Goal: Transaction & Acquisition: Purchase product/service

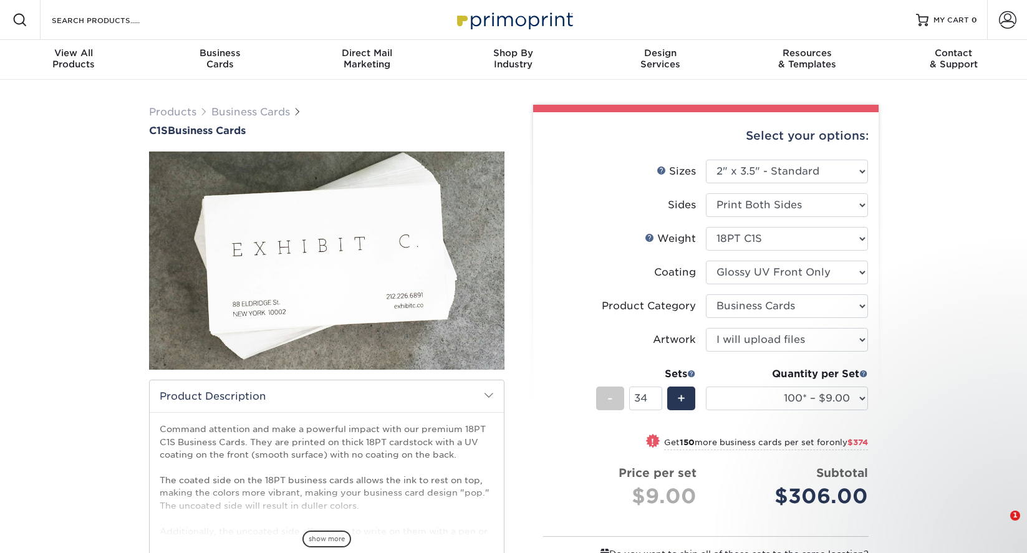
select select "2.00x3.50"
select select "3b5148f1-0588-4f88-a218-97bcfdce65c1"
select select "upload"
select select "100* – $9.00"
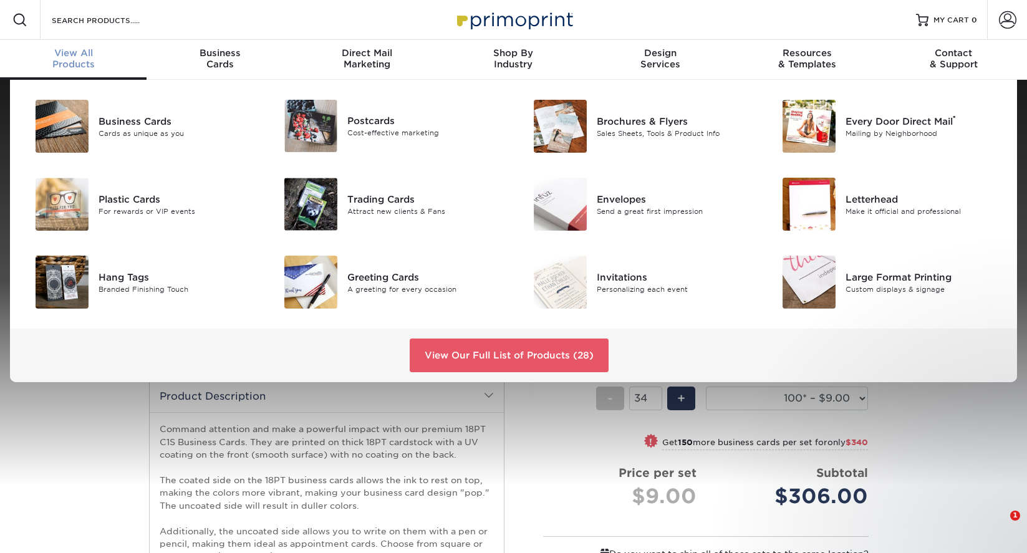
select select "2.00x3.50"
select select "100* – $9.00"
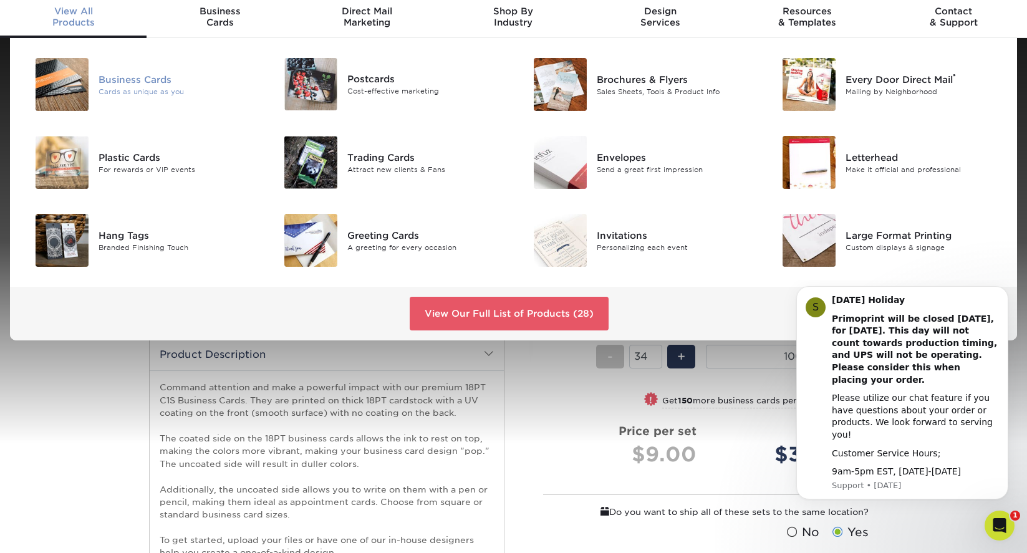
click at [115, 82] on div "Business Cards" at bounding box center [177, 79] width 157 height 14
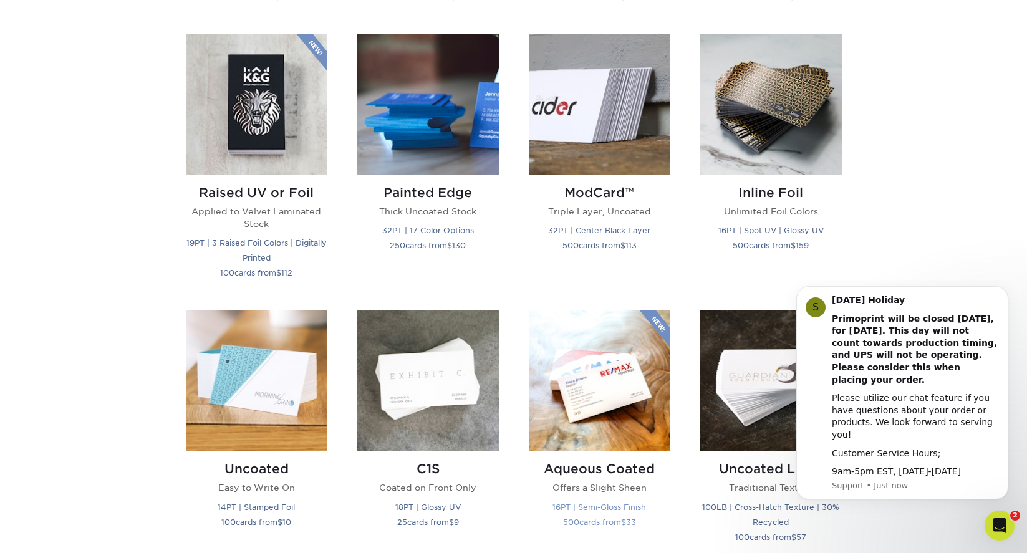
scroll to position [845, 0]
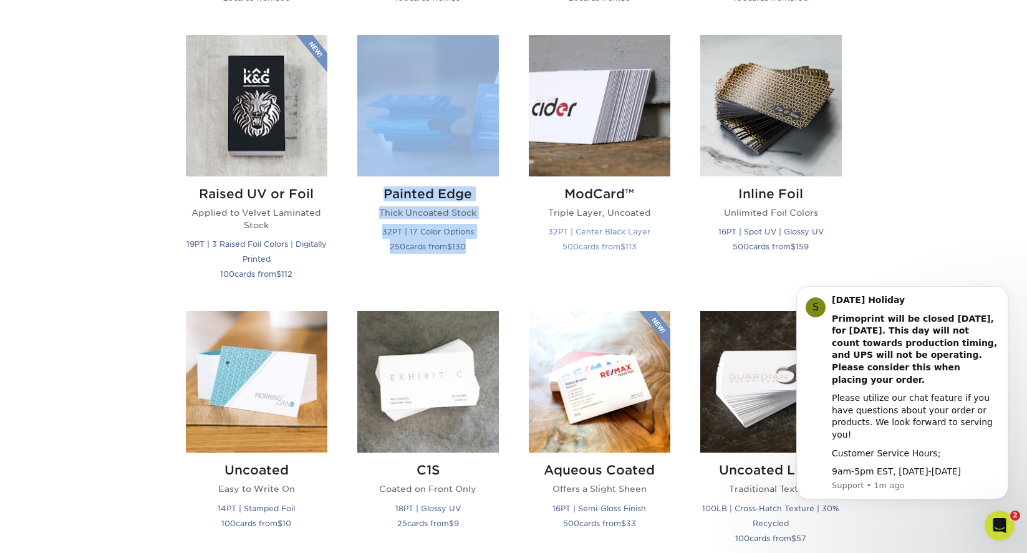
click at [628, 162] on img at bounding box center [600, 106] width 142 height 142
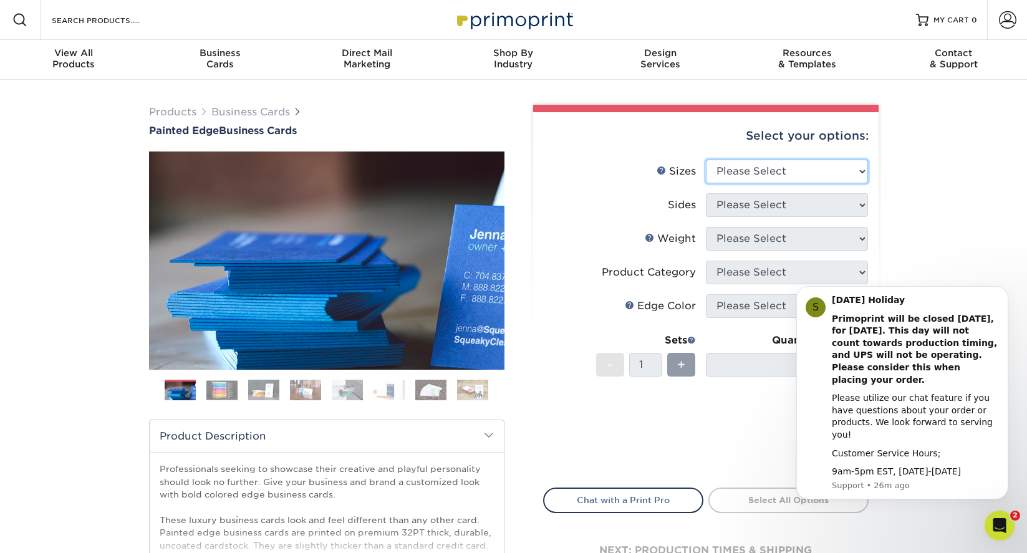
click at [820, 175] on select "Please Select 2" x 3.5" - Standard 2.125" x 3.375" - European 2.5" x 2.5" - Squ…" at bounding box center [787, 172] width 162 height 24
select select "2.00x3.50"
click at [706, 160] on select "Please Select 2" x 3.5" - Standard 2.125" x 3.375" - European 2.5" x 2.5" - Squ…" at bounding box center [787, 172] width 162 height 24
click at [821, 206] on select "Please Select Print Both Sides Print Front Only" at bounding box center [787, 205] width 162 height 24
select select "13abbda7-1d64-4f25-8bb2-c179b224825d"
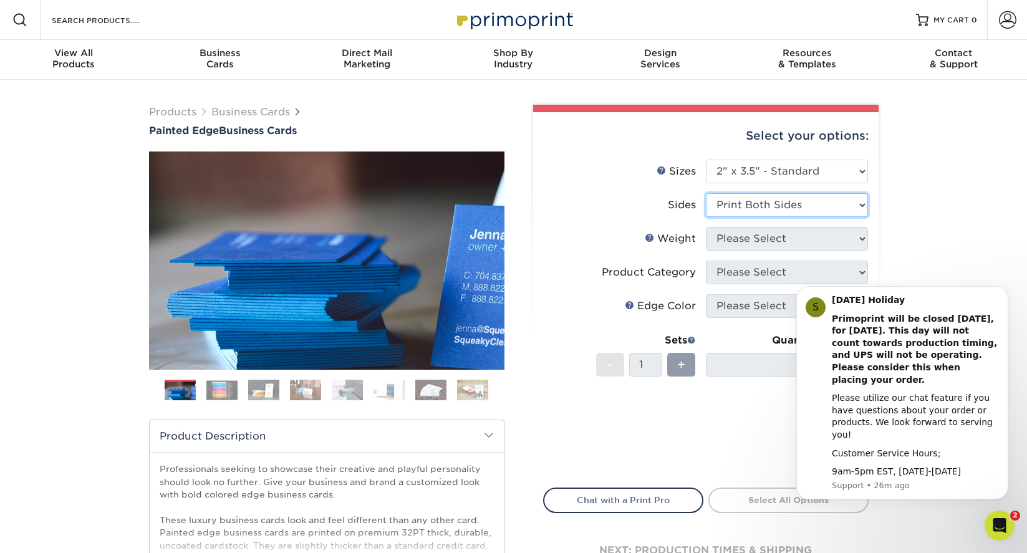
click at [706, 193] on select "Please Select Print Both Sides Print Front Only" at bounding box center [787, 205] width 162 height 24
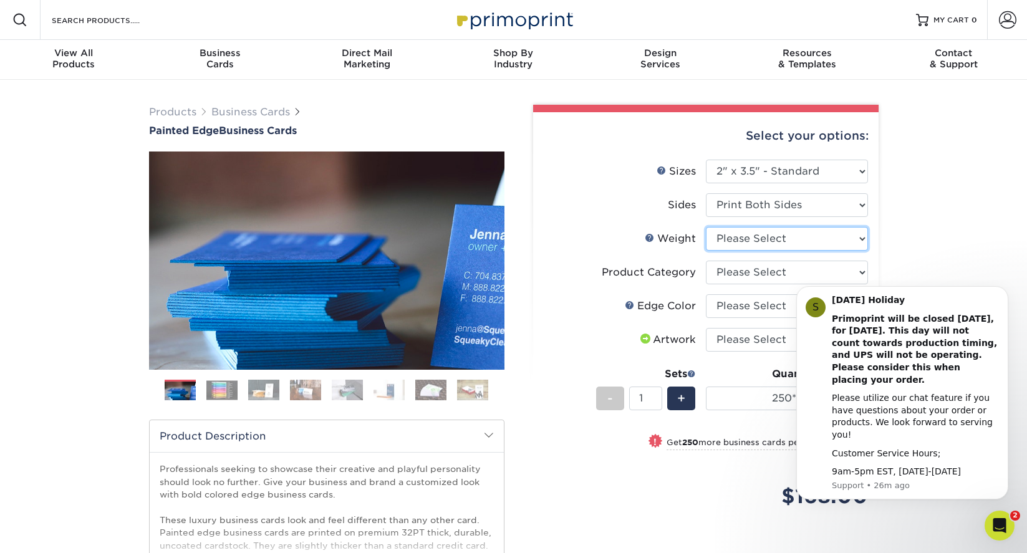
click at [855, 240] on select "Please Select 32PTUC" at bounding box center [787, 239] width 162 height 24
select select "32PTUC"
click at [706, 227] on select "Please Select 32PTUC" at bounding box center [787, 239] width 162 height 24
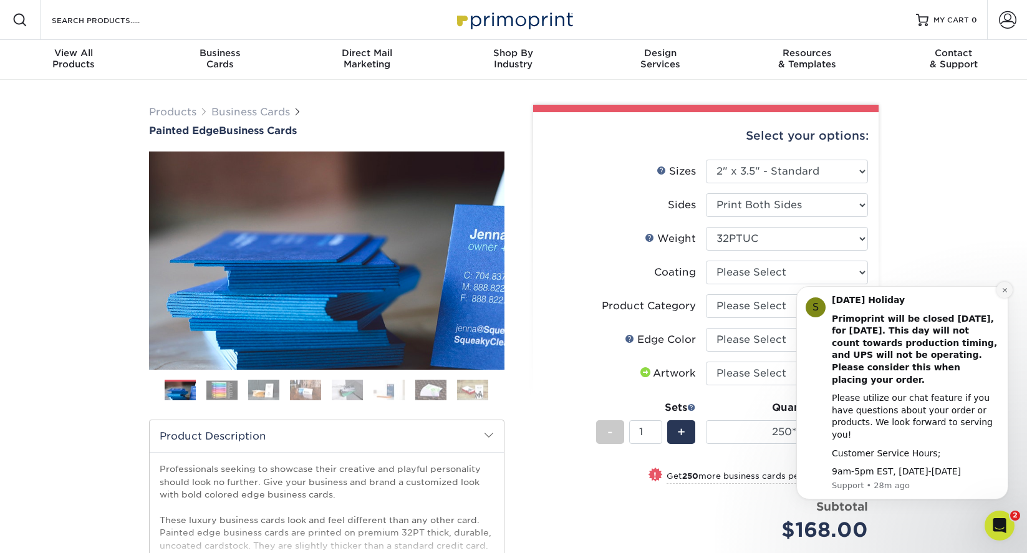
click at [1006, 292] on icon "Dismiss notification" at bounding box center [1005, 290] width 4 height 4
click at [1006, 294] on icon "Dismiss notification" at bounding box center [1005, 290] width 7 height 7
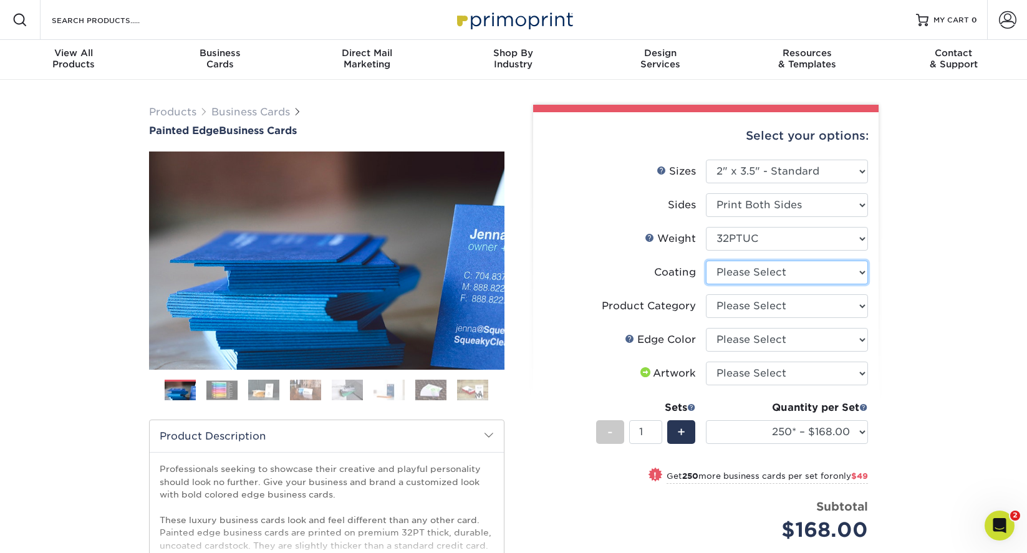
click at [862, 276] on select at bounding box center [787, 273] width 162 height 24
select select "3e7618de-abca-4bda-9f97-8b9129e913d8"
click at [706, 261] on select at bounding box center [787, 273] width 162 height 24
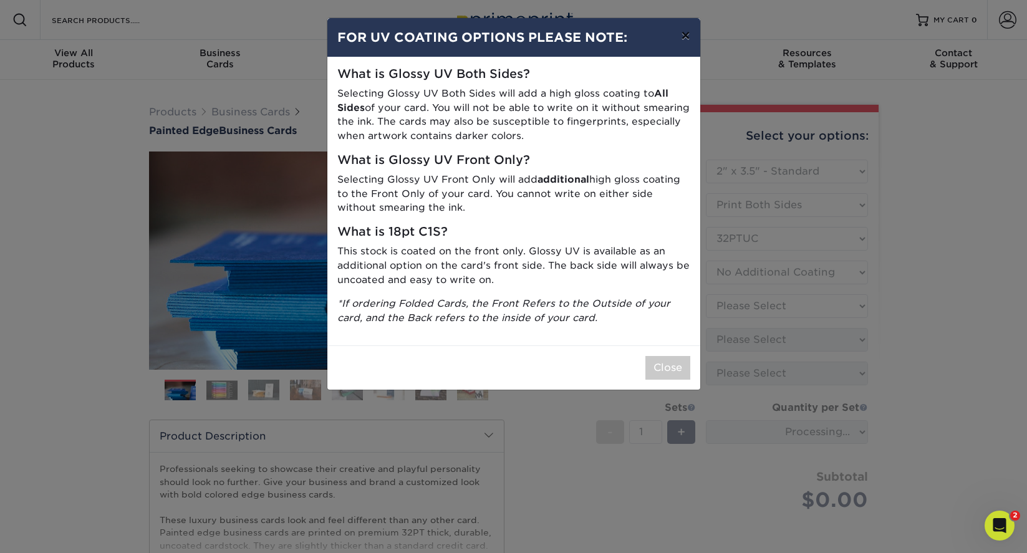
click at [685, 39] on button "×" at bounding box center [685, 35] width 29 height 35
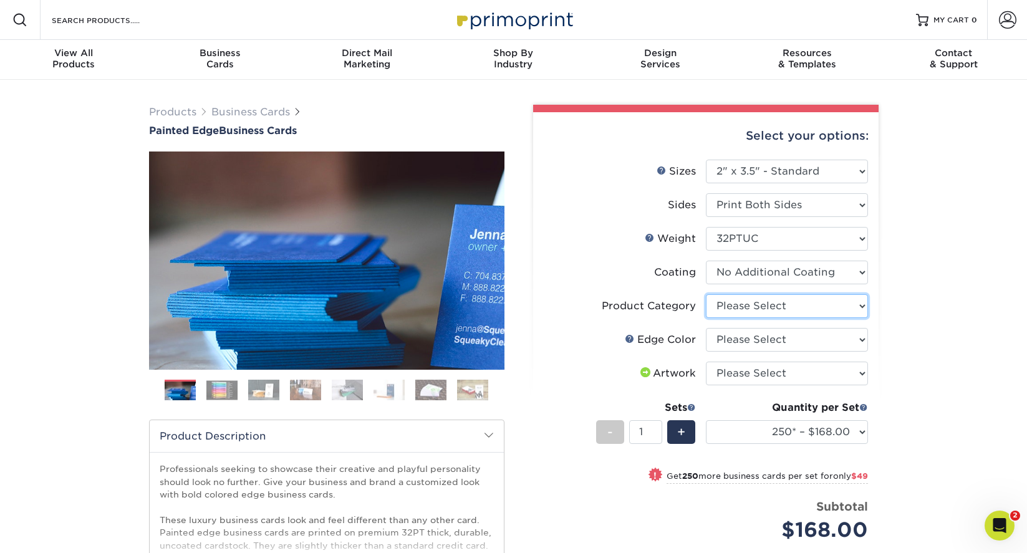
click at [863, 306] on select "Please Select Business Cards" at bounding box center [787, 306] width 162 height 24
select select "3b5148f1-0588-4f88-a218-97bcfdce65c1"
click at [706, 294] on select "Please Select Business Cards" at bounding box center [787, 306] width 162 height 24
click at [859, 342] on select "Please Select Charcoal Black Brown Blue Pearlescent Blue Pearlescent Gold Pearl…" at bounding box center [787, 340] width 162 height 24
click at [706, 328] on select "Please Select Charcoal Black Brown Blue Pearlescent Blue Pearlescent Gold Pearl…" at bounding box center [787, 340] width 162 height 24
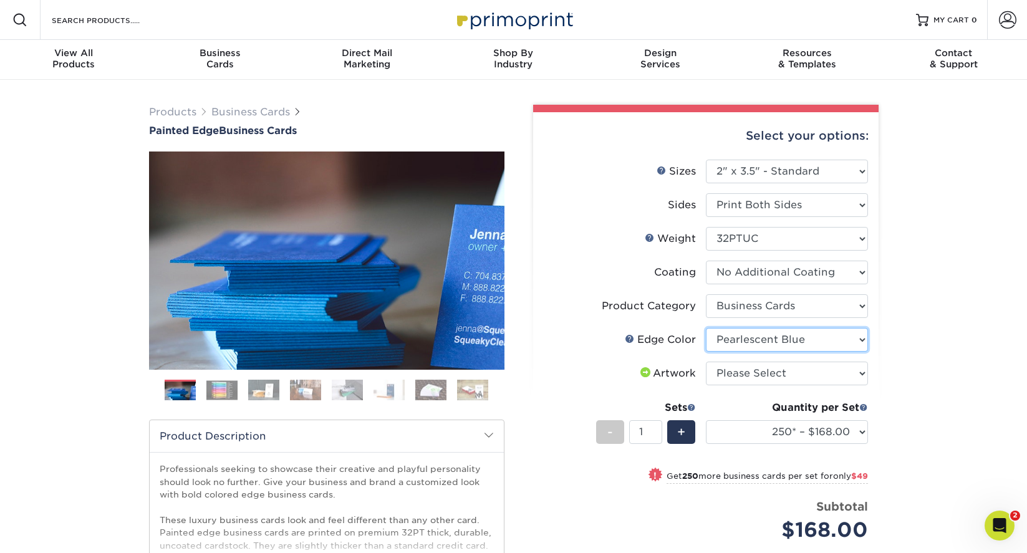
click at [820, 343] on select "Please Select Charcoal Black Brown Blue Pearlescent Blue Pearlescent Gold Pearl…" at bounding box center [787, 340] width 162 height 24
select select "8edf2e46-2dbb-4a7c-bc5c-20ba781fe219"
click at [706, 328] on select "Please Select Charcoal Black Brown Blue Pearlescent Blue Pearlescent Gold Pearl…" at bounding box center [787, 340] width 162 height 24
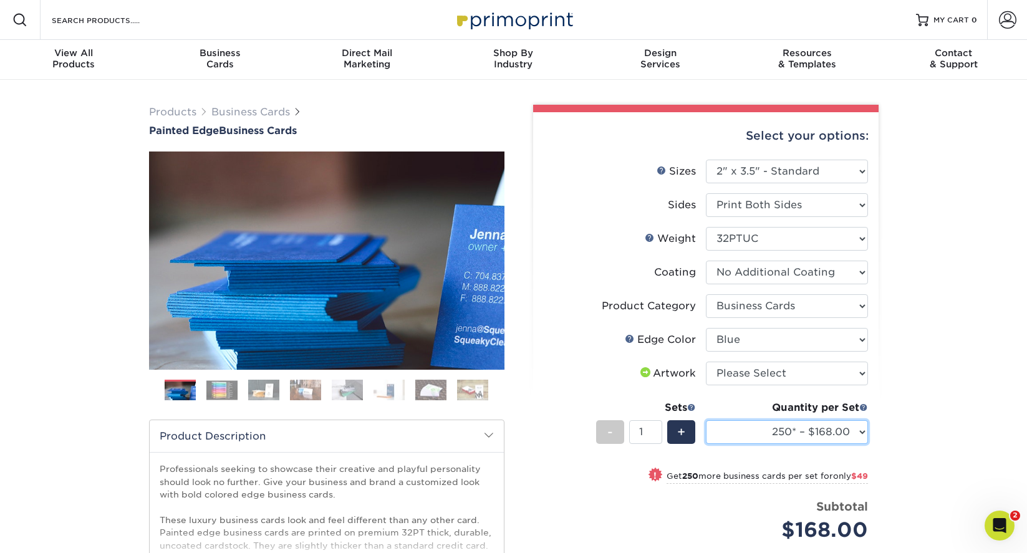
click at [864, 434] on select "250* – $168.00 500* – $217.00 1000* – $339.00" at bounding box center [787, 432] width 162 height 24
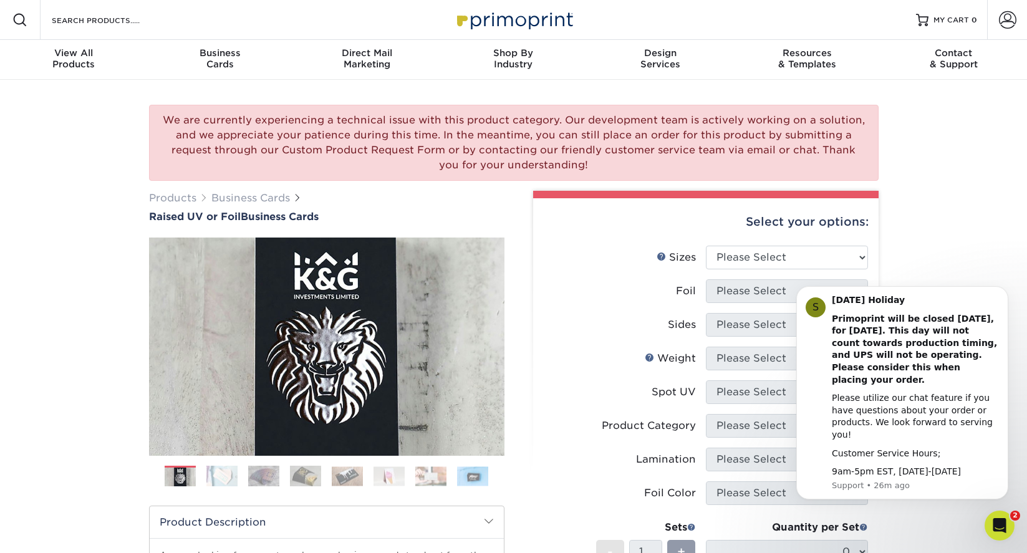
click at [598, 255] on label "Sizes Help Sizes" at bounding box center [625, 258] width 162 height 24
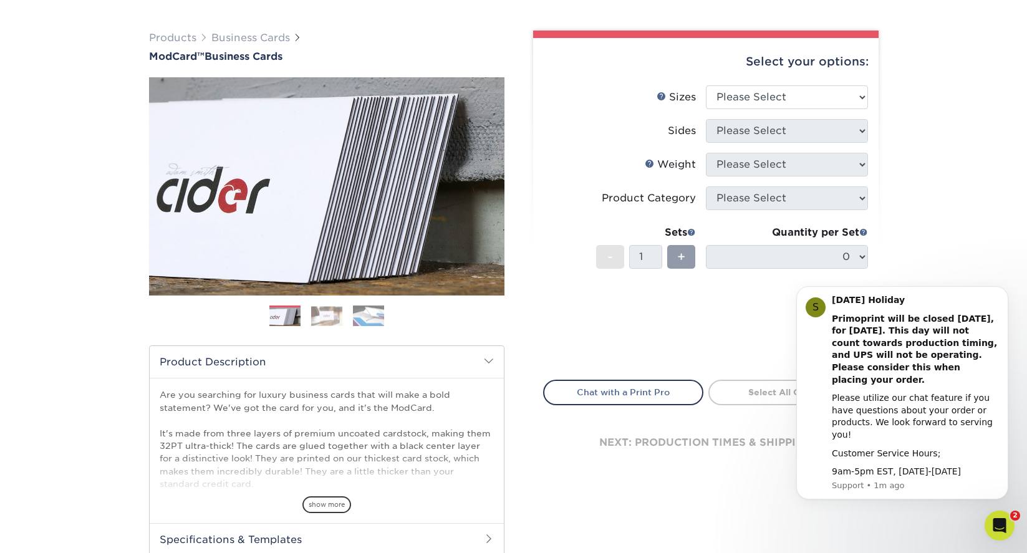
scroll to position [75, 0]
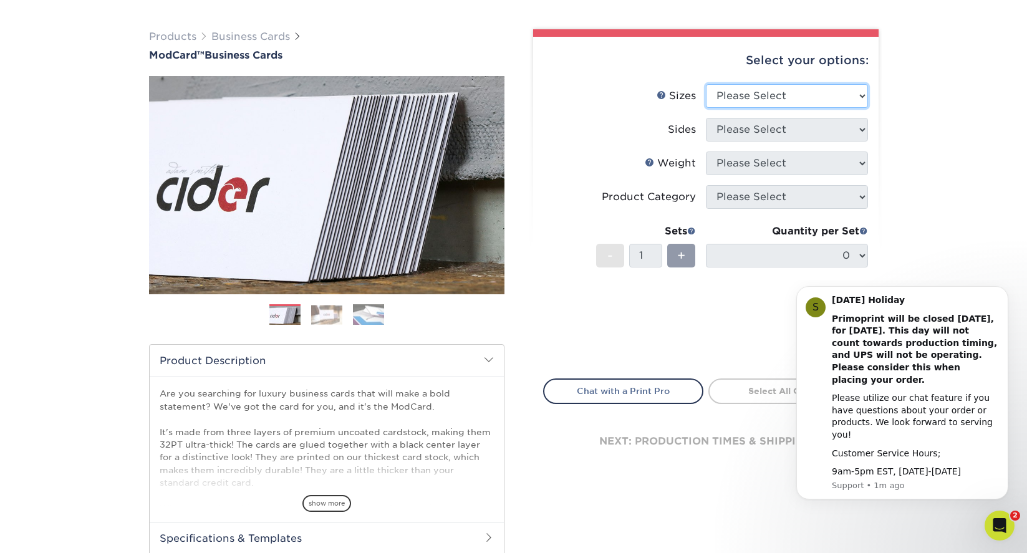
click at [767, 95] on select "Please Select 1.5" x 3.5" - Mini 1.75" x 3.5" - Mini 2" x 2" - Square 2" x 3" -…" at bounding box center [787, 96] width 162 height 24
select select "2.00x3.50"
click at [706, 84] on select "Please Select 1.5" x 3.5" - Mini 1.75" x 3.5" - Mini 2" x 2" - Square 2" x 3" -…" at bounding box center [787, 96] width 162 height 24
click at [772, 134] on select "Please Select Print Both Sides Print Front Only" at bounding box center [787, 130] width 162 height 24
select select "13abbda7-1d64-4f25-8bb2-c179b224825d"
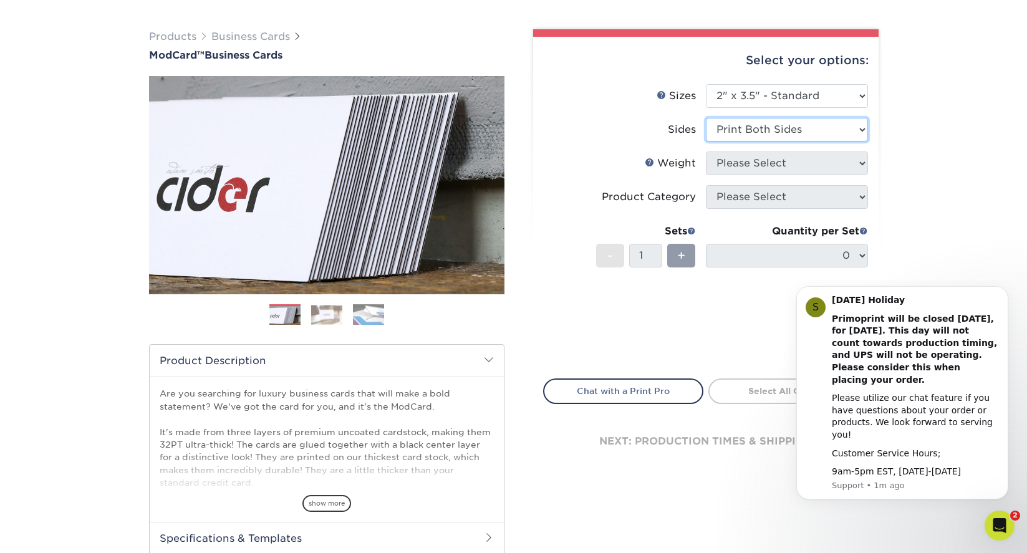
click at [706, 118] on select "Please Select Print Both Sides Print Front Only" at bounding box center [787, 130] width 162 height 24
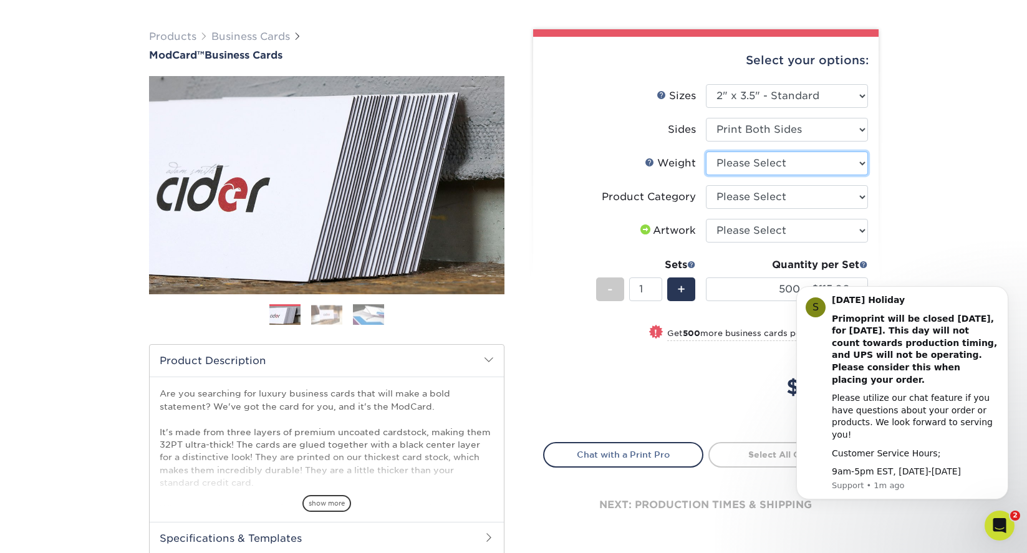
click at [771, 161] on select "Please Select 32PTUCBLK" at bounding box center [787, 164] width 162 height 24
select select "32PTUCBLK"
click at [706, 152] on select "Please Select 32PTUCBLK" at bounding box center [787, 164] width 162 height 24
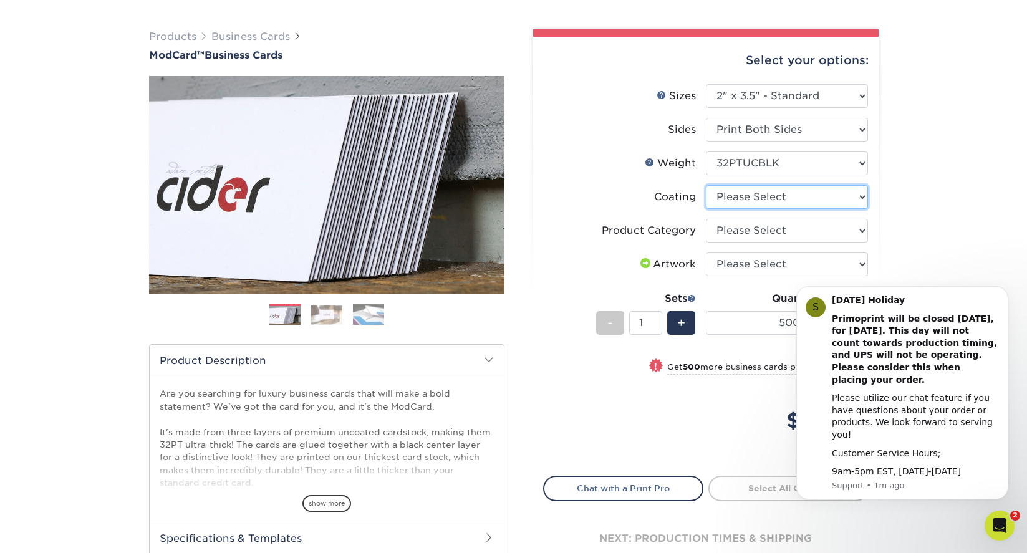
click at [769, 201] on select at bounding box center [787, 197] width 162 height 24
select select "3e7618de-abca-4bda-9f97-8b9129e913d8"
click at [706, 185] on select at bounding box center [787, 197] width 162 height 24
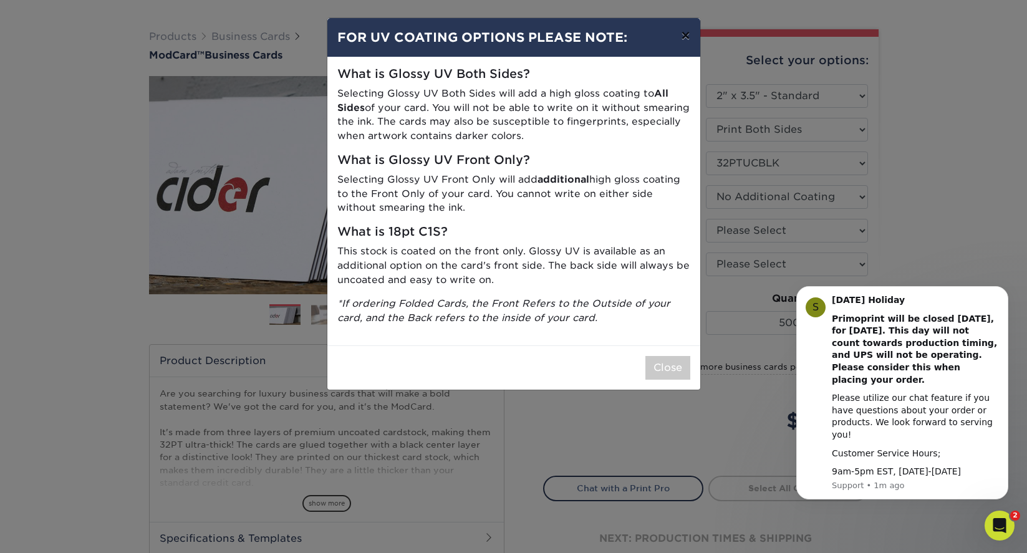
click at [687, 41] on button "×" at bounding box center [685, 35] width 29 height 35
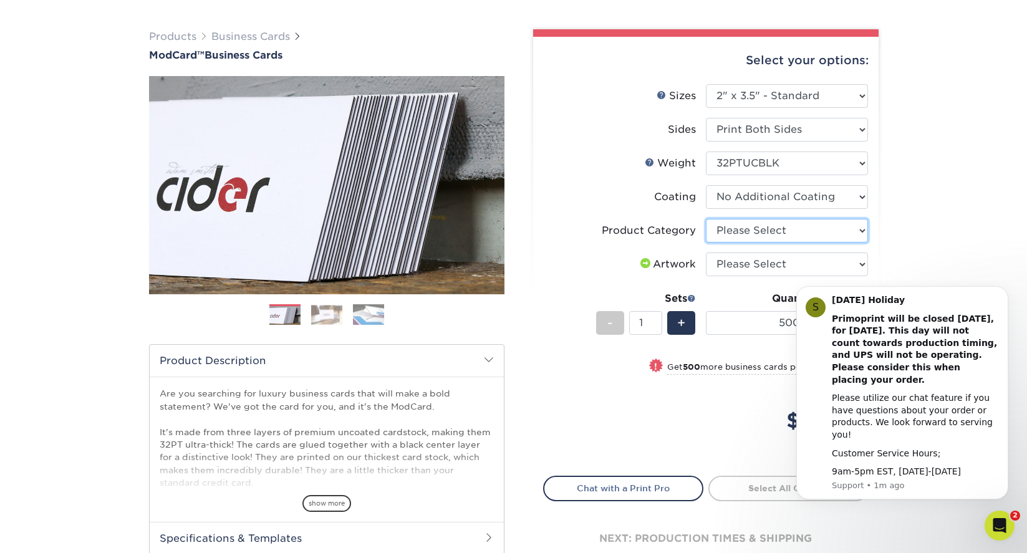
click at [733, 235] on select "Please Select Business Cards" at bounding box center [787, 231] width 162 height 24
select select "3b5148f1-0588-4f88-a218-97bcfdce65c1"
click at [706, 219] on select "Please Select Business Cards" at bounding box center [787, 231] width 162 height 24
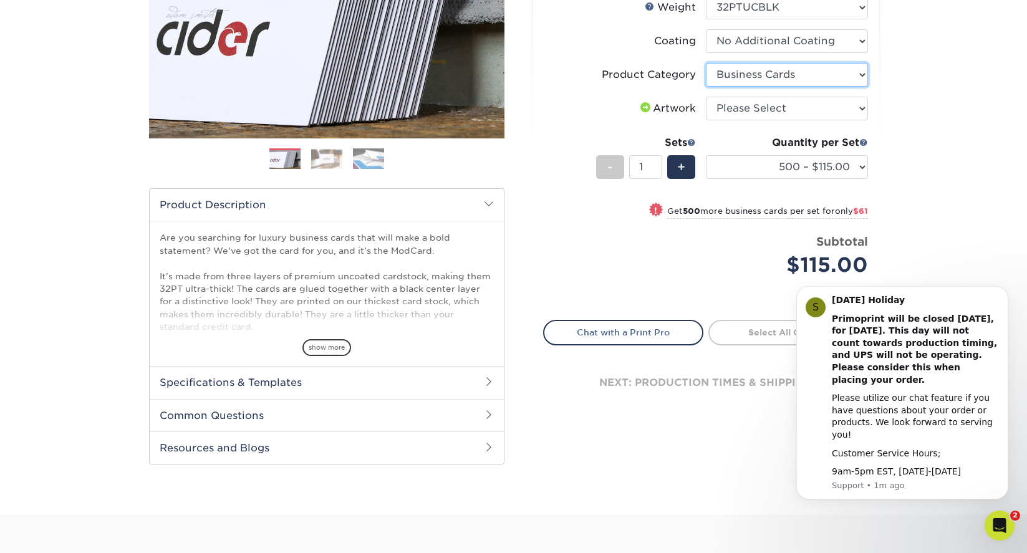
scroll to position [248, 0]
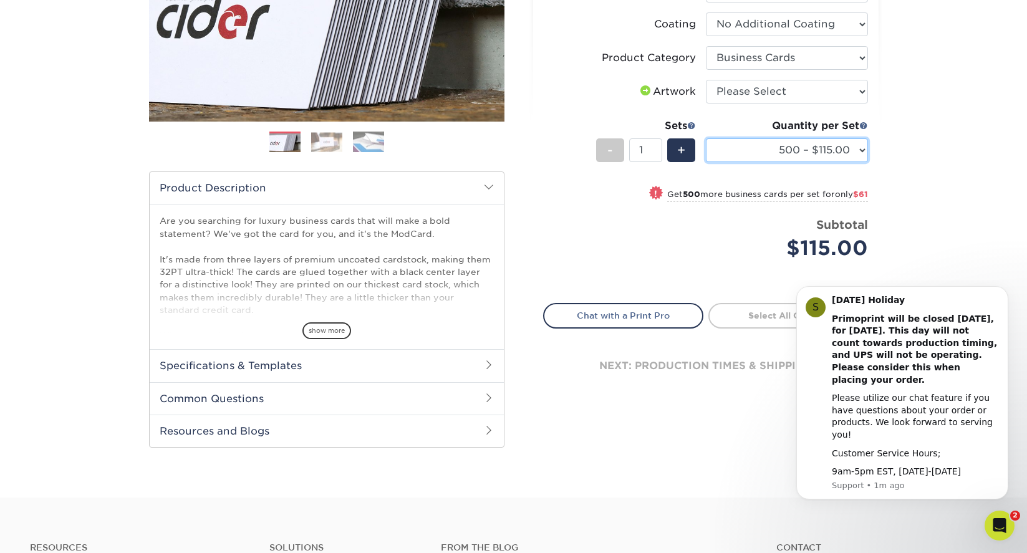
click at [862, 149] on select "500 – $115.00 1000 – $176.00" at bounding box center [787, 150] width 162 height 24
click at [862, 152] on select "500 – $115.00 1000 – $176.00" at bounding box center [787, 150] width 162 height 24
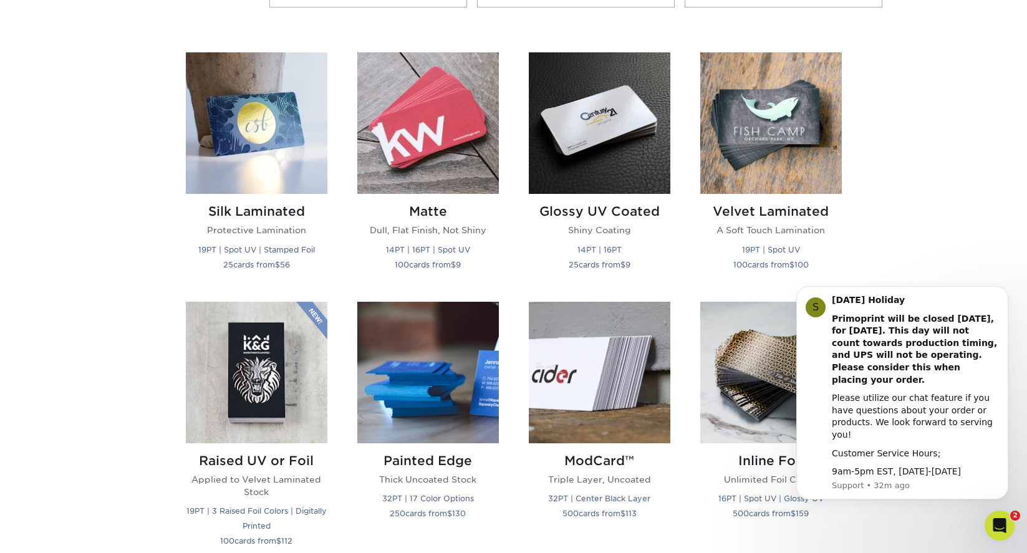
scroll to position [576, 0]
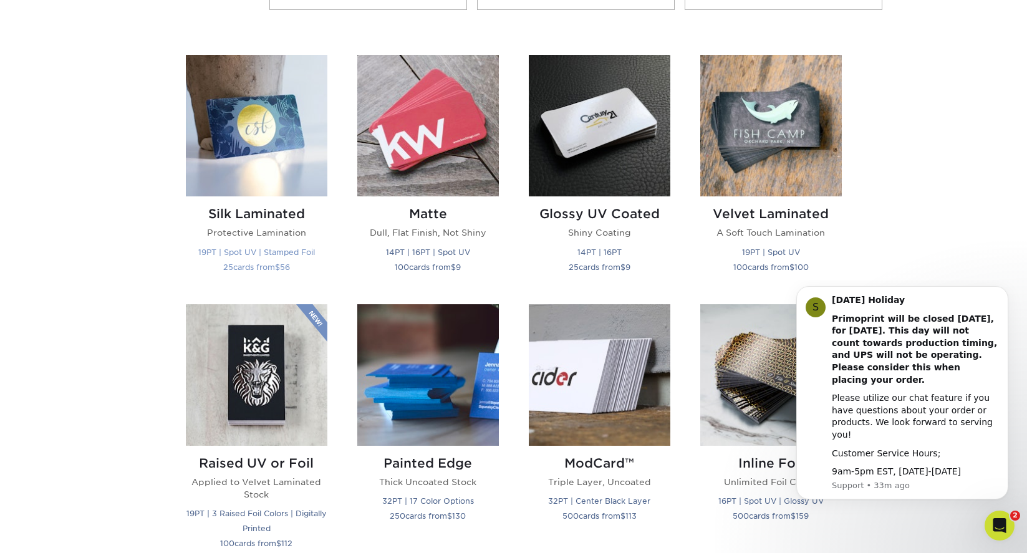
click at [281, 215] on h2 "Silk Laminated" at bounding box center [257, 213] width 142 height 15
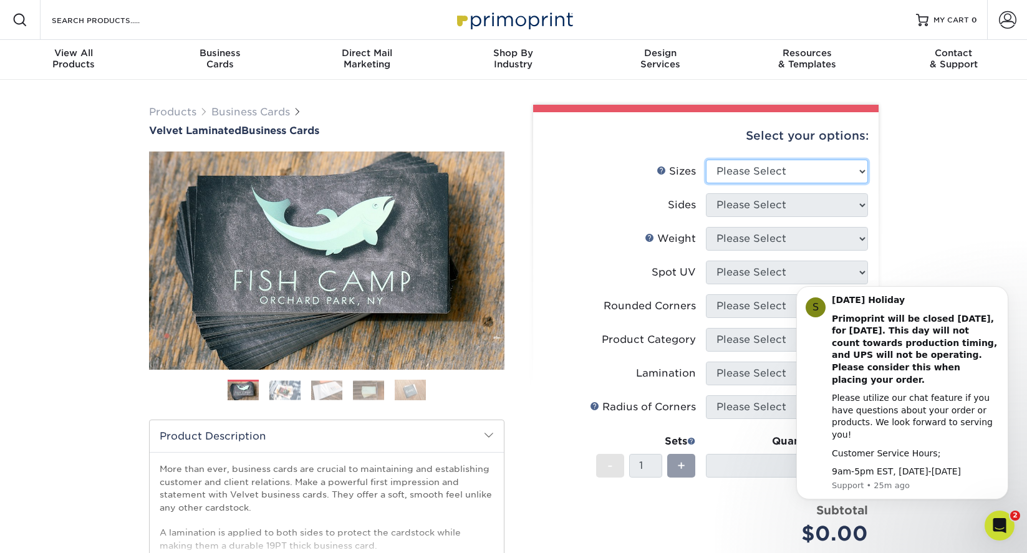
click at [792, 176] on select "Please Select 1.5" x 3.5" - Mini 1.75" x 3.5" - Mini 2" x 2" - Square 2" x 3" -…" at bounding box center [787, 172] width 162 height 24
select select "2.00x3.50"
click at [706, 160] on select "Please Select 1.5" x 3.5" - Mini 1.75" x 3.5" - Mini 2" x 2" - Square 2" x 3" -…" at bounding box center [787, 172] width 162 height 24
click at [796, 205] on select "Please Select Print Both Sides Print Front Only" at bounding box center [787, 205] width 162 height 24
select select "13abbda7-1d64-4f25-8bb2-c179b224825d"
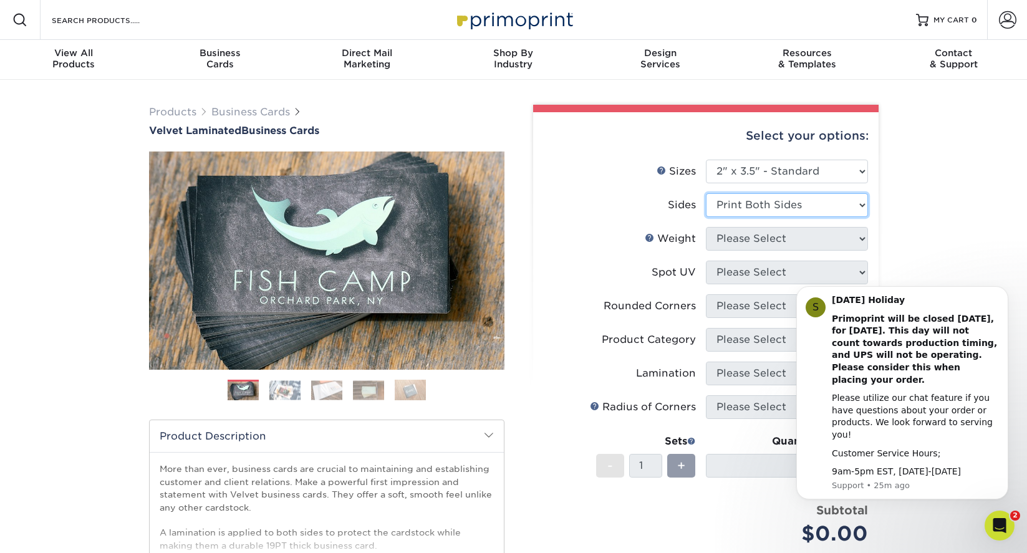
click at [706, 193] on select "Please Select Print Both Sides Print Front Only" at bounding box center [787, 205] width 162 height 24
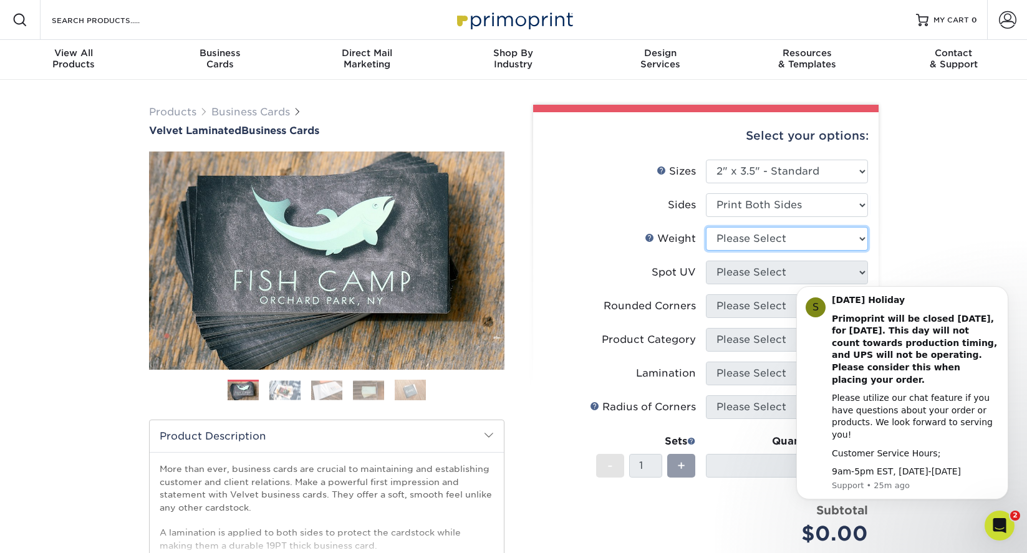
click at [780, 245] on select "Please Select 16PT" at bounding box center [787, 239] width 162 height 24
select select "16PT"
click at [706, 227] on select "Please Select 16PT" at bounding box center [787, 239] width 162 height 24
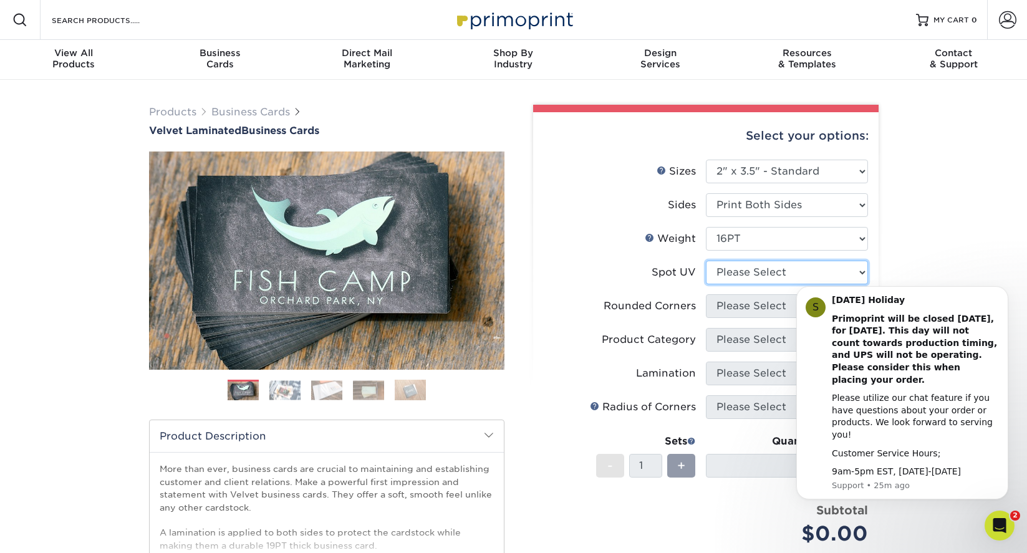
click at [770, 278] on select "Please Select No Spot UV Front and Back (Both Sides) Front Only Back Only" at bounding box center [787, 273] width 162 height 24
select select "3"
click at [706, 261] on select "Please Select No Spot UV Front and Back (Both Sides) Front Only Back Only" at bounding box center [787, 273] width 162 height 24
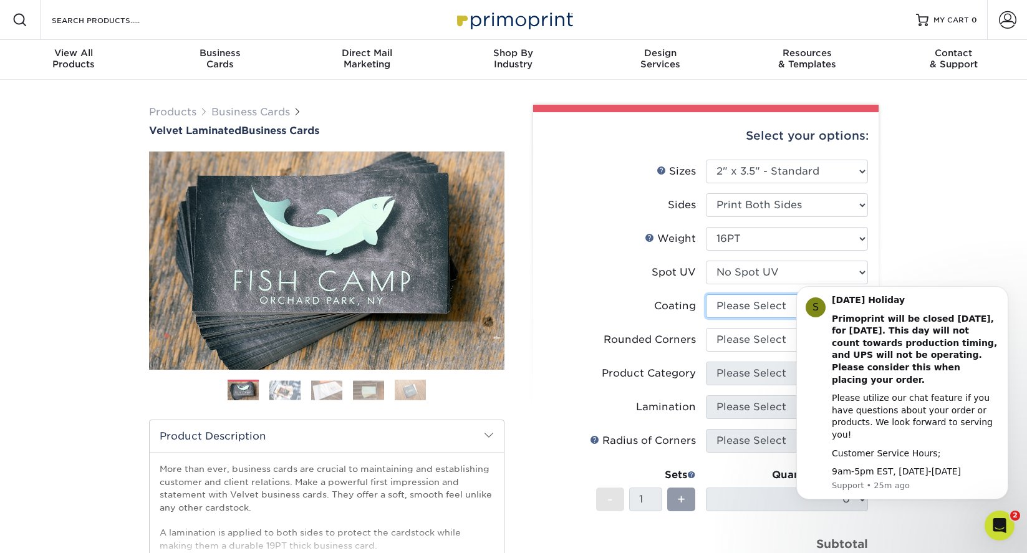
click at [755, 308] on select at bounding box center [787, 306] width 162 height 24
select select "3e7618de-abca-4bda-9f97-8b9129e913d8"
click at [706, 294] on select at bounding box center [787, 306] width 162 height 24
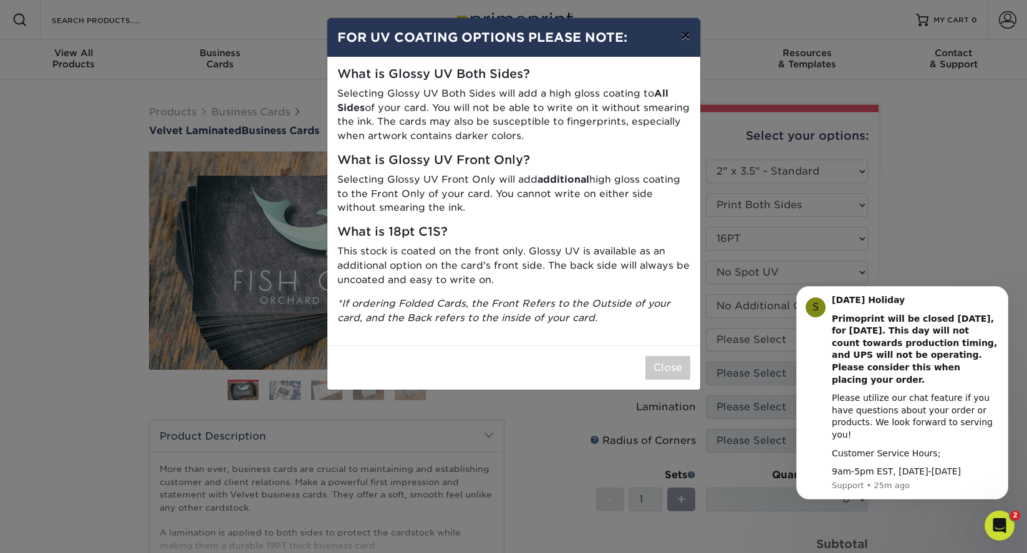
click at [689, 41] on button "×" at bounding box center [685, 35] width 29 height 35
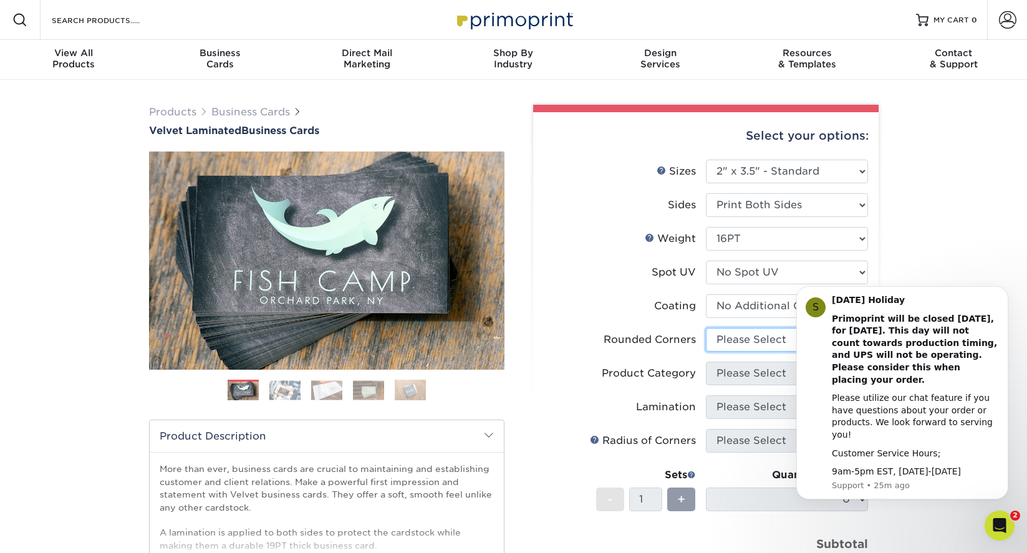
click at [738, 341] on select "Please Select Yes - Round 2 Corners Yes - Round 4 Corners No" at bounding box center [787, 340] width 162 height 24
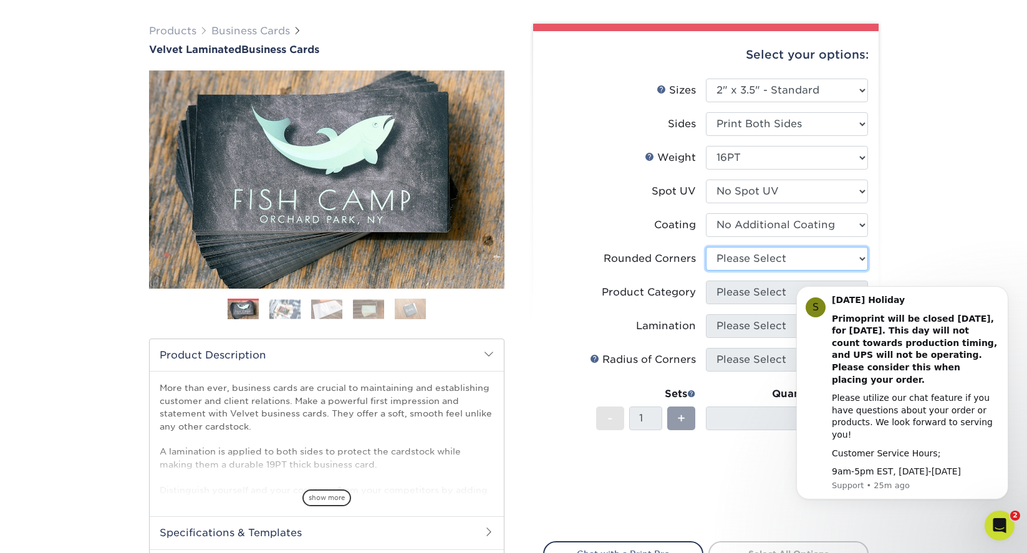
scroll to position [86, 0]
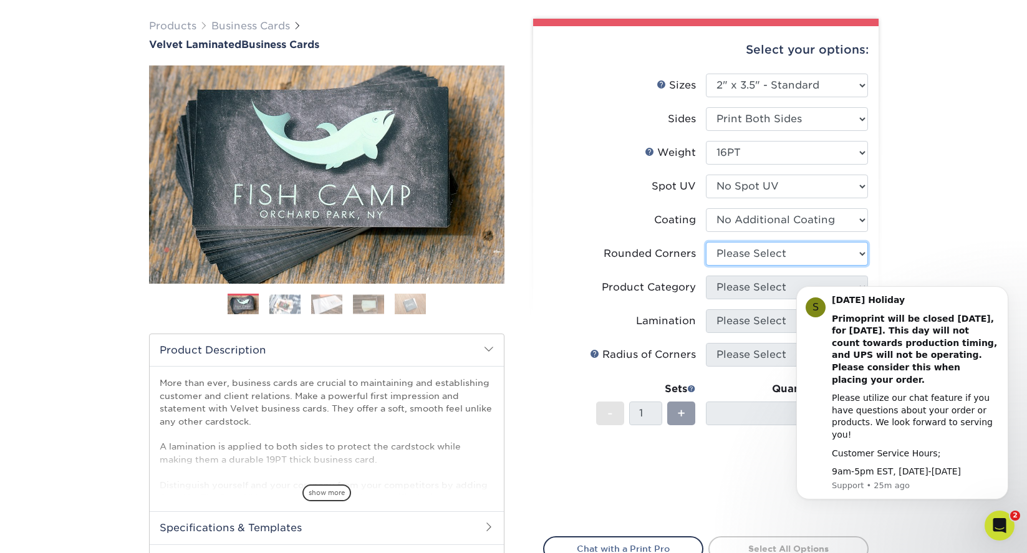
click at [759, 242] on select "Please Select Yes - Round 2 Corners Yes - Round 4 Corners No" at bounding box center [787, 254] width 162 height 24
select select "0"
click at [706, 242] on select "Please Select Yes - Round 2 Corners Yes - Round 4 Corners No" at bounding box center [787, 254] width 162 height 24
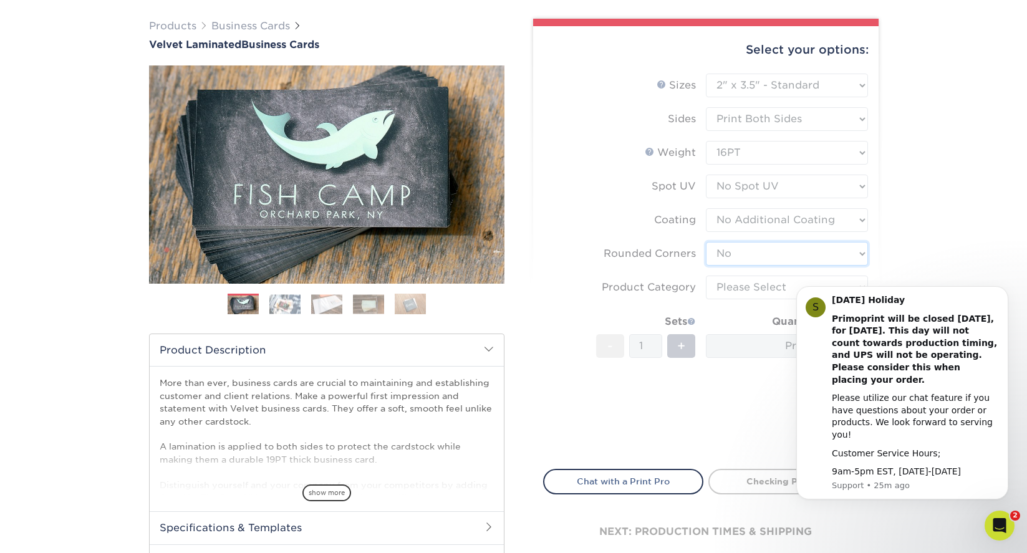
scroll to position [124, 0]
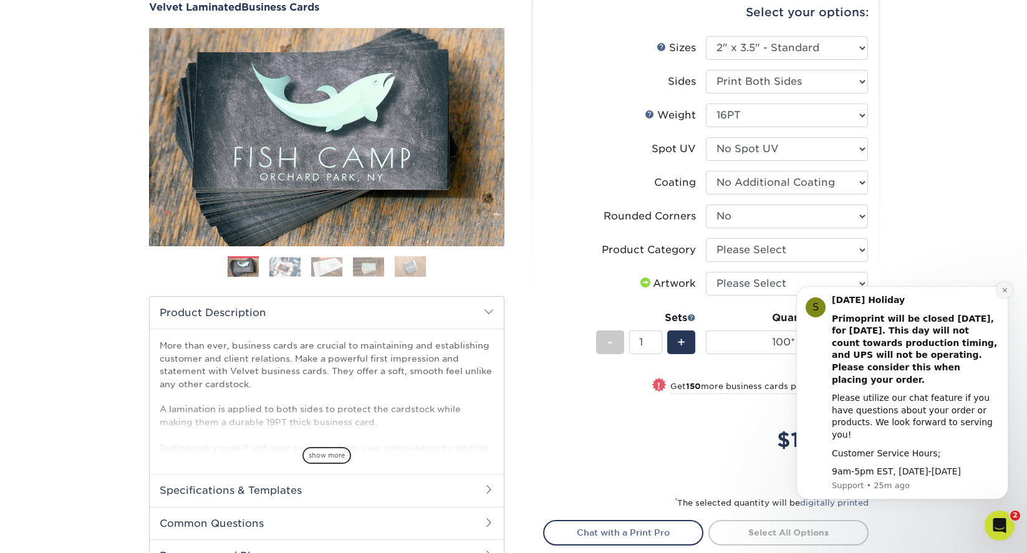
click at [1008, 294] on icon "Dismiss notification" at bounding box center [1005, 290] width 7 height 7
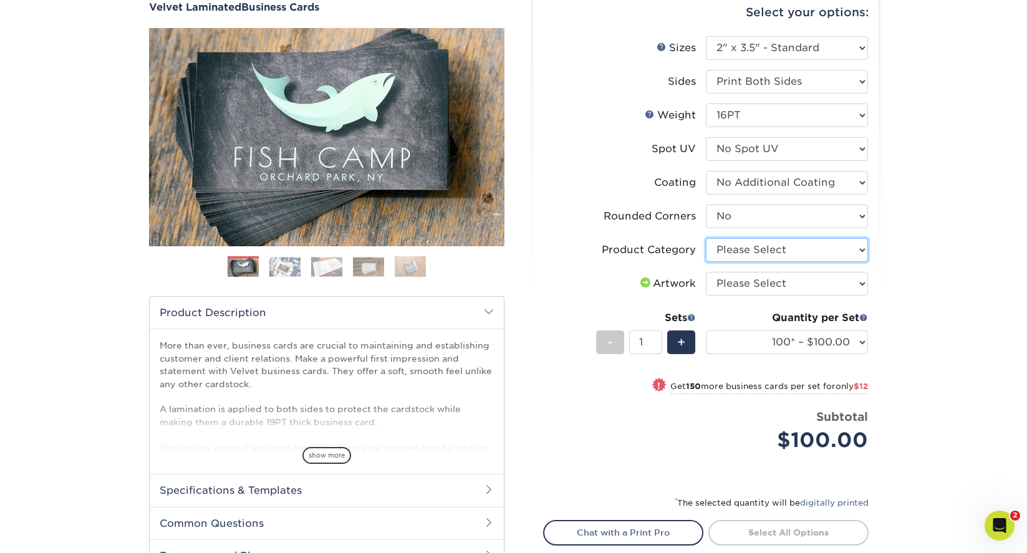
click at [854, 250] on select "Please Select Business Cards" at bounding box center [787, 250] width 162 height 24
select select "3b5148f1-0588-4f88-a218-97bcfdce65c1"
click at [706, 238] on select "Please Select Business Cards" at bounding box center [787, 250] width 162 height 24
click at [839, 288] on select "Please Select I will upload files I need a design - $100" at bounding box center [787, 284] width 162 height 24
select select "upload"
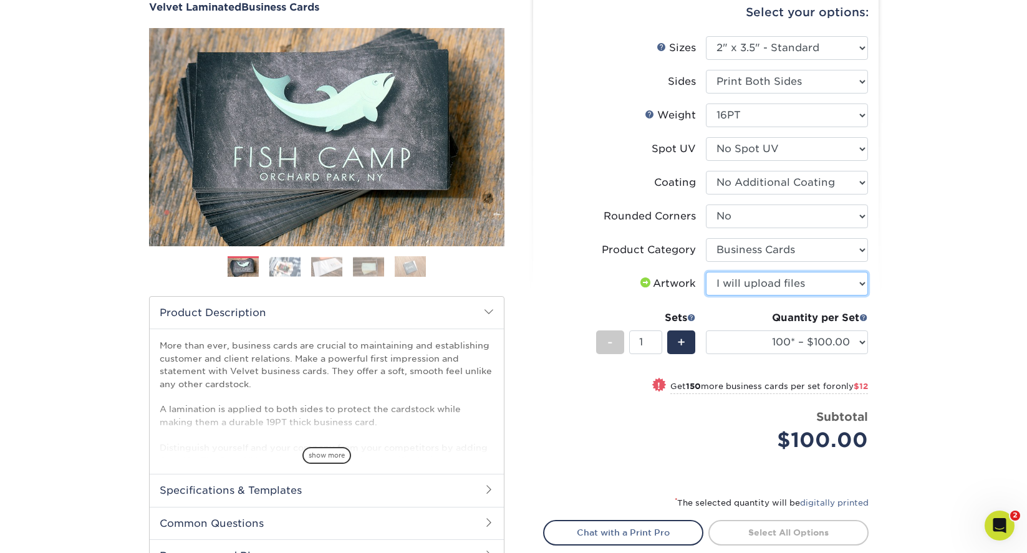
click at [706, 272] on select "Please Select I will upload files I need a design - $100" at bounding box center [787, 284] width 162 height 24
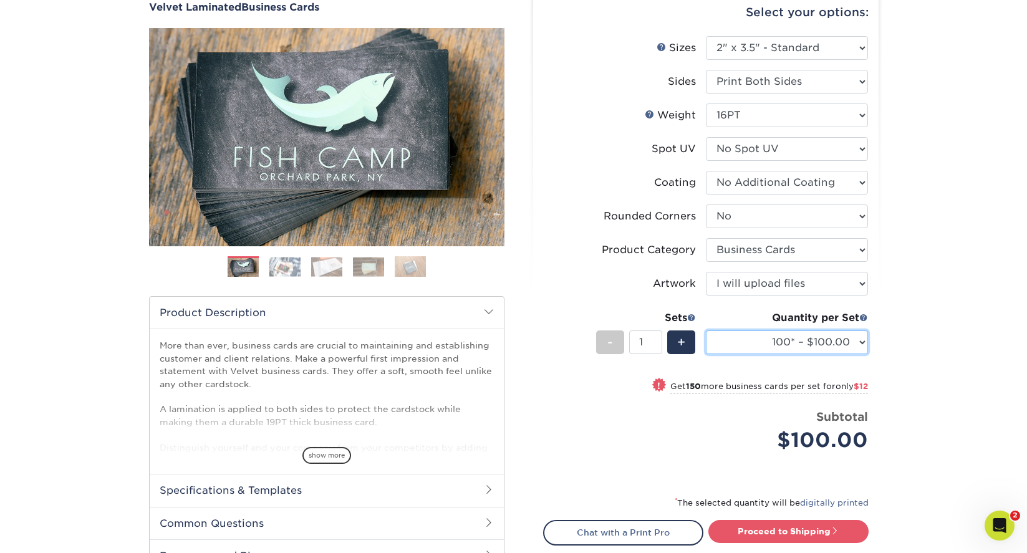
click at [863, 344] on select "100* – $100.00 250* – $112.00 500 – $120.00 1000 – $156.00 2500 – $307.00 5000 …" at bounding box center [787, 343] width 162 height 24
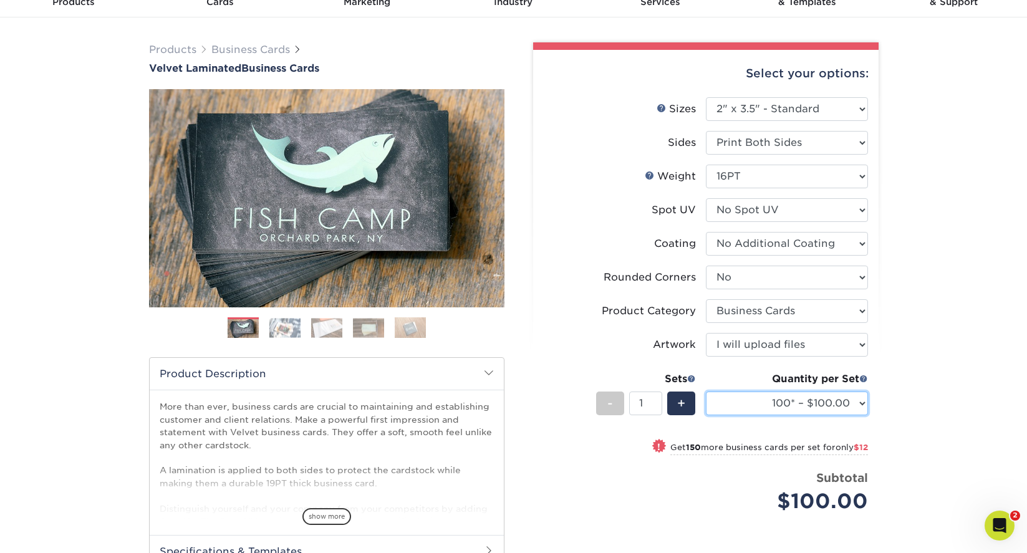
scroll to position [44, 0]
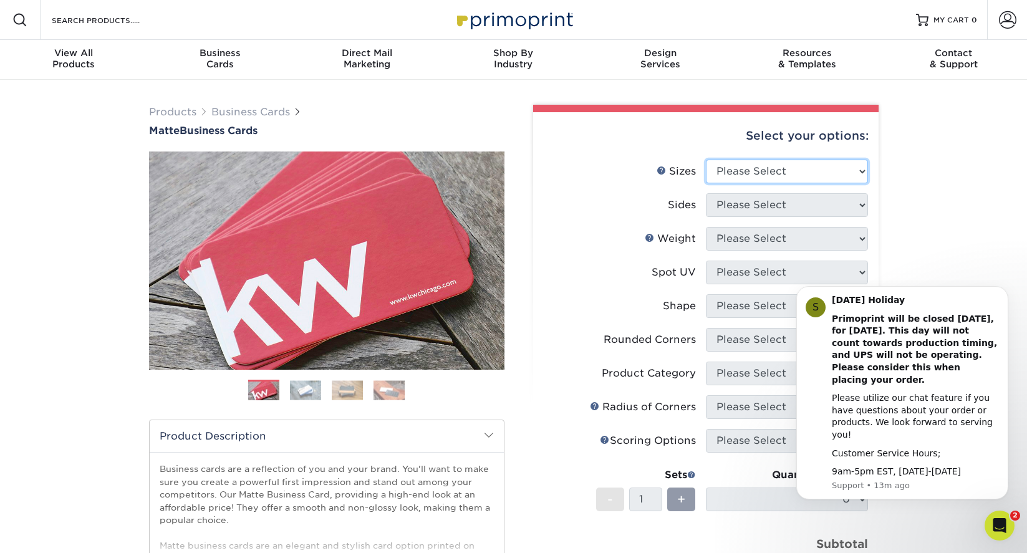
click at [752, 177] on select "Please Select 1.5" x 3.5" - Mini 1.75" x 3.5" - Mini 2" x 2" - Square 2" x 3" -…" at bounding box center [787, 172] width 162 height 24
select select "2.00x3.50"
click at [706, 160] on select "Please Select 1.5" x 3.5" - Mini 1.75" x 3.5" - Mini 2" x 2" - Square 2" x 3" -…" at bounding box center [787, 172] width 162 height 24
click at [760, 209] on select "Please Select Print Both Sides Print Front Only" at bounding box center [787, 205] width 162 height 24
select select "13abbda7-1d64-4f25-8bb2-c179b224825d"
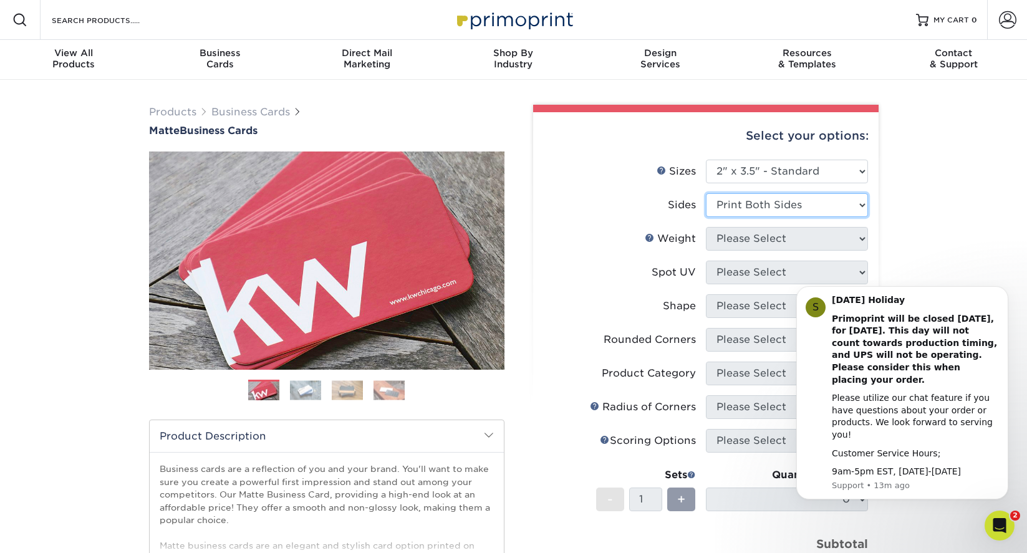
click at [706, 193] on select "Please Select Print Both Sides Print Front Only" at bounding box center [787, 205] width 162 height 24
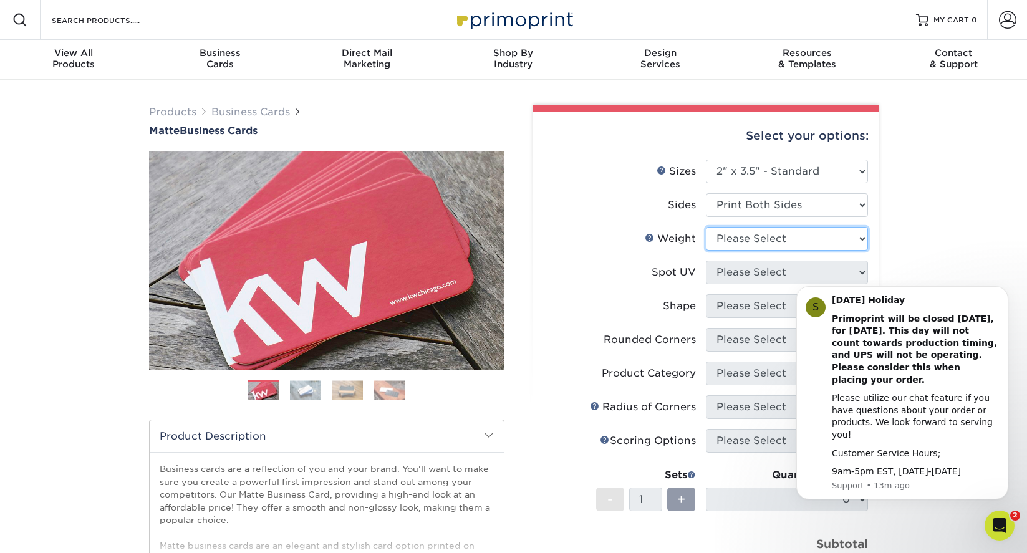
click at [764, 241] on select "Please Select 16PT 14PT" at bounding box center [787, 239] width 162 height 24
select select "16PT"
click at [706, 227] on select "Please Select 16PT 14PT" at bounding box center [787, 239] width 162 height 24
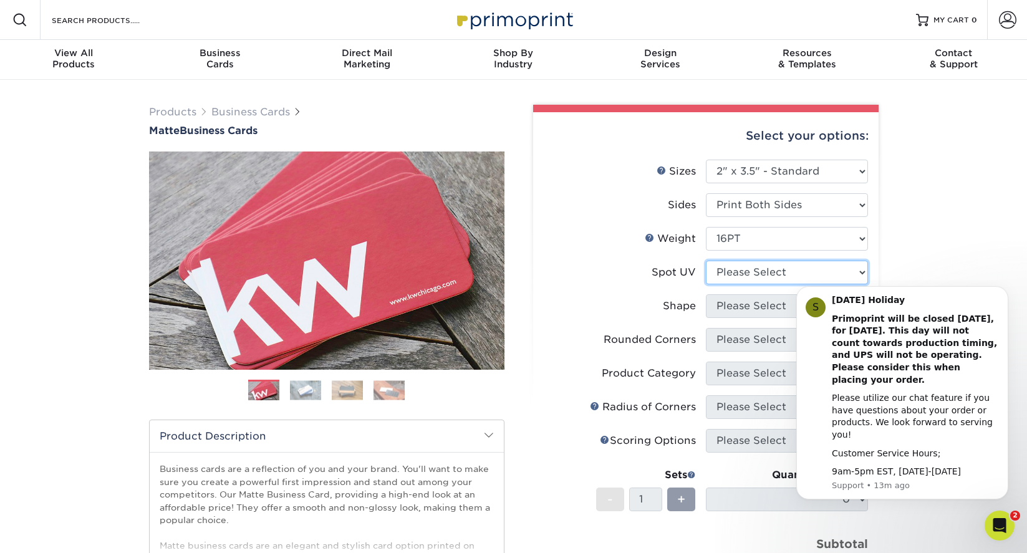
click at [733, 276] on select "Please Select No Spot UV Front and Back (Both Sides) Front Only Back Only" at bounding box center [787, 273] width 162 height 24
select select "3"
click at [706, 261] on select "Please Select No Spot UV Front and Back (Both Sides) Front Only Back Only" at bounding box center [787, 273] width 162 height 24
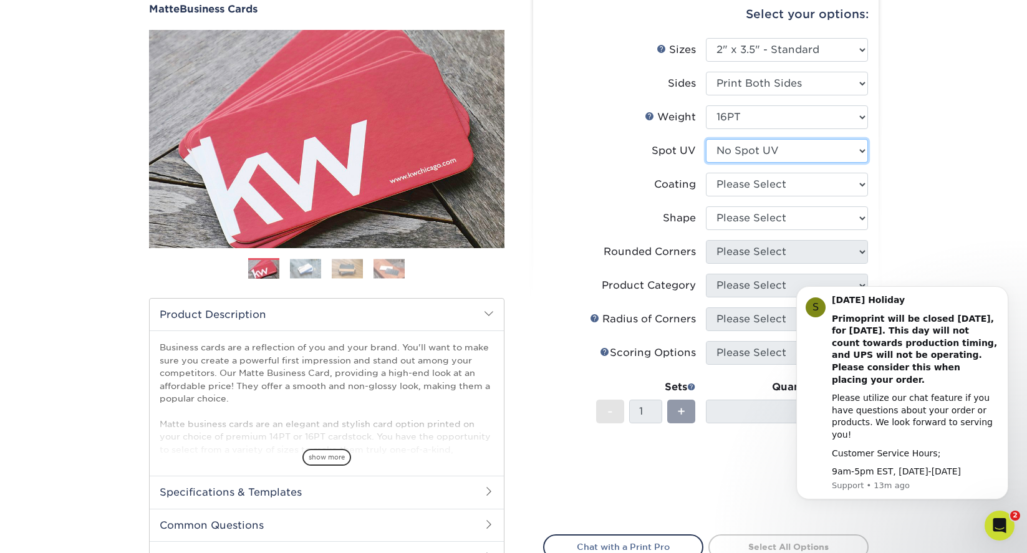
scroll to position [149, 0]
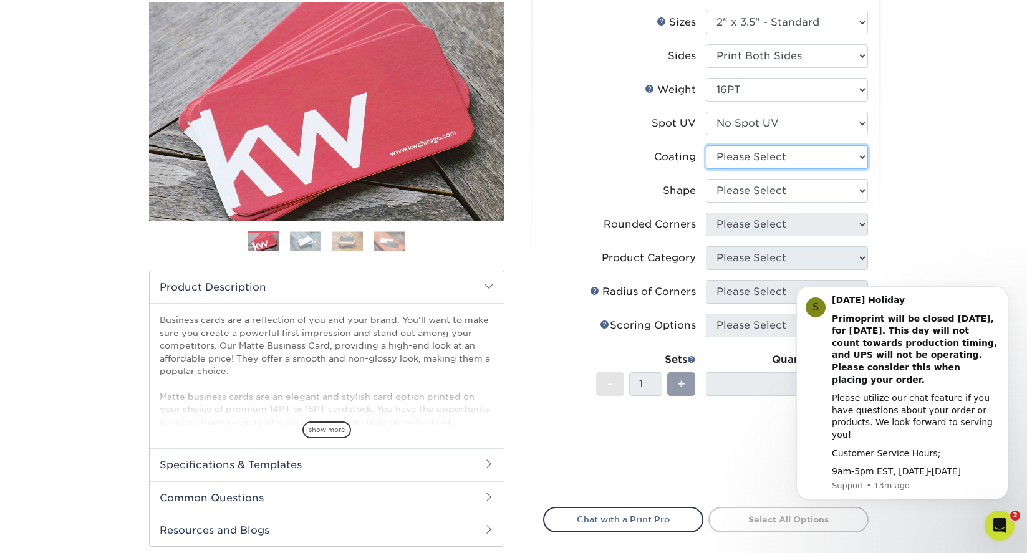
click at [828, 154] on select at bounding box center [787, 157] width 162 height 24
click at [1006, 292] on icon "Dismiss notification" at bounding box center [1005, 290] width 4 height 4
click at [1010, 298] on button "Dismiss notification" at bounding box center [1005, 290] width 16 height 16
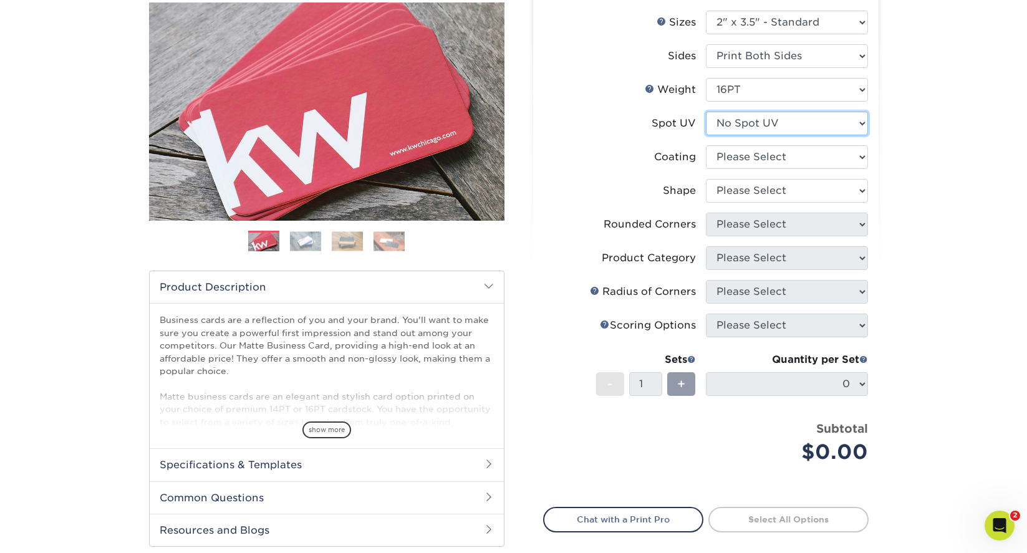
click at [860, 125] on select "Please Select No Spot UV Front and Back (Both Sides) Front Only Back Only" at bounding box center [787, 124] width 162 height 24
click at [845, 150] on select at bounding box center [787, 157] width 162 height 24
select select "121bb7b5-3b4d-429f-bd8d-bbf80e953313"
click at [706, 145] on select at bounding box center [787, 157] width 162 height 24
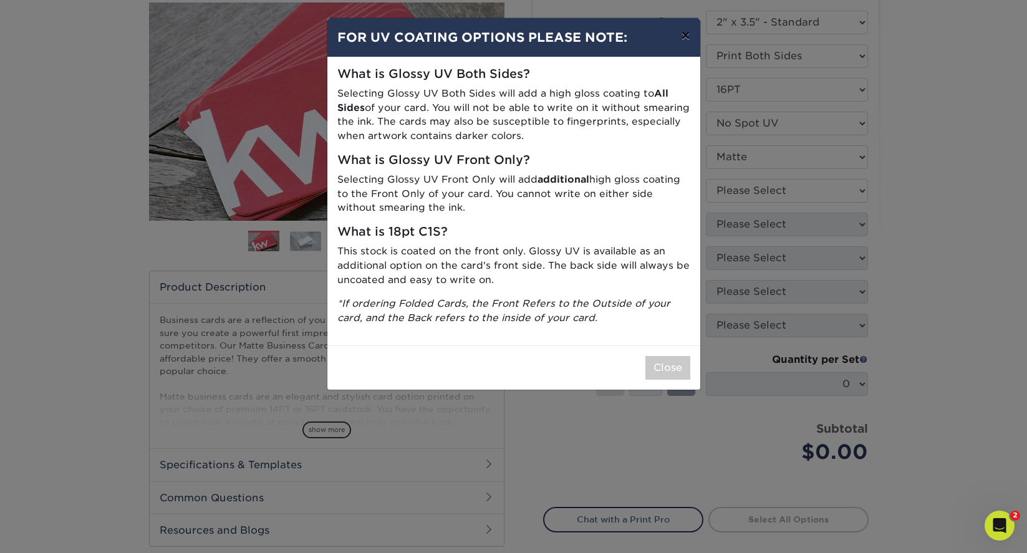
click at [687, 36] on button "×" at bounding box center [685, 35] width 29 height 35
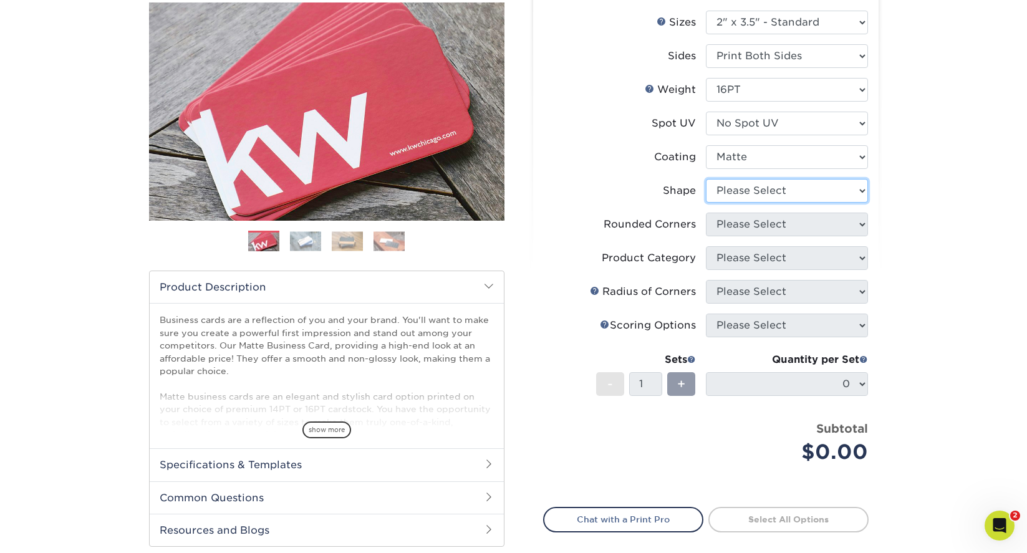
click at [864, 190] on select "Please Select Standard Oval" at bounding box center [787, 191] width 162 height 24
select select "standard"
click at [706, 179] on select "Please Select Standard Oval" at bounding box center [787, 191] width 162 height 24
click at [820, 233] on select "Please Select Yes - Round 2 Corners Yes - Round 4 Corners No" at bounding box center [787, 225] width 162 height 24
select select "0"
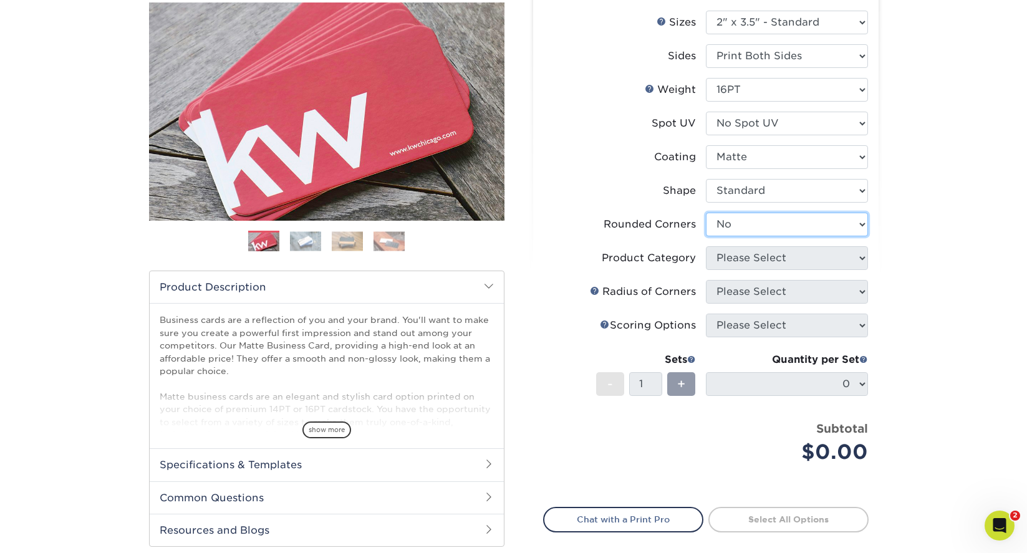
click at [706, 213] on select "Please Select Yes - Round 2 Corners Yes - Round 4 Corners No" at bounding box center [787, 225] width 162 height 24
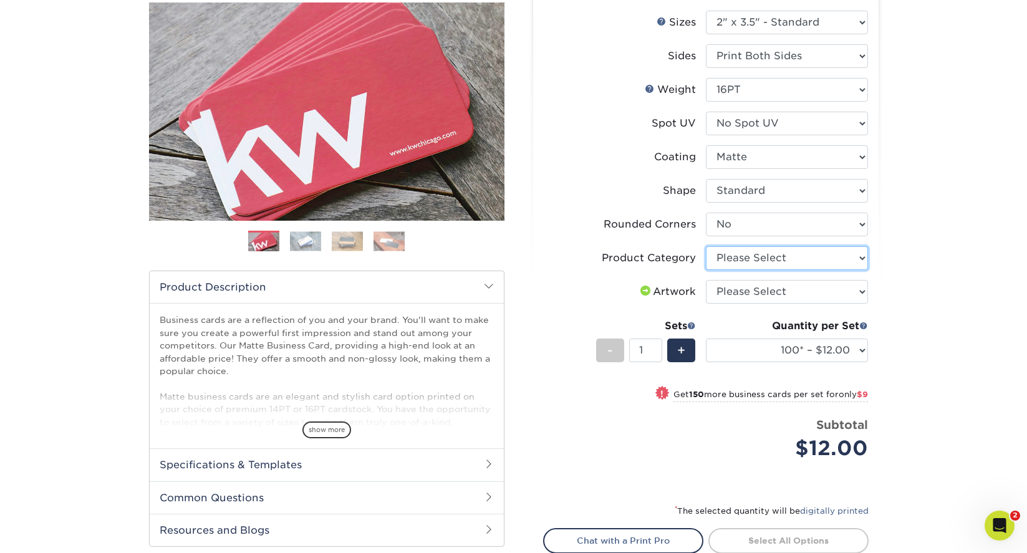
click at [860, 261] on select "Please Select Business Cards" at bounding box center [787, 258] width 162 height 24
select select "3b5148f1-0588-4f88-a218-97bcfdce65c1"
click at [706, 246] on select "Please Select Business Cards" at bounding box center [787, 258] width 162 height 24
click at [858, 294] on select "Please Select I will upload files I need a design - $100" at bounding box center [787, 292] width 162 height 24
select select "upload"
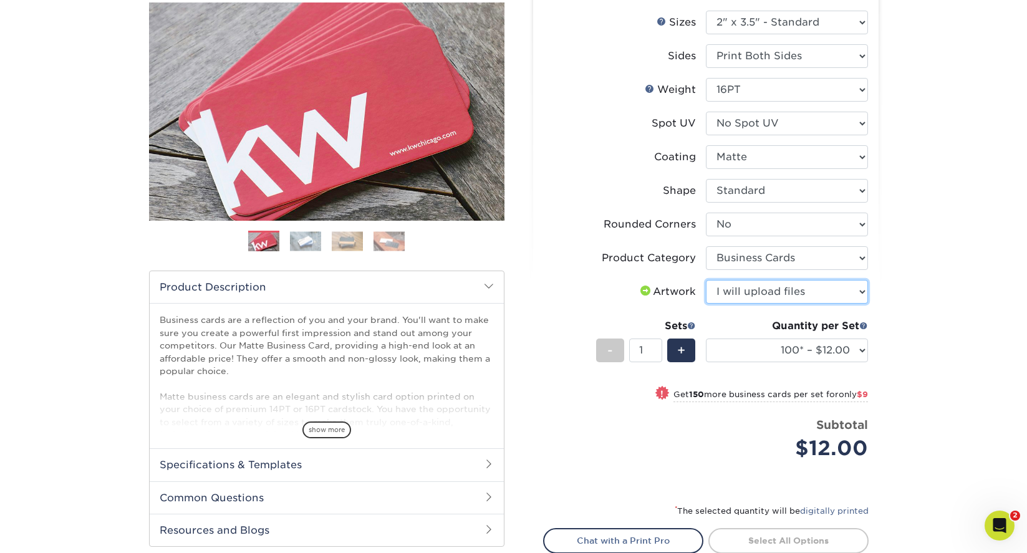
click at [706, 280] on select "Please Select I will upload files I need a design - $100" at bounding box center [787, 292] width 162 height 24
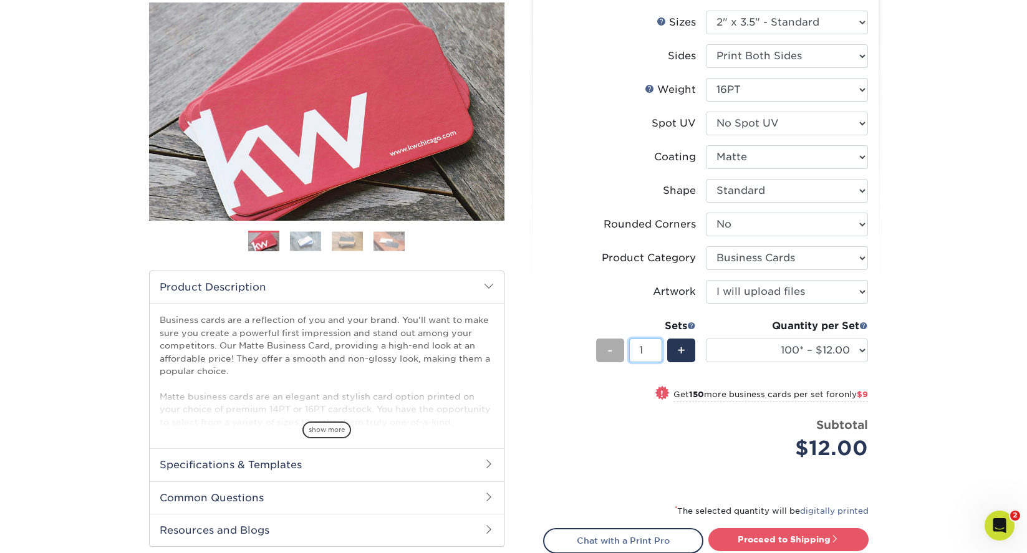
drag, startPoint x: 643, startPoint y: 351, endPoint x: 615, endPoint y: 351, distance: 28.1
click at [615, 351] on div "- 1 +" at bounding box center [646, 353] width 100 height 28
type input "34"
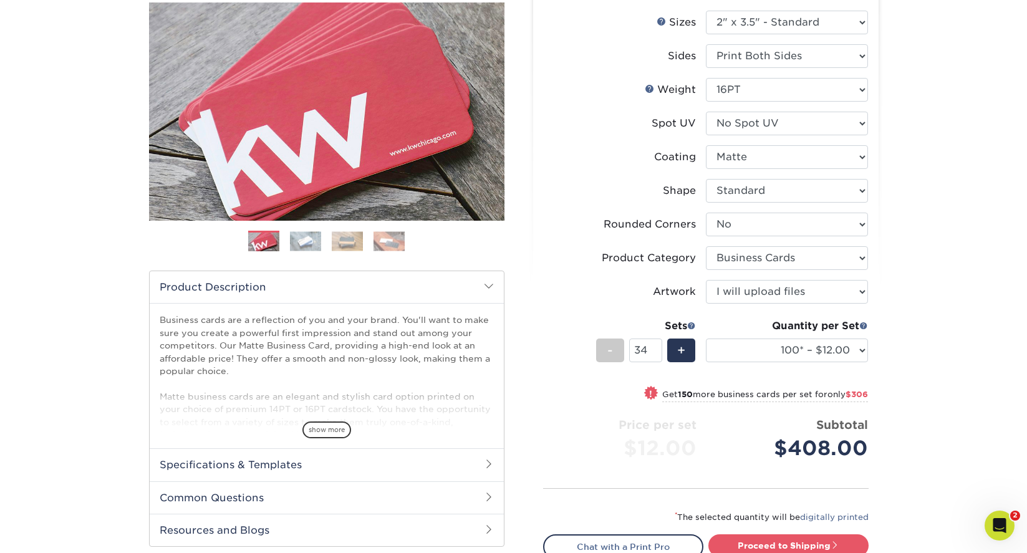
click at [911, 381] on div "Products Business Cards Matte Business Cards Previous Next 100 $ 9" at bounding box center [513, 305] width 1027 height 749
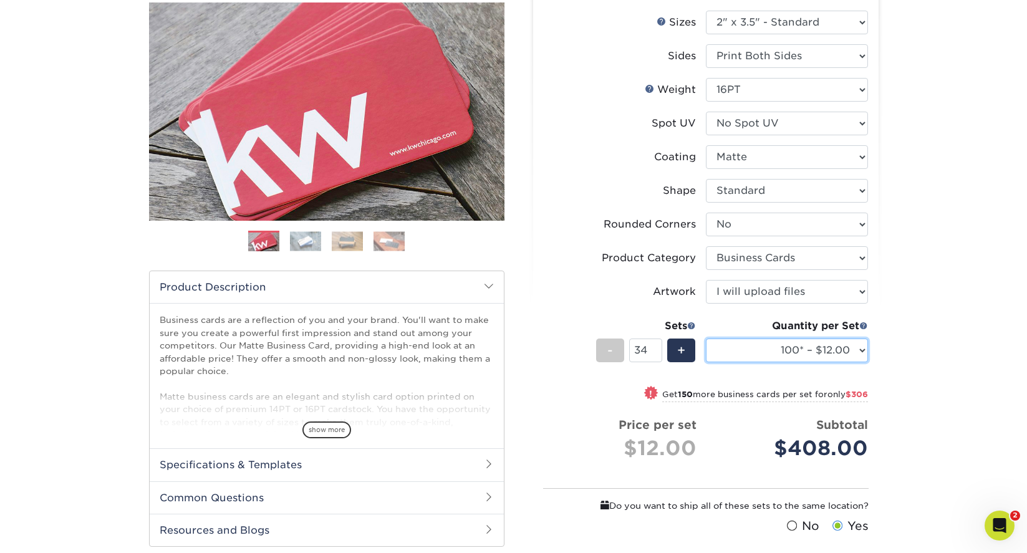
click at [863, 351] on select "100* – $12.00 250* – $21.00 500 – $42.00 1000 – $53.00 2500 – $95.00 5000 – $18…" at bounding box center [787, 351] width 162 height 24
click at [706, 339] on select "100* – $12.00 250* – $21.00 500 – $42.00 1000 – $53.00 2500 – $95.00 5000 – $18…" at bounding box center [787, 351] width 162 height 24
click at [858, 351] on select "100* – $12.00 250* – $21.00 500 – $42.00 1000 – $53.00 2500 – $95.00 5000 – $18…" at bounding box center [787, 351] width 162 height 24
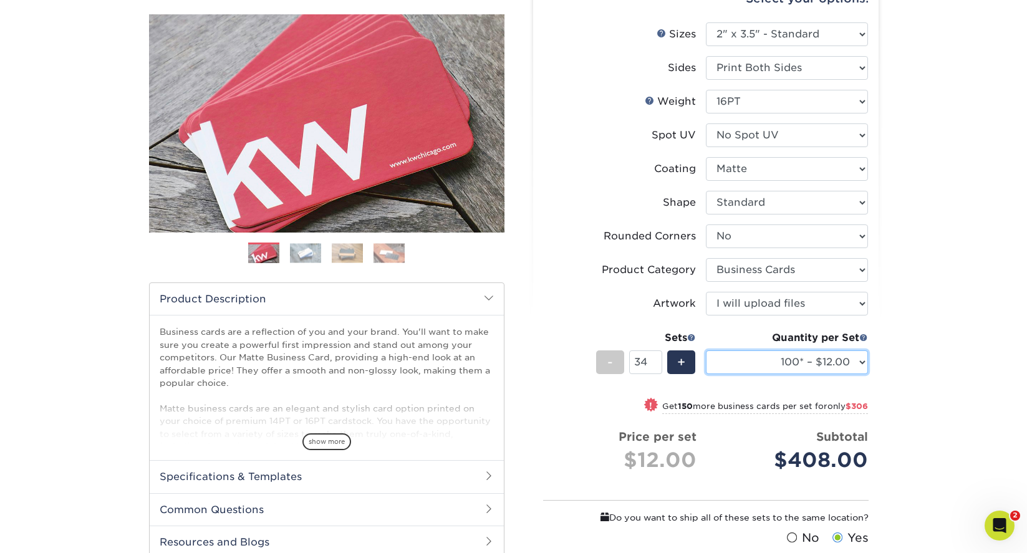
scroll to position [120, 0]
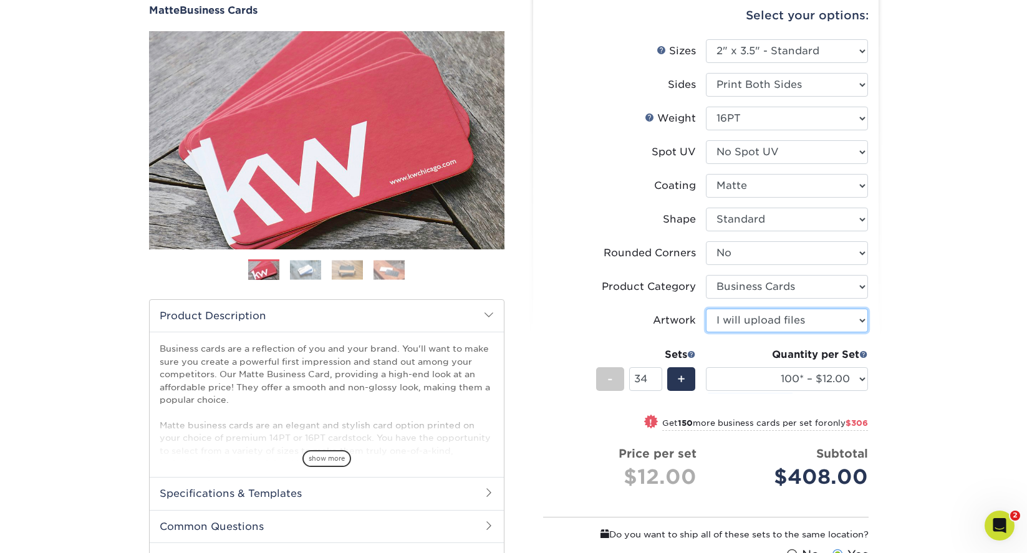
click at [862, 324] on select "Please Select I will upload files I need a design - $100" at bounding box center [787, 321] width 162 height 24
click at [863, 185] on select at bounding box center [787, 186] width 162 height 24
click at [859, 153] on select "Please Select No Spot UV Front and Back (Both Sides) Front Only Back Only" at bounding box center [787, 152] width 162 height 24
select select "1"
click at [706, 140] on select "Please Select No Spot UV Front and Back (Both Sides) Front Only Back Only" at bounding box center [787, 152] width 162 height 24
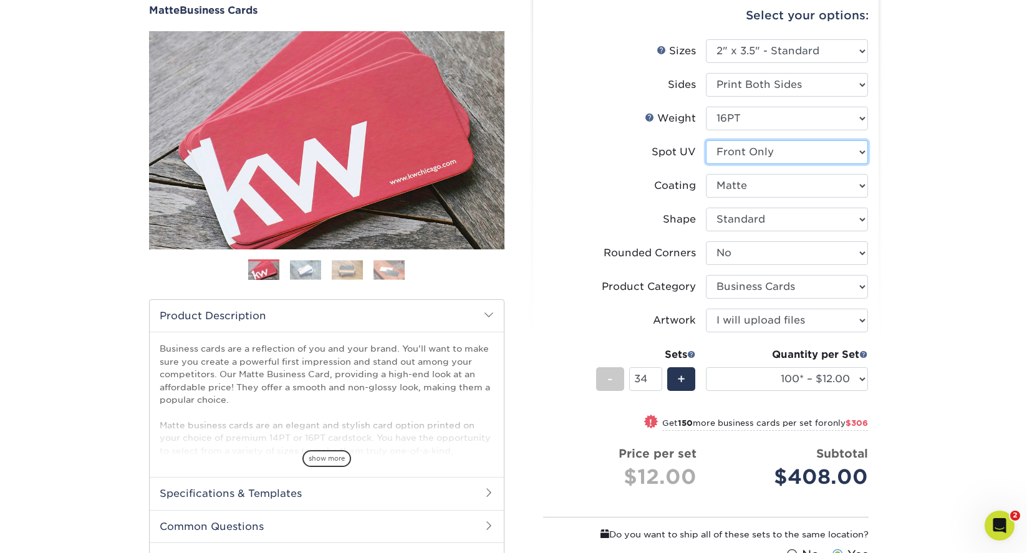
select select "-1"
select select
select select "-1"
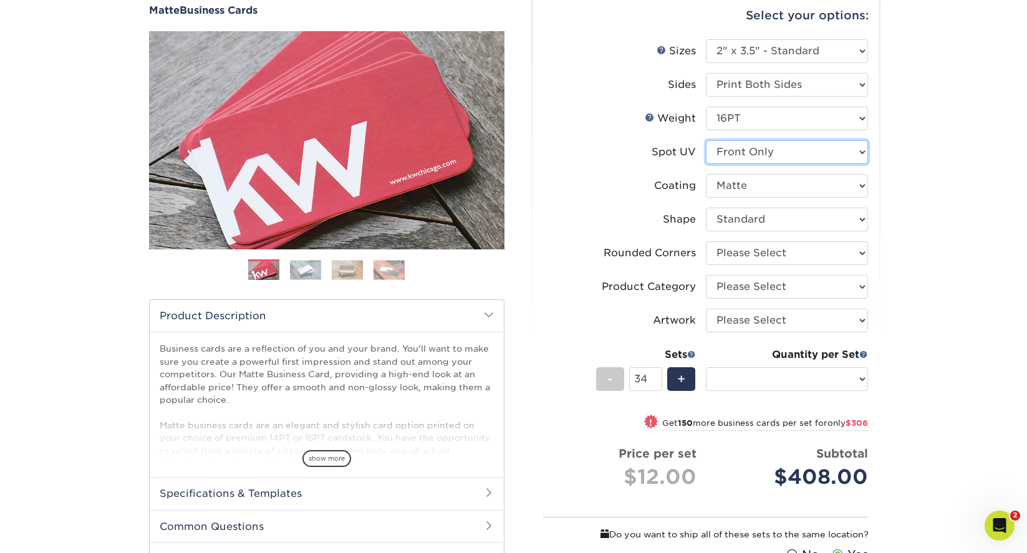
select select "-1"
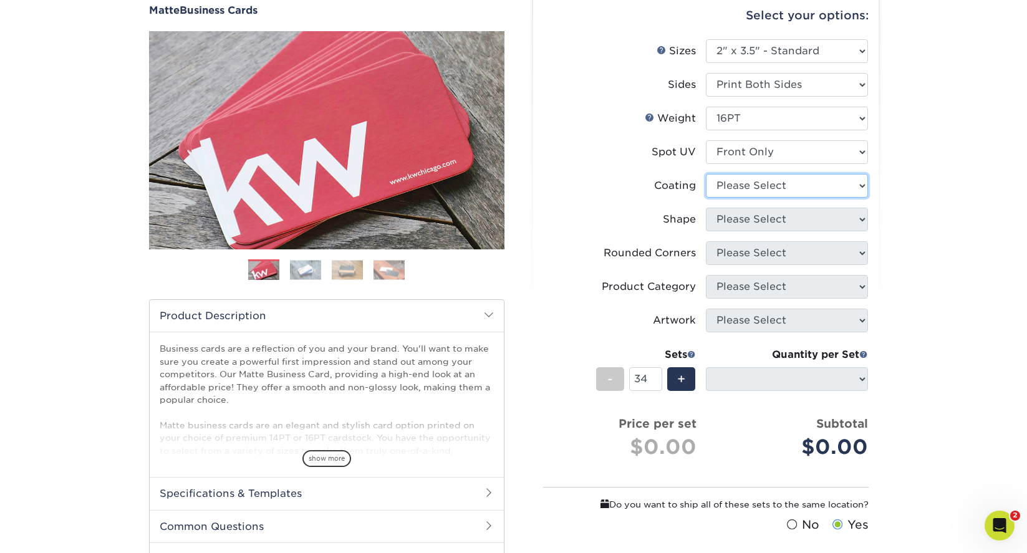
click at [858, 187] on select at bounding box center [787, 186] width 162 height 24
select select "121bb7b5-3b4d-429f-bd8d-bbf80e953313"
click at [706, 174] on select at bounding box center [787, 186] width 162 height 24
select select
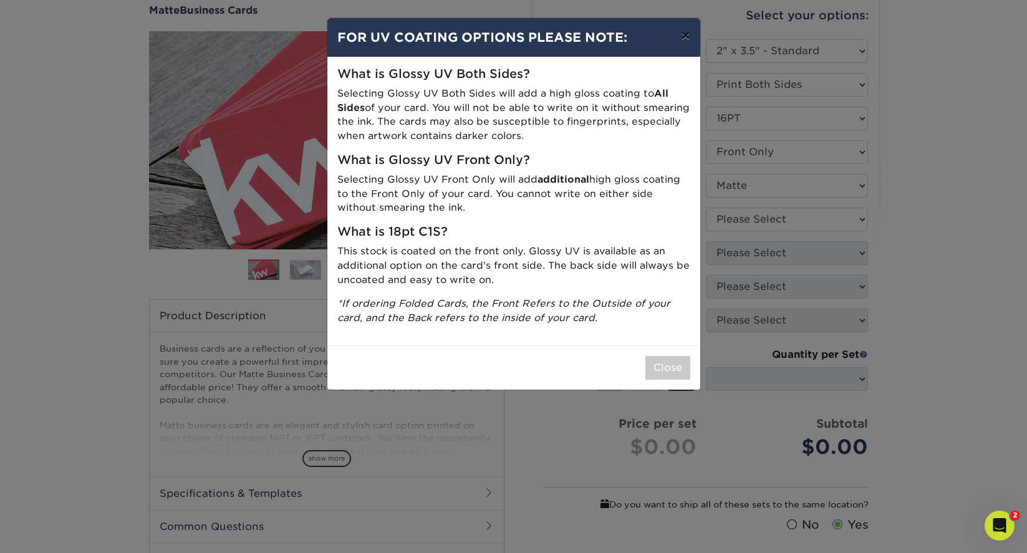
click at [685, 36] on button "×" at bounding box center [685, 35] width 29 height 35
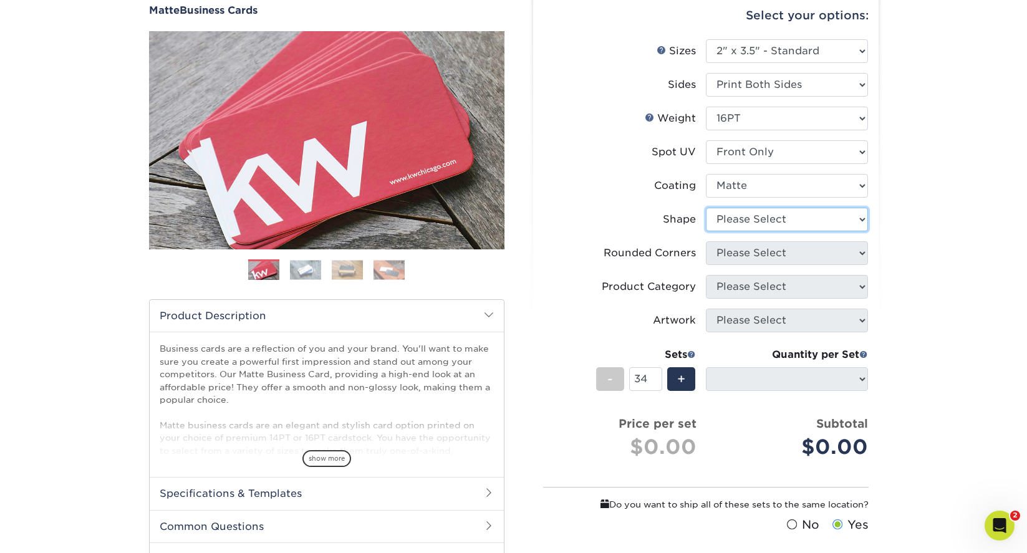
click at [841, 226] on select "Please Select Standard" at bounding box center [787, 220] width 162 height 24
select select "standard"
click at [706, 208] on select "Please Select Standard" at bounding box center [787, 220] width 162 height 24
select select
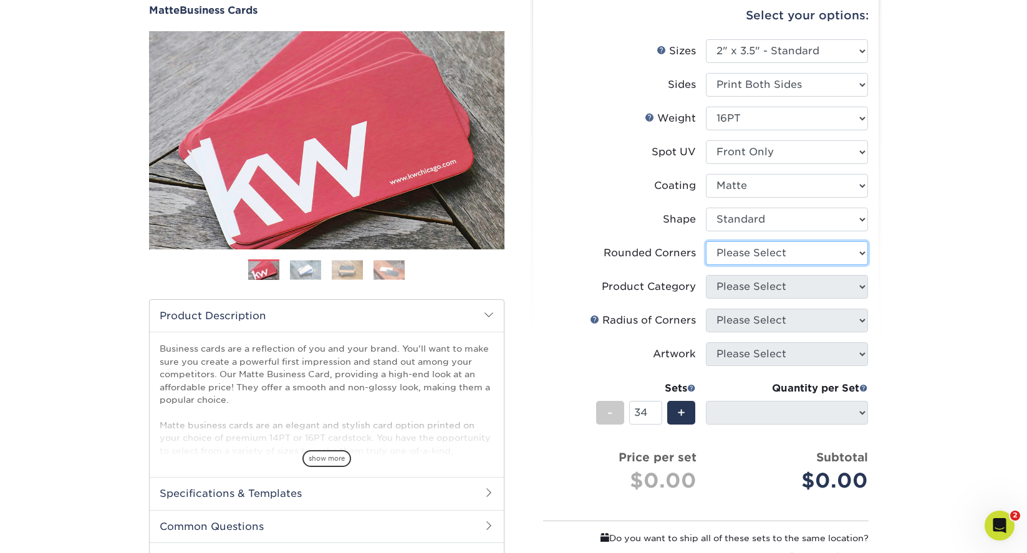
click at [828, 258] on select "Please Select Yes - Round 2 Corners Yes - Round 4 Corners No" at bounding box center [787, 253] width 162 height 24
select select "0"
click at [706, 241] on select "Please Select Yes - Round 2 Corners Yes - Round 4 Corners No" at bounding box center [787, 253] width 162 height 24
select select "-1"
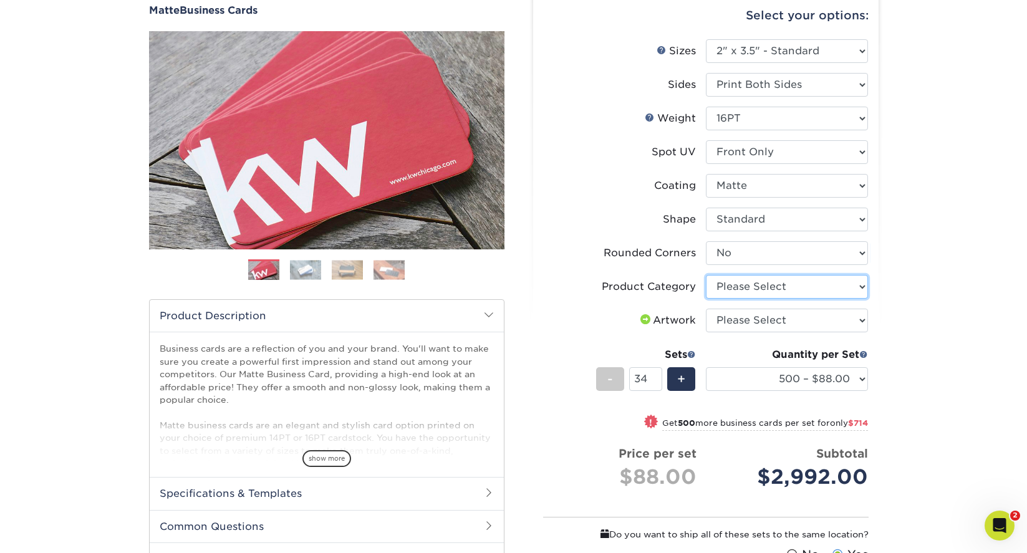
click at [849, 289] on select "Please Select Business Cards" at bounding box center [787, 287] width 162 height 24
select select "3b5148f1-0588-4f88-a218-97bcfdce65c1"
click at [706, 275] on select "Please Select Business Cards" at bounding box center [787, 287] width 162 height 24
click at [833, 319] on select "Please Select I will upload files I need a design - $100" at bounding box center [787, 321] width 162 height 24
select select "upload"
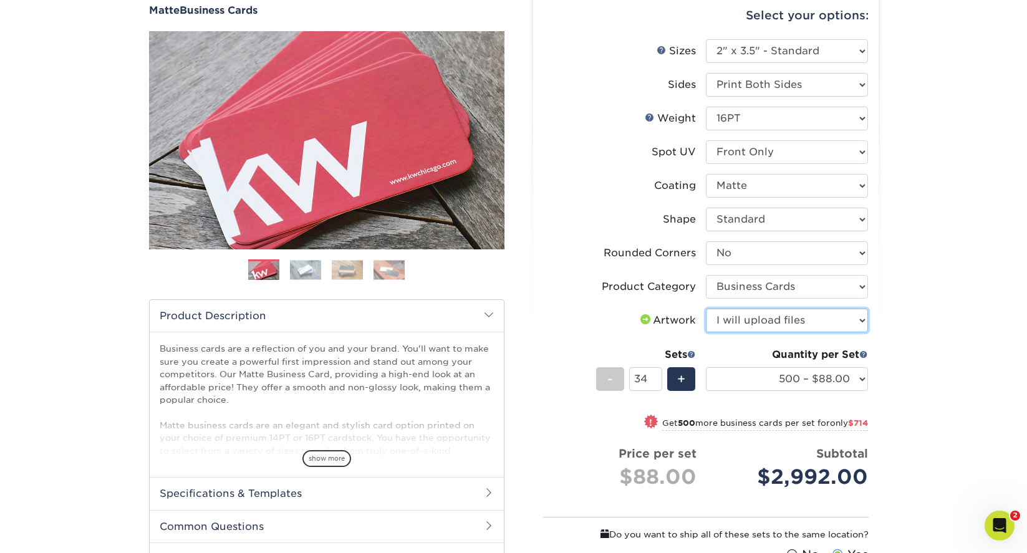
click at [706, 309] on select "Please Select I will upload files I need a design - $100" at bounding box center [787, 321] width 162 height 24
click at [860, 381] on select "500 – $88.00 1000 – $109.00 2500 – $205.00 5000 – $279.00 10000 – $612.00 15000…" at bounding box center [787, 379] width 162 height 24
click at [706, 367] on select "500 – $88.00 1000 – $109.00 2500 – $205.00 5000 – $279.00 10000 – $612.00 15000…" at bounding box center [787, 379] width 162 height 24
click at [863, 153] on select "Please Select No Spot UV Front and Back (Both Sides) Front Only Back Only" at bounding box center [787, 152] width 162 height 24
select select "3"
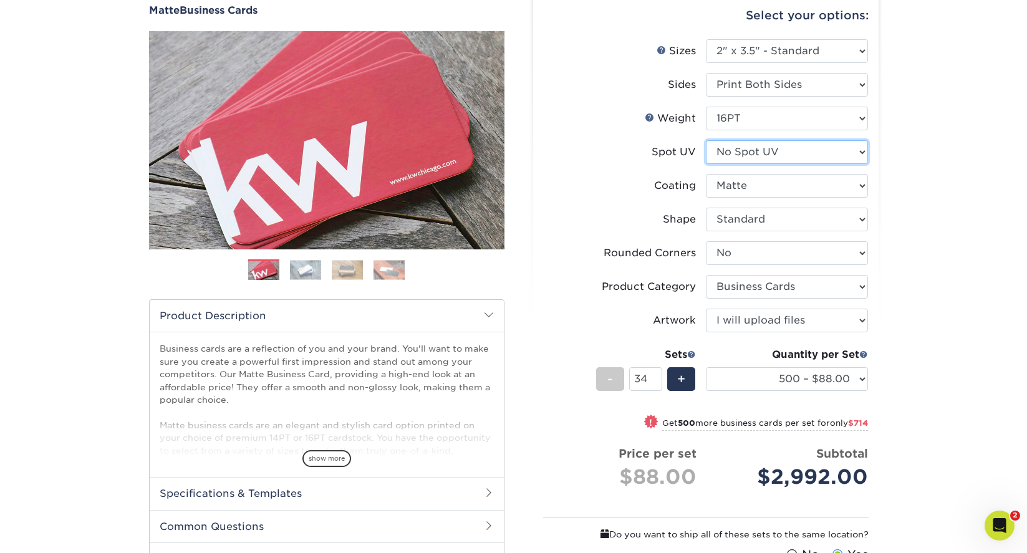
click at [706, 140] on select "Please Select No Spot UV Front and Back (Both Sides) Front Only Back Only" at bounding box center [787, 152] width 162 height 24
select select "-1"
select select
select select "-1"
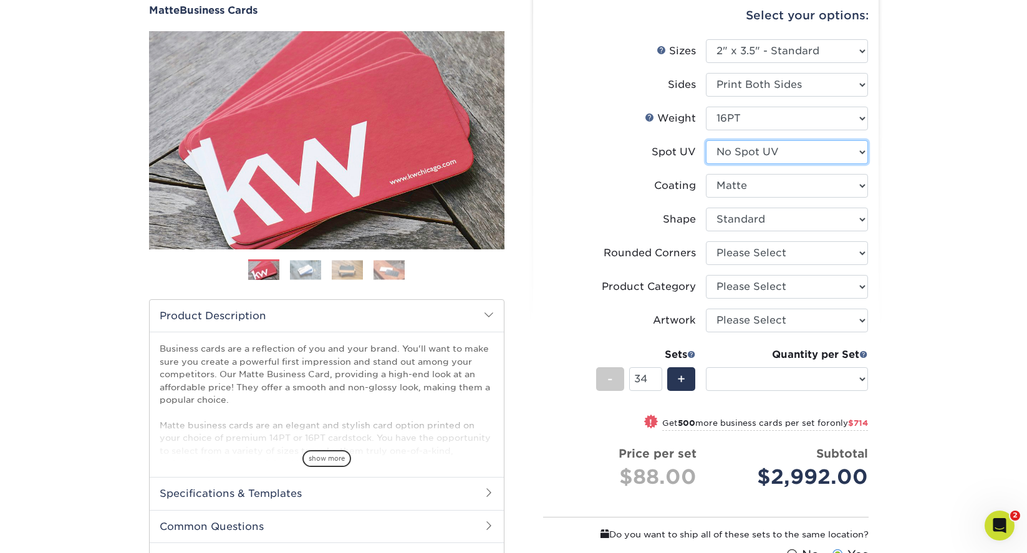
select select "-1"
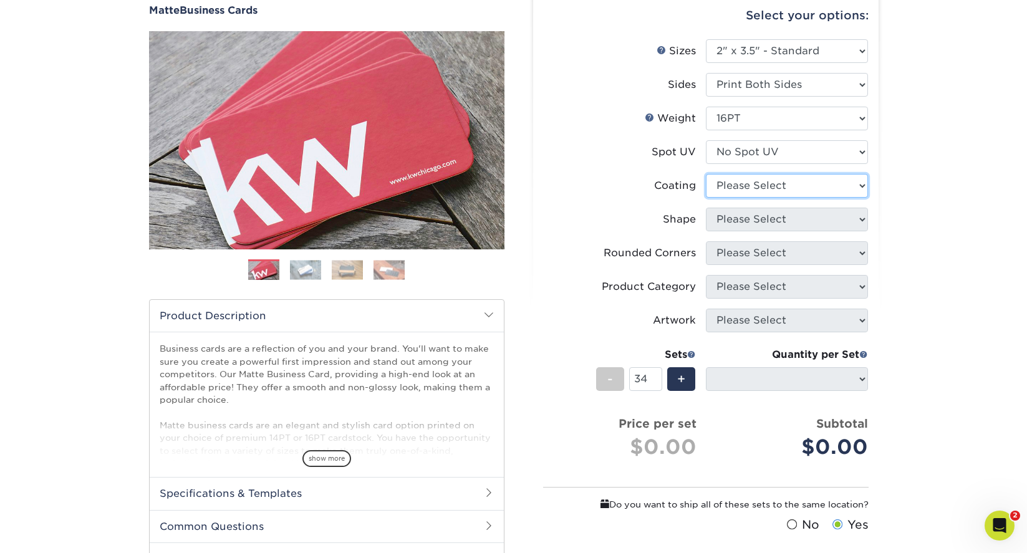
click at [810, 185] on select at bounding box center [787, 186] width 162 height 24
select select "121bb7b5-3b4d-429f-bd8d-bbf80e953313"
click at [706, 174] on select at bounding box center [787, 186] width 162 height 24
select select
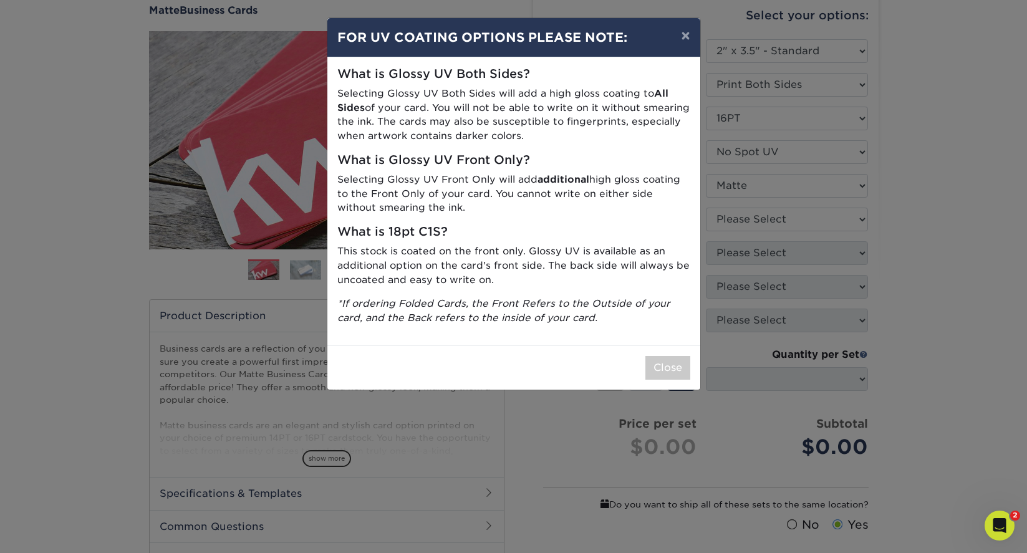
click at [794, 218] on div "× FOR UV COATING OPTIONS PLEASE NOTE: What is Glossy UV Both Sides? Selecting G…" at bounding box center [513, 276] width 1027 height 553
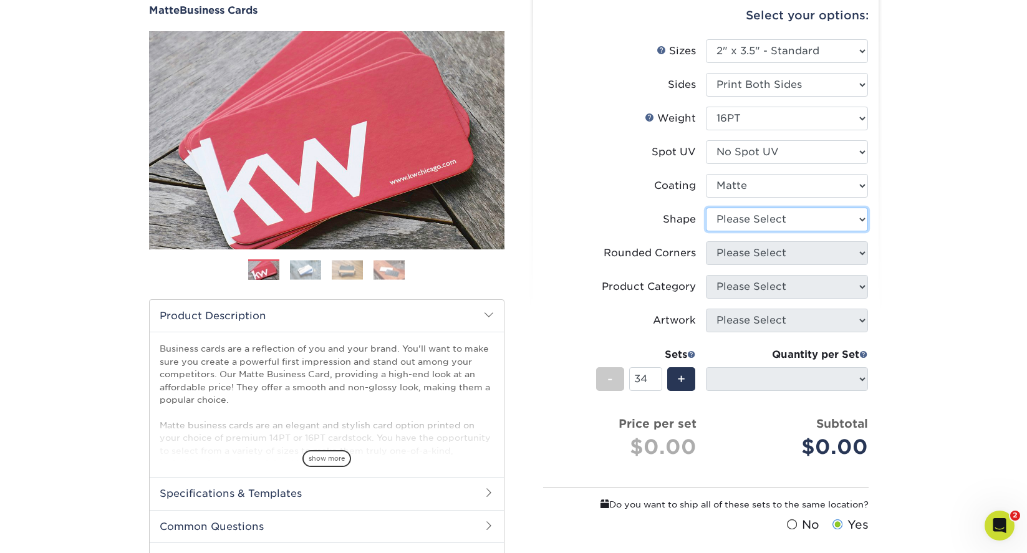
click at [794, 218] on select "Please Select Standard Oval" at bounding box center [787, 220] width 162 height 24
select select "standard"
click at [706, 208] on select "Please Select Standard Oval" at bounding box center [787, 220] width 162 height 24
select select
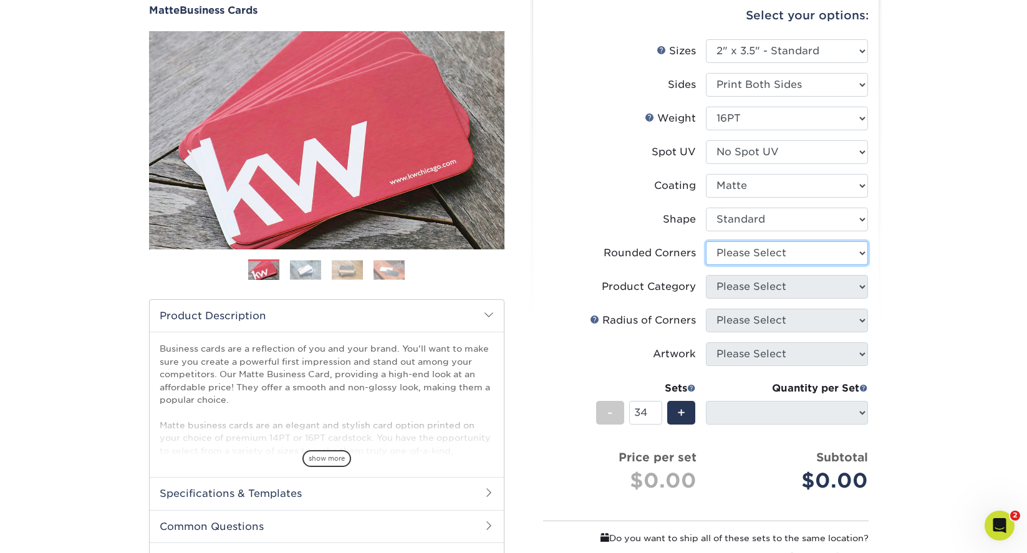
click at [777, 254] on select "Please Select Yes - Round 2 Corners Yes - Round 4 Corners No" at bounding box center [787, 253] width 162 height 24
select select "76a3b848-63b4-4449-aad1-d9e81d5a60f5"
click at [706, 241] on select "Please Select Yes - Round 2 Corners Yes - Round 4 Corners No" at bounding box center [787, 253] width 162 height 24
select select "-1"
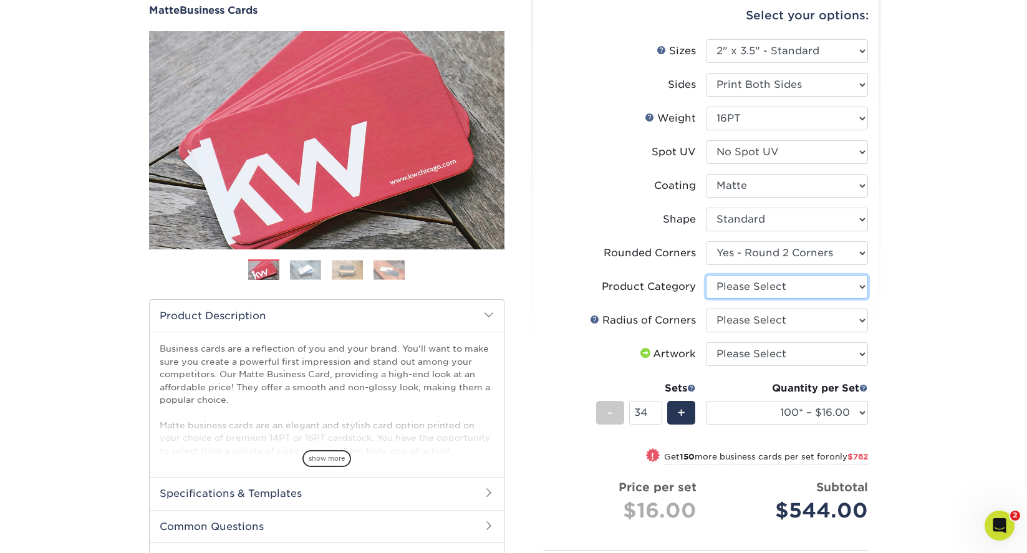
click at [769, 285] on select "Please Select Business Cards" at bounding box center [787, 287] width 162 height 24
select select "3b5148f1-0588-4f88-a218-97bcfdce65c1"
click at [706, 275] on select "Please Select Business Cards" at bounding box center [787, 287] width 162 height 24
click at [761, 323] on select "Please Select Rounded 1/8" Rounded 1/4"" at bounding box center [787, 321] width 162 height 24
select select "589680c7-ee9a-431b-9d12-d7aeb1386a97"
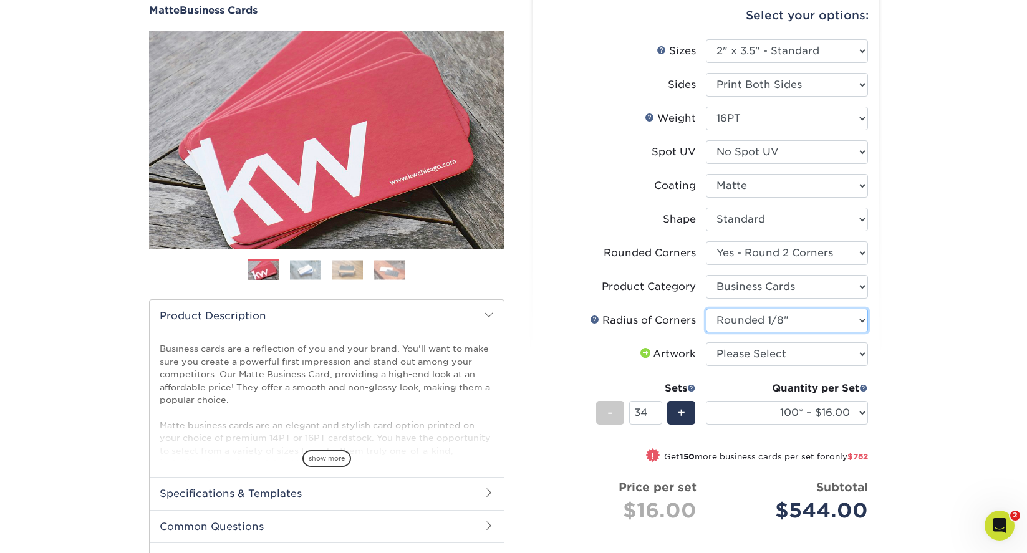
click at [706, 309] on select "Please Select Rounded 1/8" Rounded 1/4"" at bounding box center [787, 321] width 162 height 24
click at [757, 349] on select "Please Select I will upload files I need a design - $100" at bounding box center [787, 354] width 162 height 24
select select "upload"
click at [706, 342] on select "Please Select I will upload files I need a design - $100" at bounding box center [787, 354] width 162 height 24
click at [772, 324] on select "Please Select Rounded 1/8" Rounded 1/4"" at bounding box center [787, 321] width 162 height 24
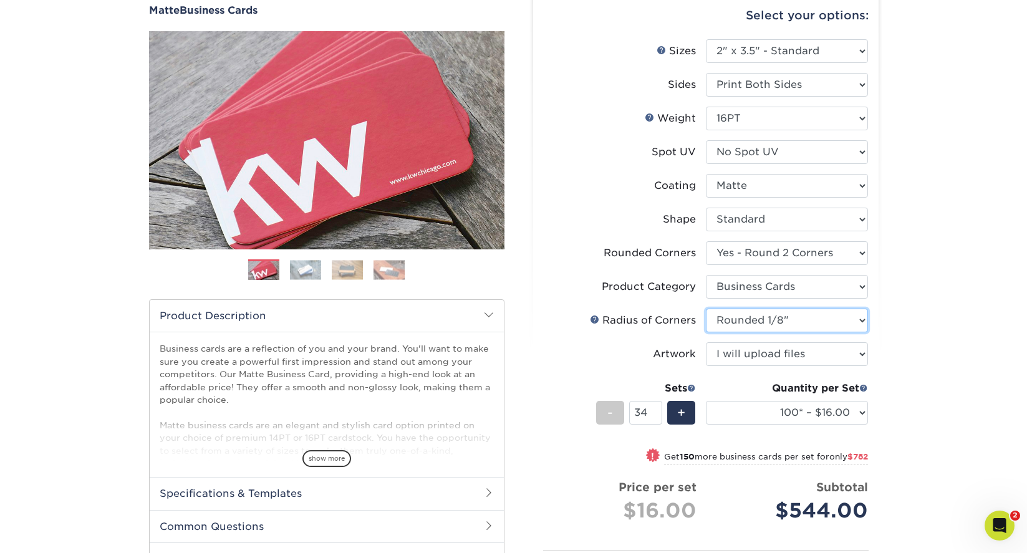
select select "479fbfe7-6a0c-4895-8c9a-81739b7486c9"
click at [706, 309] on select "Please Select Rounded 1/8" Rounded 1/4"" at bounding box center [787, 321] width 162 height 24
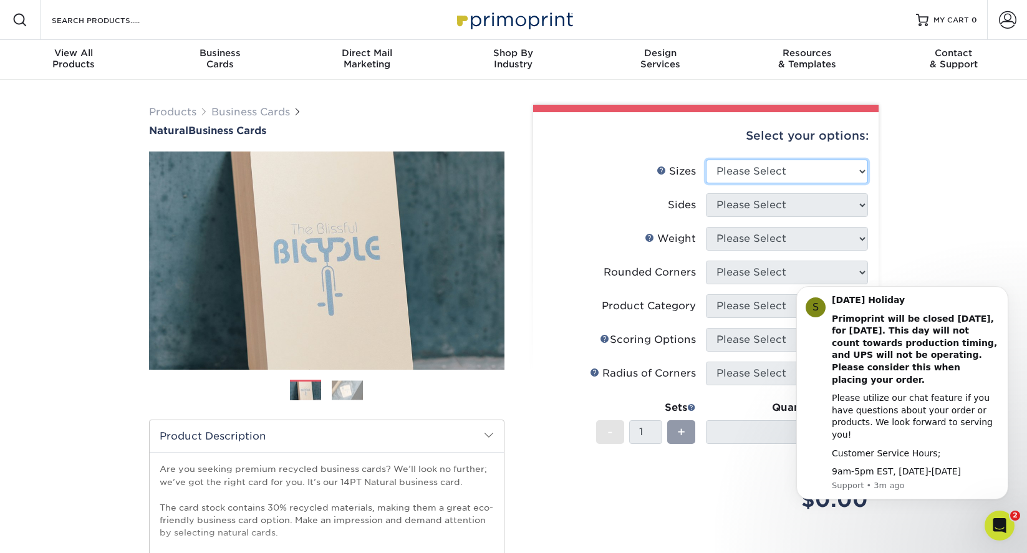
click at [779, 172] on select "Please Select 1.5" x 3.5" - Mini 1.75" x 3.5" - Mini 2" x 2" - Square 2" x 3" -…" at bounding box center [787, 172] width 162 height 24
select select "2.00x3.50"
click at [706, 160] on select "Please Select 1.5" x 3.5" - Mini 1.75" x 3.5" - Mini 2" x 2" - Square 2" x 3" -…" at bounding box center [787, 172] width 162 height 24
click at [765, 205] on select "Please Select Print Both Sides Print Front Only" at bounding box center [787, 205] width 162 height 24
select select "13abbda7-1d64-4f25-8bb2-c179b224825d"
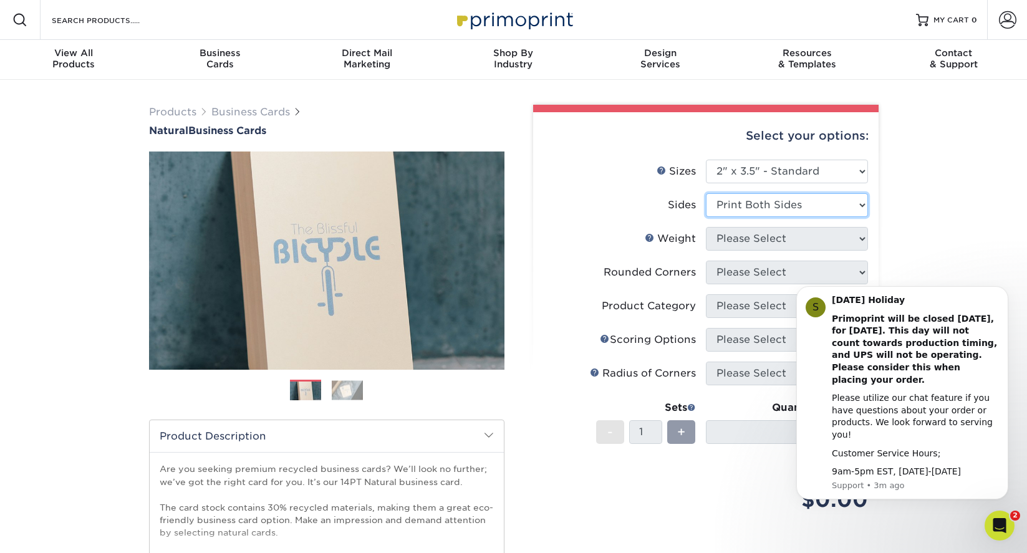
click at [706, 193] on select "Please Select Print Both Sides Print Front Only" at bounding box center [787, 205] width 162 height 24
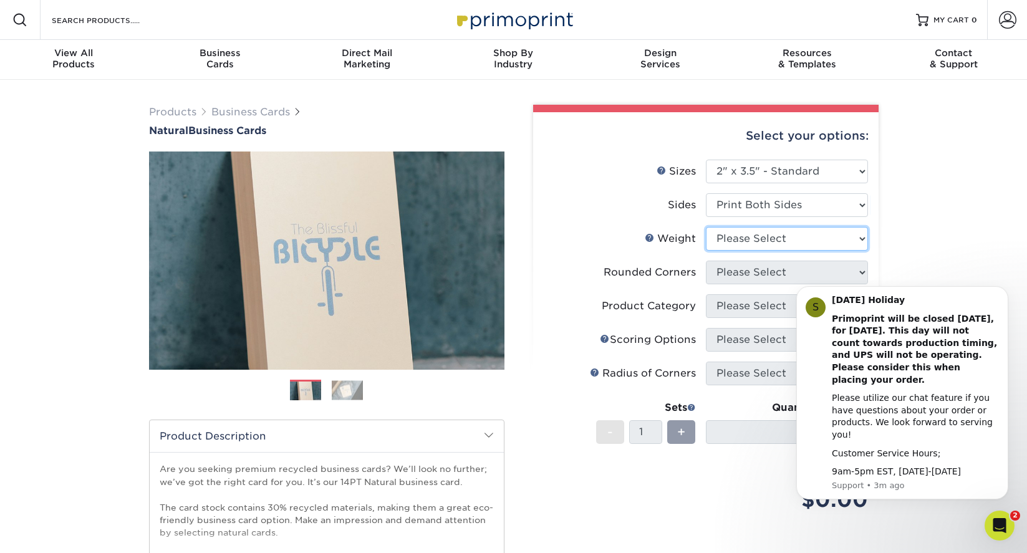
click at [761, 242] on select "Please Select 14PTNT" at bounding box center [787, 239] width 162 height 24
select select "14PTNT"
click at [706, 227] on select "Please Select 14PTNT" at bounding box center [787, 239] width 162 height 24
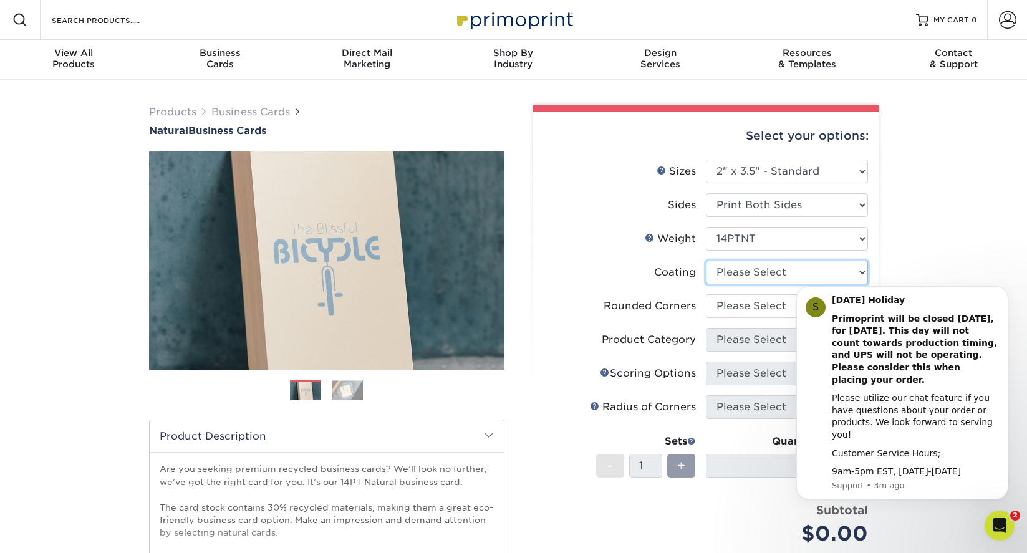
click at [755, 271] on select at bounding box center [787, 273] width 162 height 24
select select "3e7618de-abca-4bda-9f97-8b9129e913d8"
click at [706, 261] on select at bounding box center [787, 273] width 162 height 24
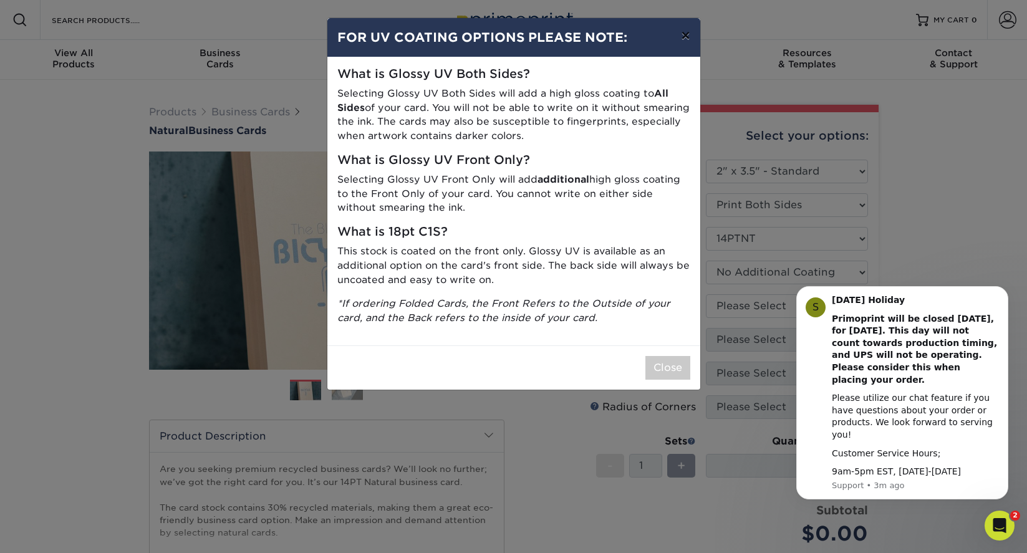
click at [686, 38] on button "×" at bounding box center [685, 35] width 29 height 35
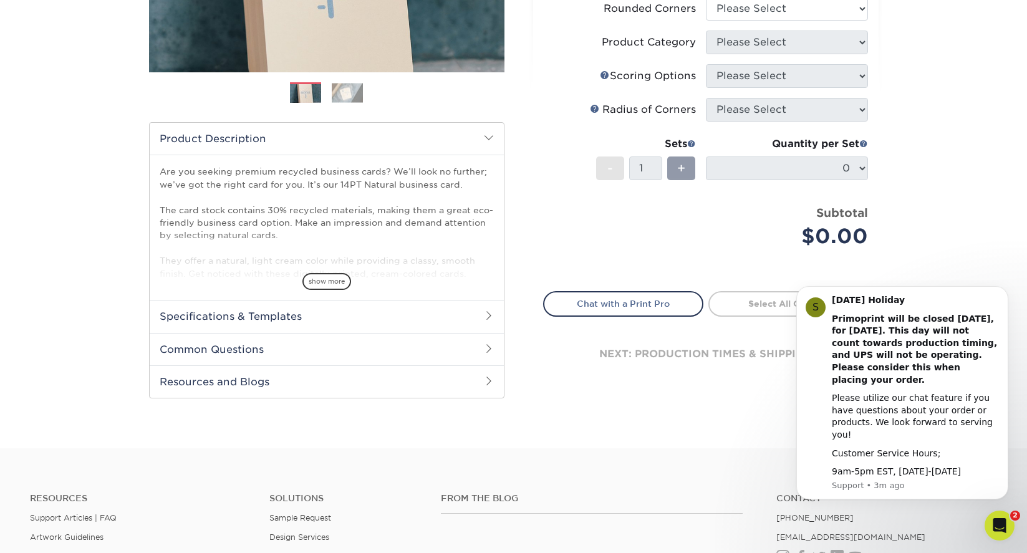
scroll to position [300, 0]
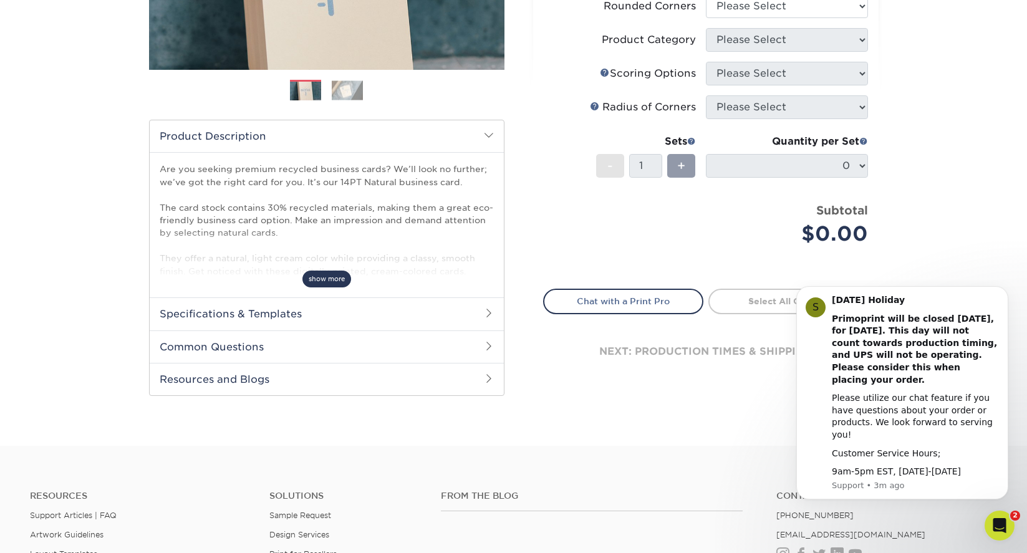
click at [334, 281] on span "show more" at bounding box center [327, 279] width 49 height 17
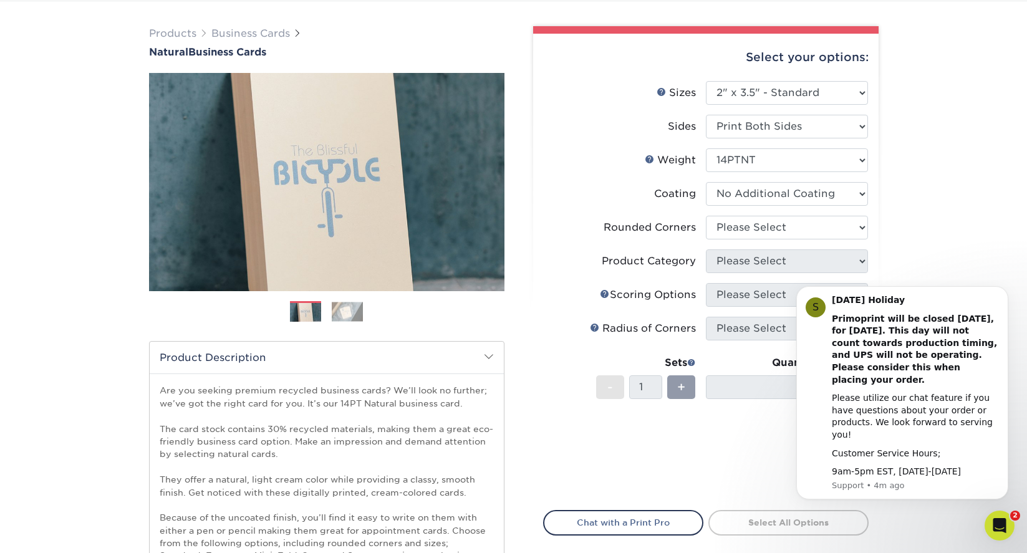
scroll to position [79, 0]
click at [351, 315] on img at bounding box center [347, 310] width 31 height 19
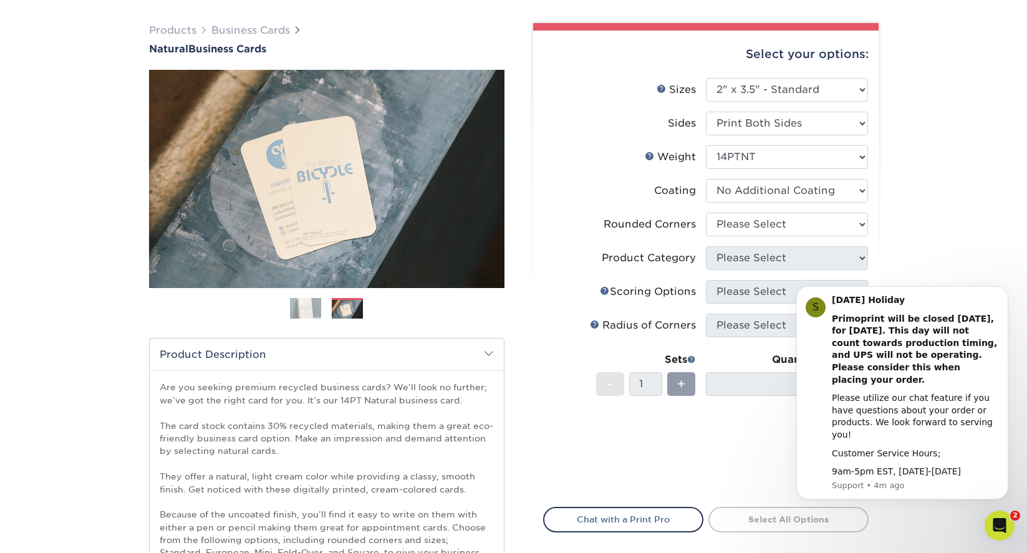
scroll to position [106, 0]
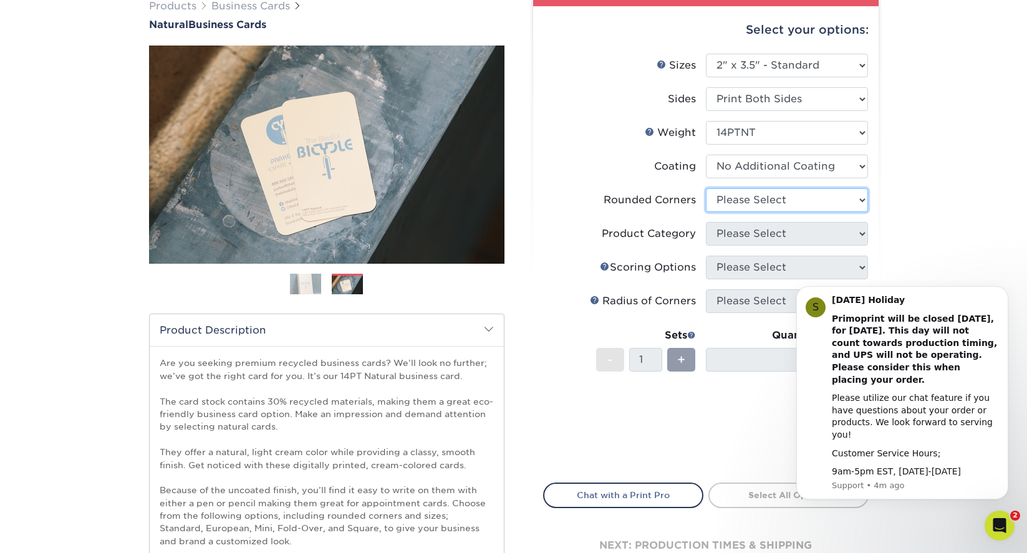
click at [858, 202] on select "Please Select Yes - Round 2 Corners Yes - Round 4 Corners No" at bounding box center [787, 200] width 162 height 24
click at [706, 188] on select "Please Select Yes - Round 2 Corners Yes - Round 4 Corners No" at bounding box center [787, 200] width 162 height 24
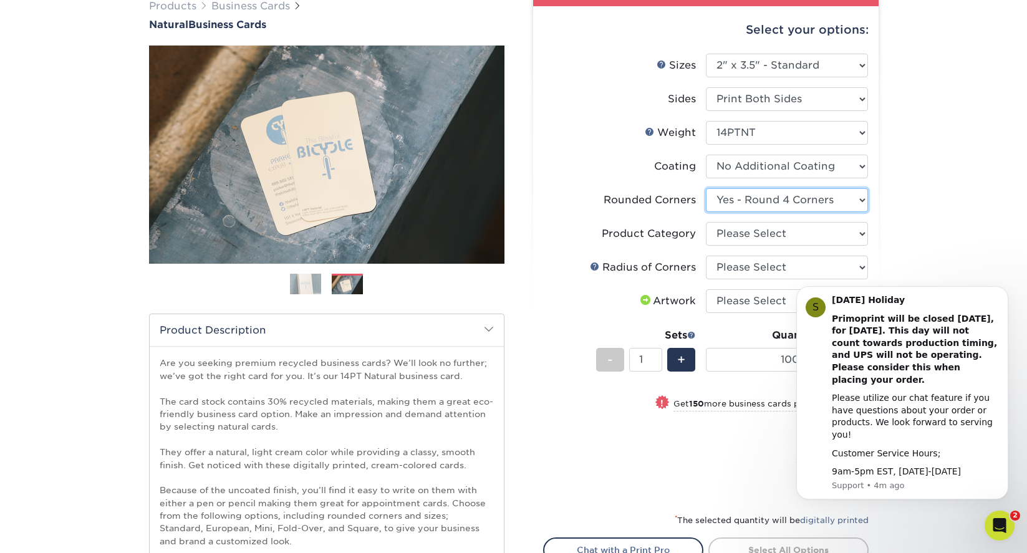
click at [845, 200] on select "Please Select Yes - Round 2 Corners Yes - Round 4 Corners No" at bounding box center [787, 200] width 162 height 24
select select "76a3b848-63b4-4449-aad1-d9e81d5a60f5"
click at [706, 188] on select "Please Select Yes - Round 2 Corners Yes - Round 4 Corners No" at bounding box center [787, 200] width 162 height 24
click at [818, 235] on select "Please Select Business Cards" at bounding box center [787, 234] width 162 height 24
select select "3b5148f1-0588-4f88-a218-97bcfdce65c1"
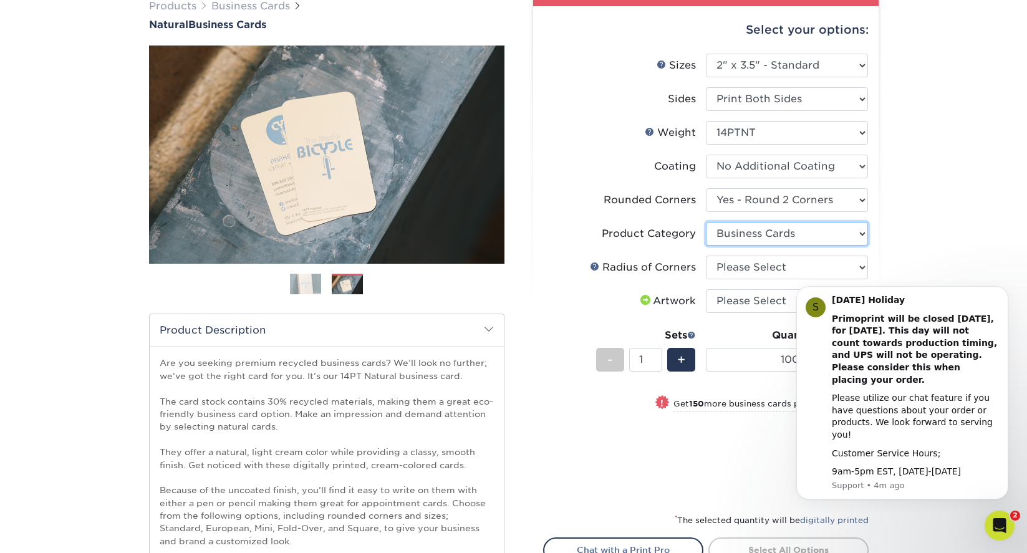
click at [706, 222] on select "Please Select Business Cards" at bounding box center [787, 234] width 162 height 24
click at [814, 268] on select "Please Select Rounded 1/8" Rounded 1/4"" at bounding box center [787, 268] width 162 height 24
select select "479fbfe7-6a0c-4895-8c9a-81739b7486c9"
click at [706, 256] on select "Please Select Rounded 1/8" Rounded 1/4"" at bounding box center [787, 268] width 162 height 24
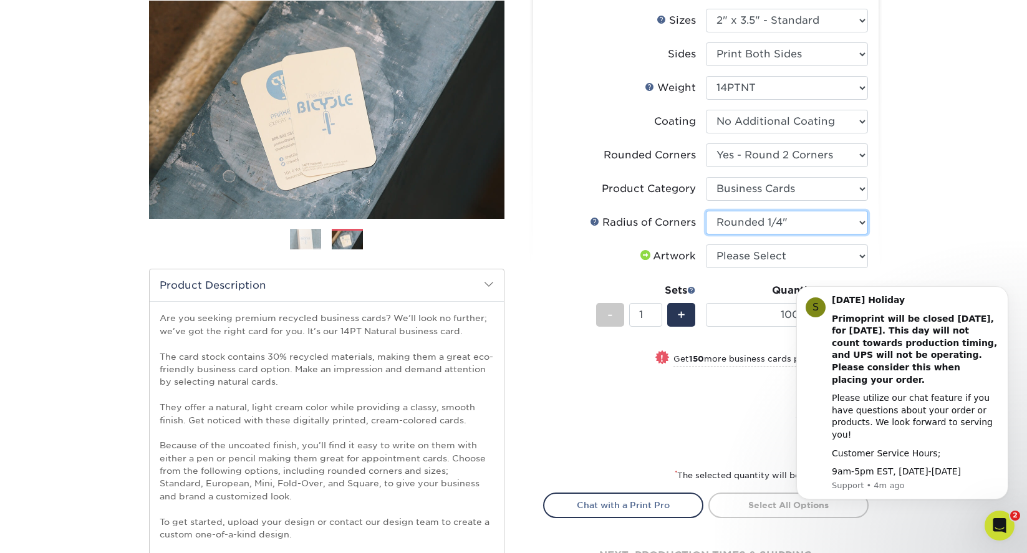
scroll to position [158, 0]
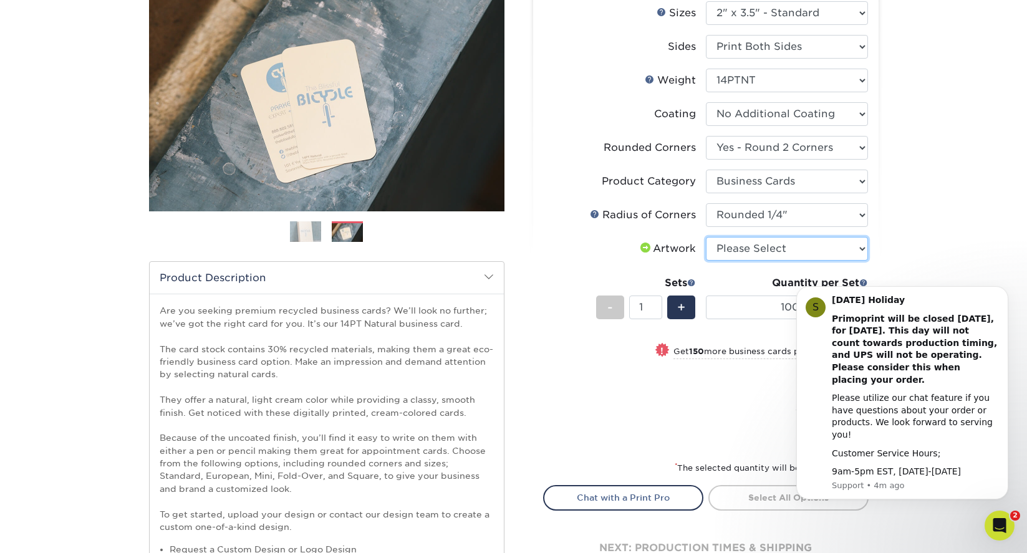
click at [836, 250] on select "Please Select I will upload files I need a design - $100" at bounding box center [787, 249] width 162 height 24
select select "upload"
click at [706, 237] on select "Please Select I will upload files I need a design - $100" at bounding box center [787, 249] width 162 height 24
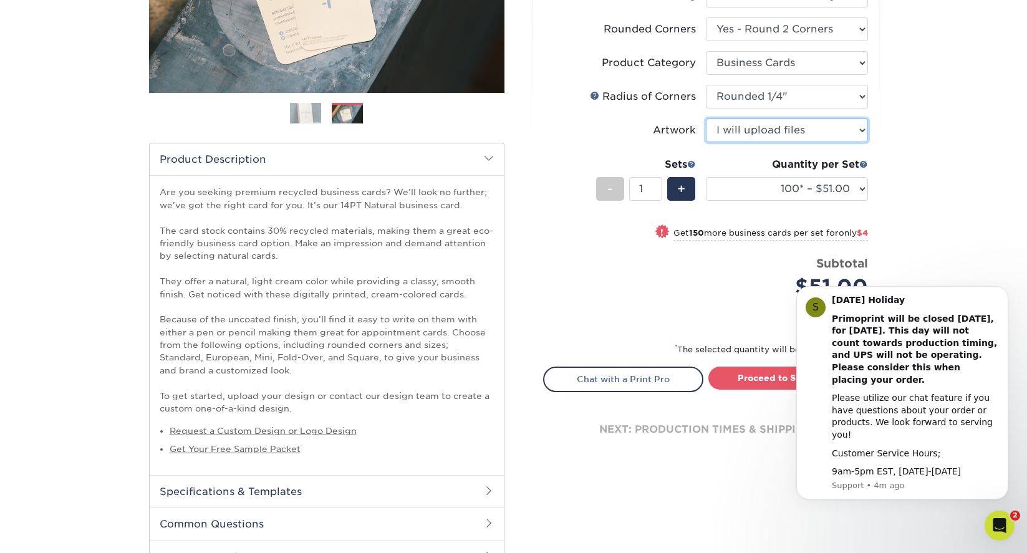
scroll to position [279, 0]
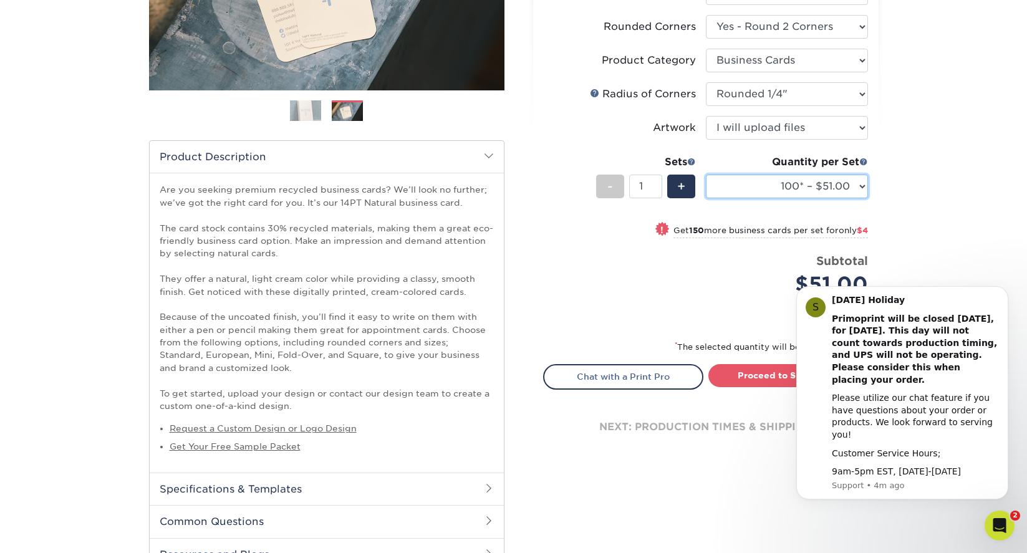
click at [853, 190] on select "100* – $51.00 250* – $55.00 500* – $62.00 1000* – $109.00" at bounding box center [787, 187] width 162 height 24
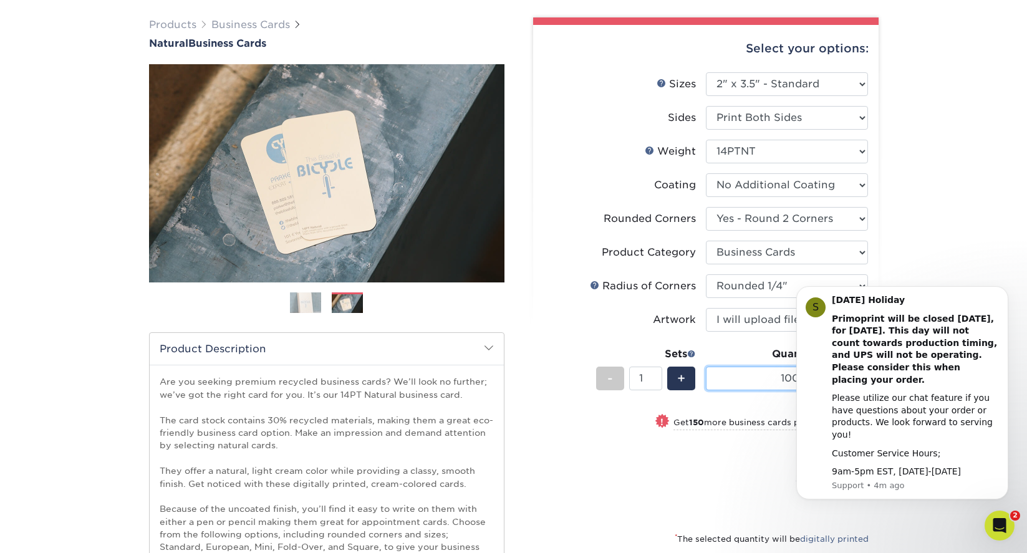
scroll to position [87, 0]
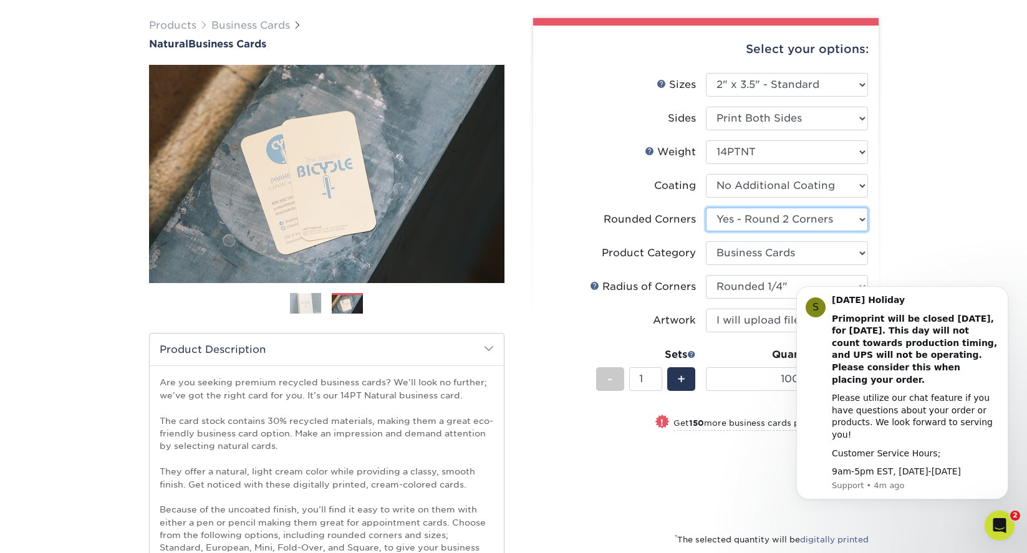
click at [849, 220] on select "Please Select Yes - Round 2 Corners Yes - Round 4 Corners No" at bounding box center [787, 220] width 162 height 24
select select "0"
click at [706, 208] on select "Please Select Yes - Round 2 Corners Yes - Round 4 Corners No" at bounding box center [787, 220] width 162 height 24
select select "-1"
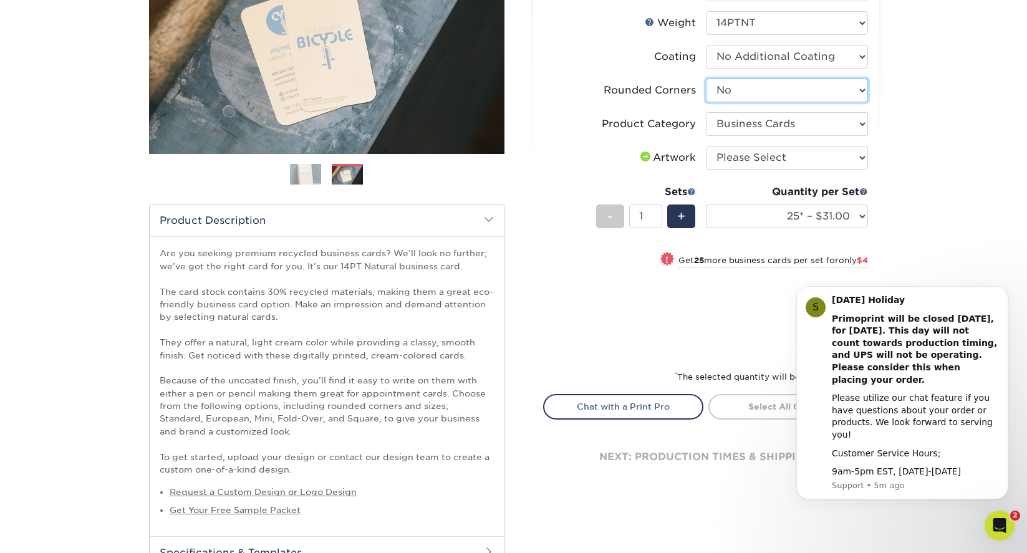
scroll to position [218, 0]
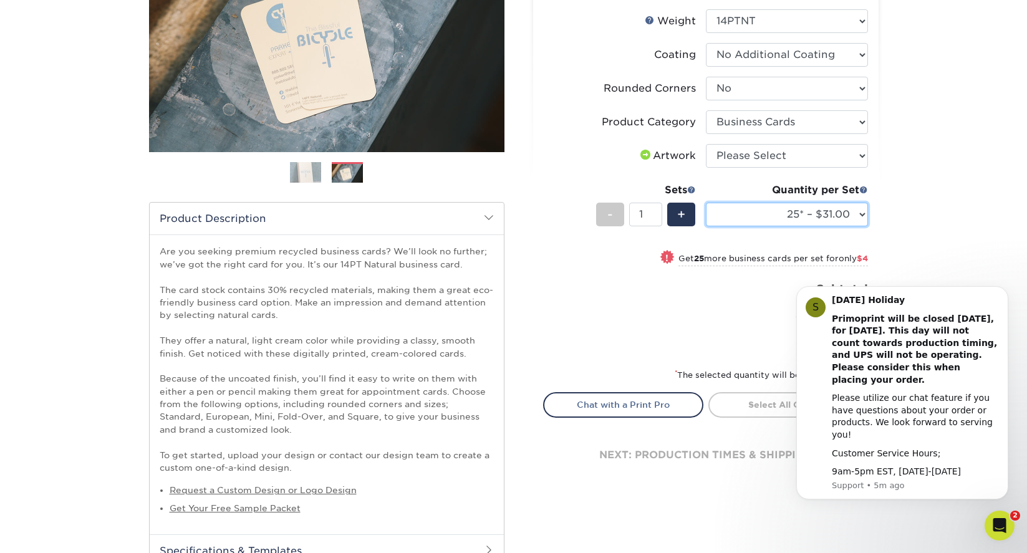
click at [864, 216] on select "25* – $31.00 50* – $35.00 75* – $43.00 100* – $47.00 250* – $51.00 500* – $55.0…" at bounding box center [787, 215] width 162 height 24
click at [706, 203] on select "25* – $31.00 50* – $35.00 75* – $43.00 100* – $47.00 250* – $51.00 500* – $55.0…" at bounding box center [787, 215] width 162 height 24
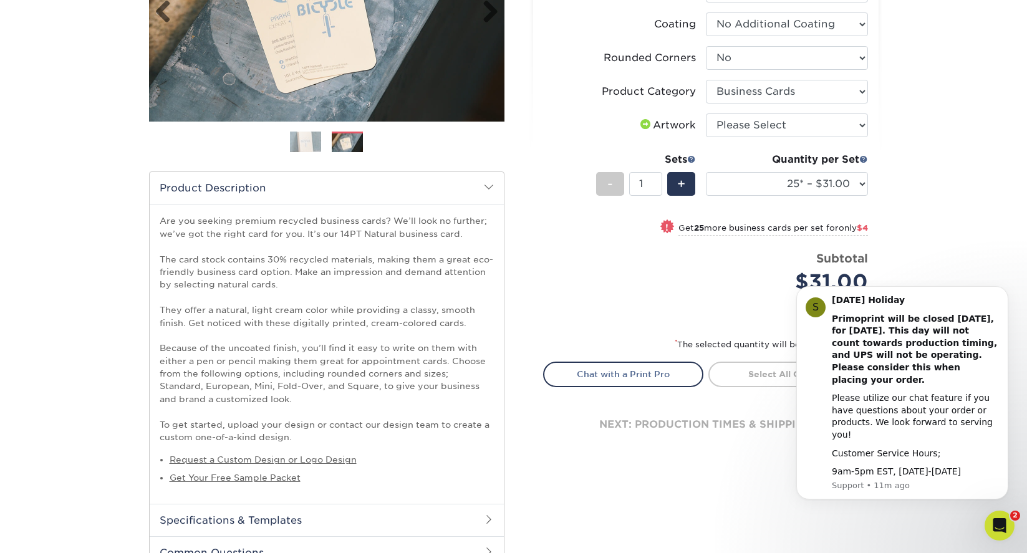
scroll to position [250, 0]
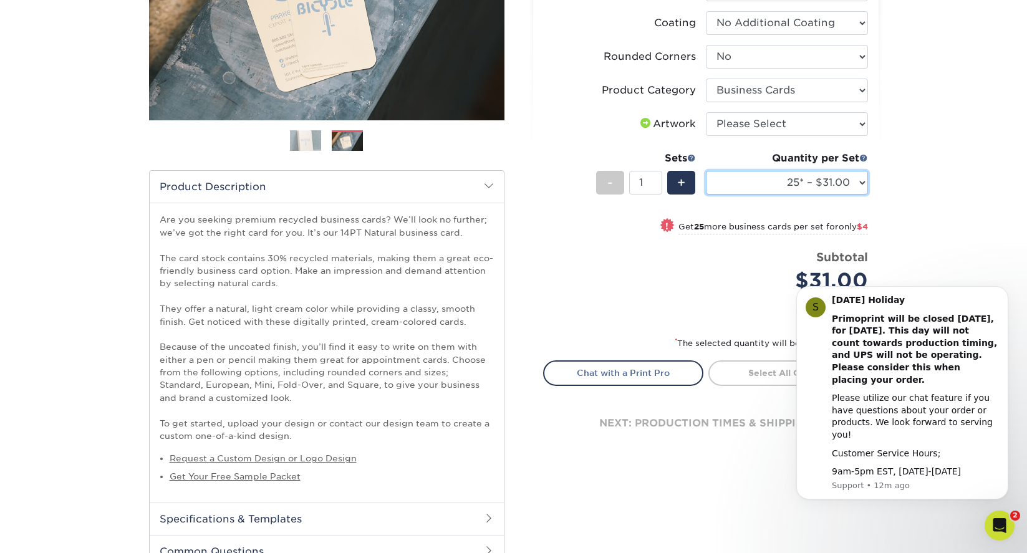
click at [860, 183] on select "25* – $31.00 50* – $35.00 75* – $43.00 100* – $47.00 250* – $51.00 500* – $55.0…" at bounding box center [787, 183] width 162 height 24
click at [706, 171] on select "25* – $31.00 50* – $35.00 75* – $43.00 100* – $47.00 250* – $51.00 500* – $55.0…" at bounding box center [787, 183] width 162 height 24
click at [863, 183] on select "25* – $31.00 50* – $35.00 75* – $43.00 100* – $47.00 250* – $51.00 500* – $55.0…" at bounding box center [787, 183] width 162 height 24
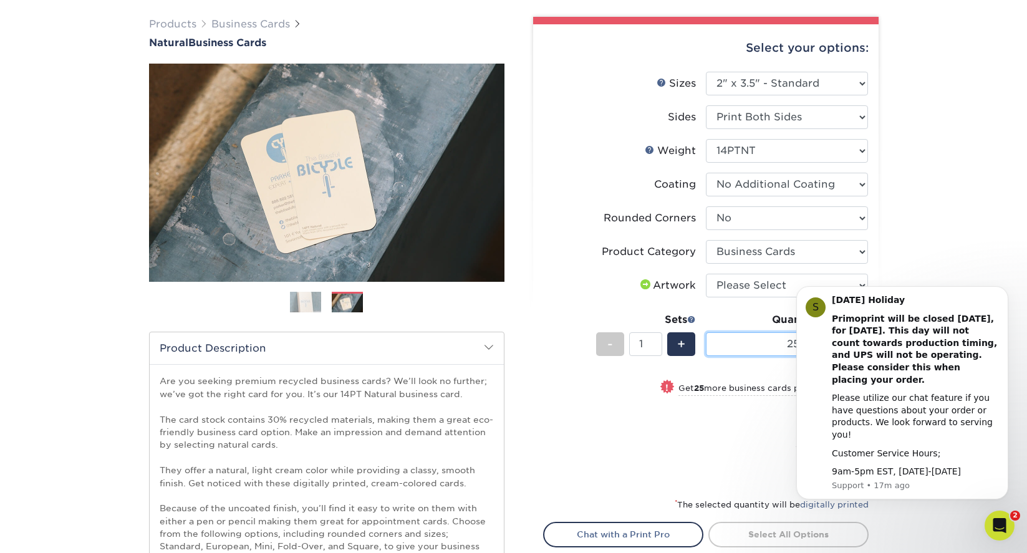
scroll to position [97, 0]
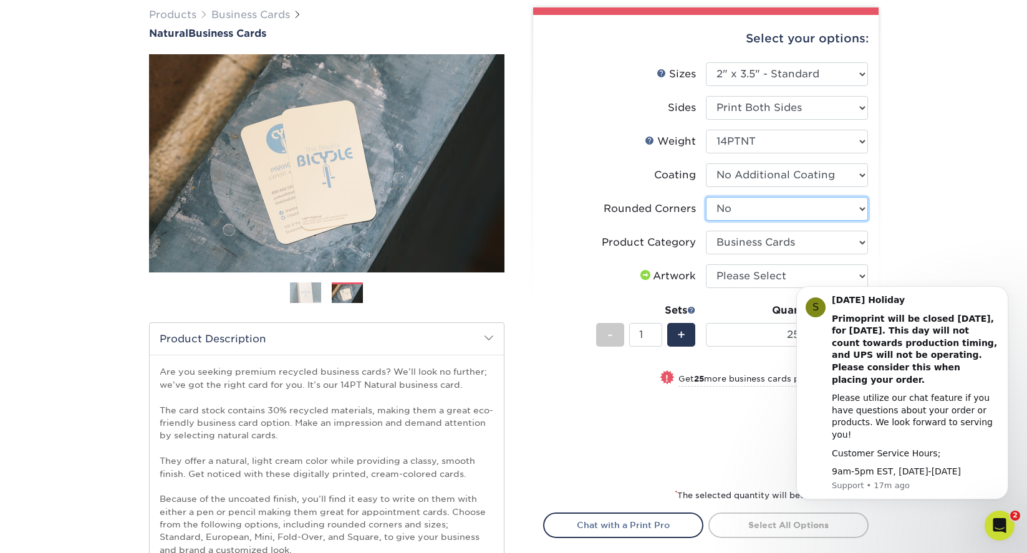
click at [860, 213] on select "Please Select Yes - Round 2 Corners Yes - Round 4 Corners No" at bounding box center [787, 209] width 162 height 24
click at [706, 197] on select "Please Select Yes - Round 2 Corners Yes - Round 4 Corners No" at bounding box center [787, 209] width 162 height 24
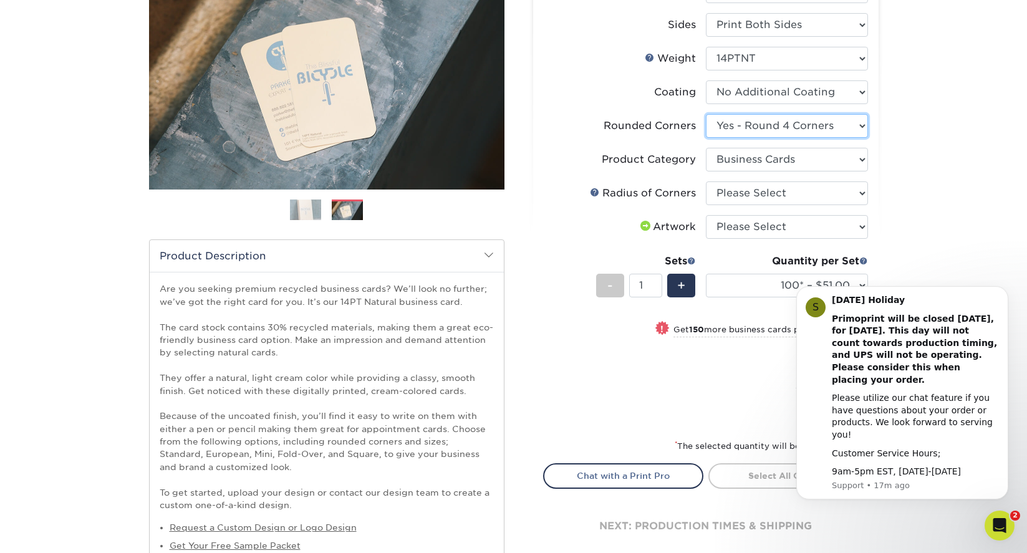
scroll to position [174, 0]
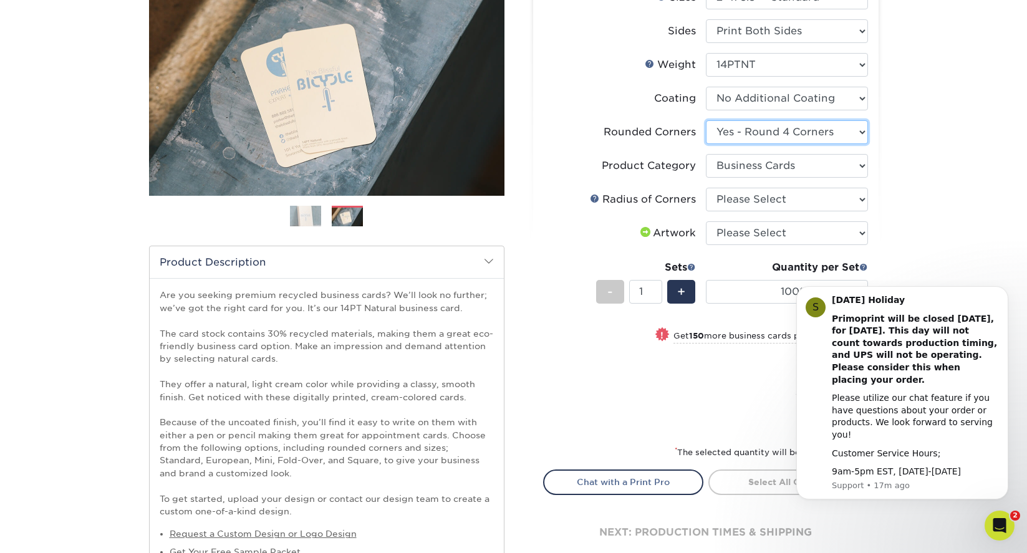
click at [863, 134] on select "Please Select Yes - Round 2 Corners Yes - Round 4 Corners No" at bounding box center [787, 132] width 162 height 24
click at [706, 120] on select "Please Select Yes - Round 2 Corners Yes - Round 4 Corners No" at bounding box center [787, 132] width 162 height 24
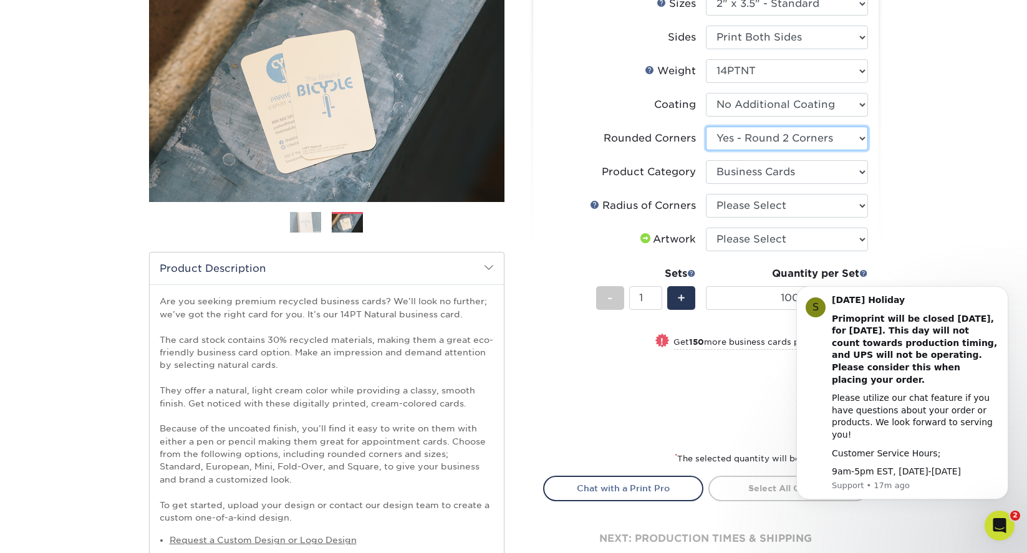
scroll to position [148, 0]
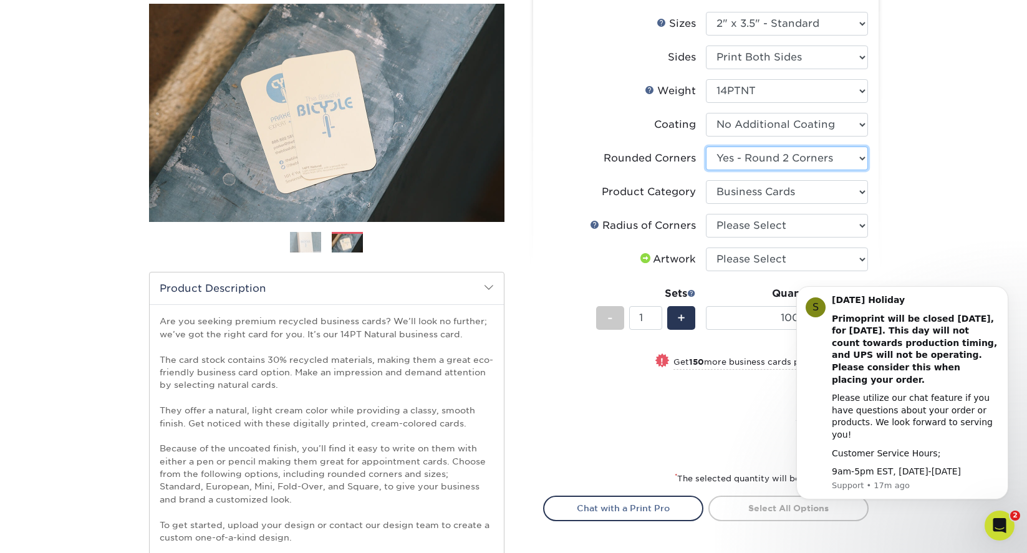
click at [861, 161] on select "Please Select Yes - Round 2 Corners Yes - Round 4 Corners No" at bounding box center [787, 159] width 162 height 24
select select "0"
click at [706, 147] on select "Please Select Yes - Round 2 Corners Yes - Round 4 Corners No" at bounding box center [787, 159] width 162 height 24
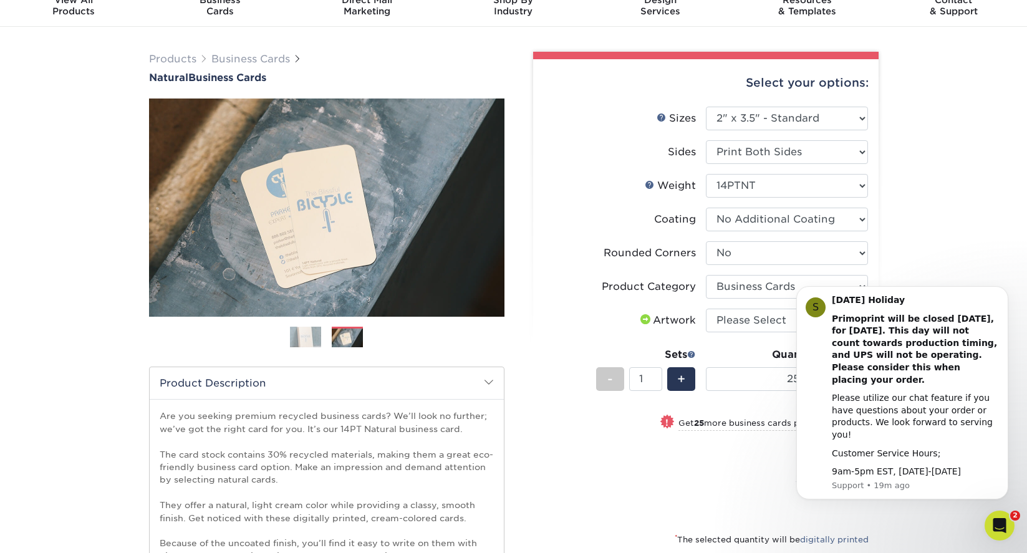
scroll to position [51, 0]
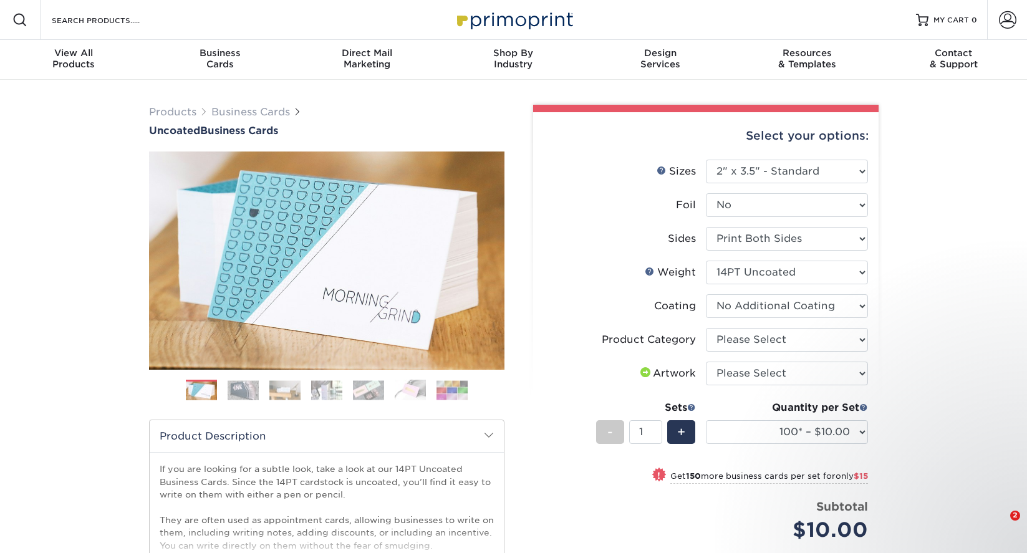
select select "2.00x3.50"
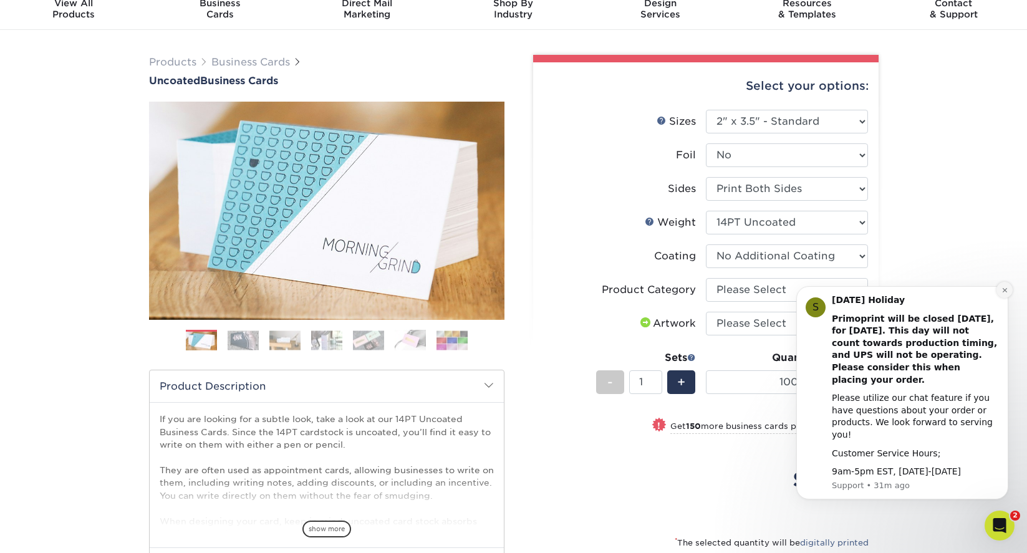
click at [1003, 294] on icon "Dismiss notification" at bounding box center [1005, 290] width 7 height 7
click at [1008, 294] on icon "Dismiss notification" at bounding box center [1005, 290] width 7 height 7
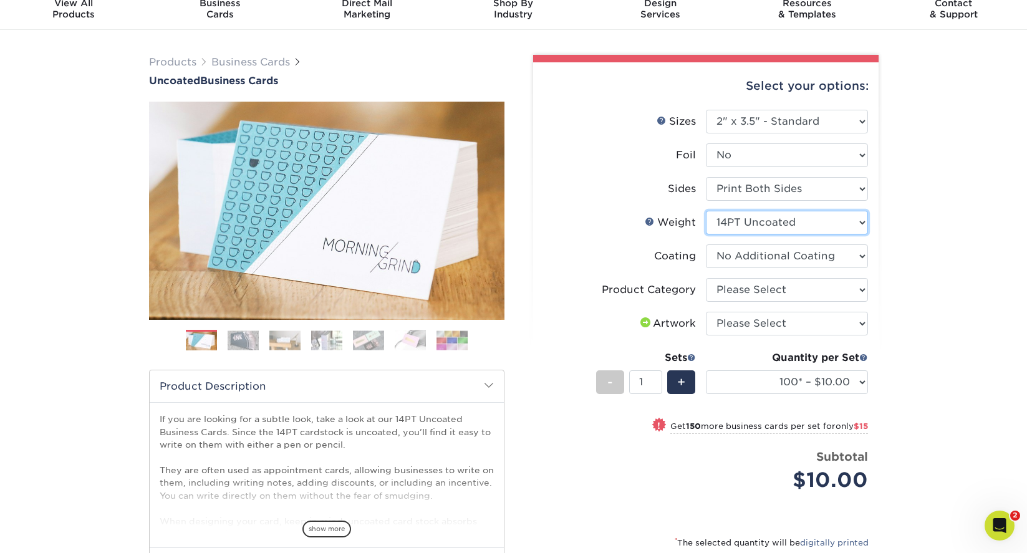
click at [865, 221] on select "Please Select 14PT Uncoated" at bounding box center [787, 223] width 162 height 24
click at [858, 255] on select at bounding box center [787, 257] width 162 height 24
click at [863, 289] on select "Please Select Business Cards" at bounding box center [787, 290] width 162 height 24
select select "3b5148f1-0588-4f88-a218-97bcfdce65c1"
click at [706, 278] on select "Please Select Business Cards" at bounding box center [787, 290] width 162 height 24
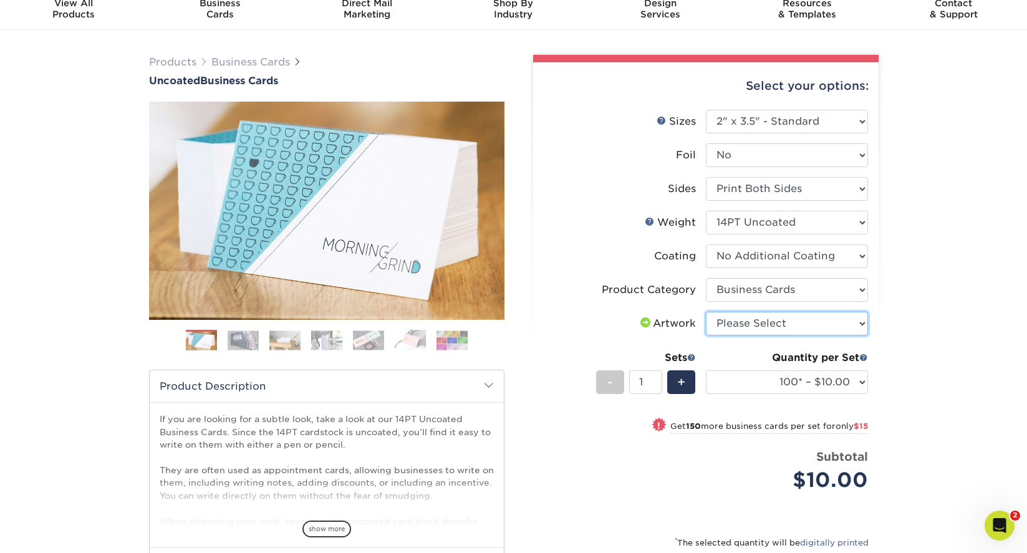
click at [845, 328] on select "Please Select I will upload files I need a design - $100" at bounding box center [787, 324] width 162 height 24
select select "upload"
click at [706, 312] on select "Please Select I will upload files I need a design - $100" at bounding box center [787, 324] width 162 height 24
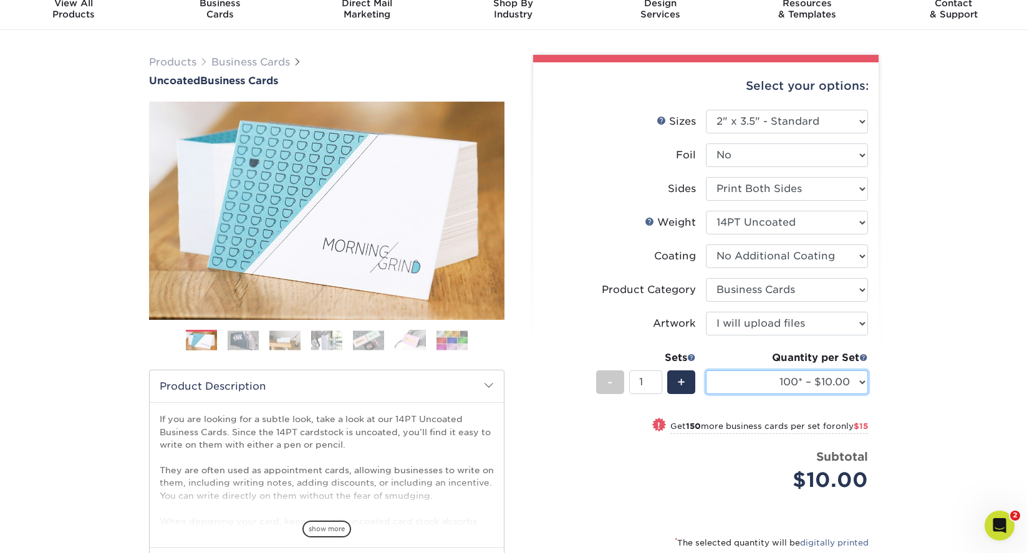
click at [867, 386] on select "100* – $10.00 250* – $25.00 500 – $50.00 1000 – $72.00 2500 – $125.00 5000 – $1…" at bounding box center [787, 383] width 162 height 24
click at [706, 371] on select "100* – $10.00 250* – $25.00 500 – $50.00 1000 – $72.00 2500 – $125.00 5000 – $1…" at bounding box center [787, 383] width 162 height 24
click at [938, 345] on div "Products Business Cards Uncoated Business Cards Previous Next 100" at bounding box center [513, 368] width 1027 height 676
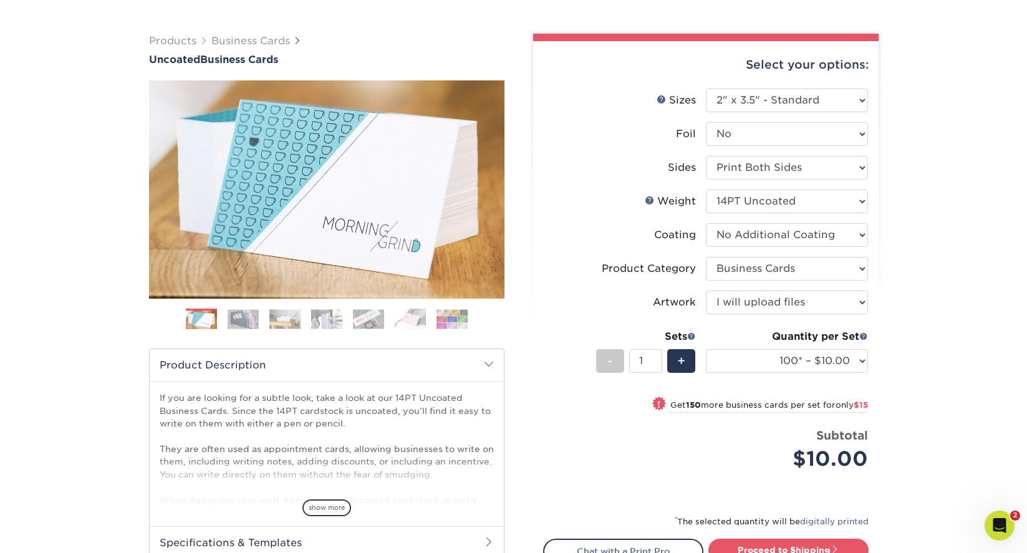
scroll to position [82, 0]
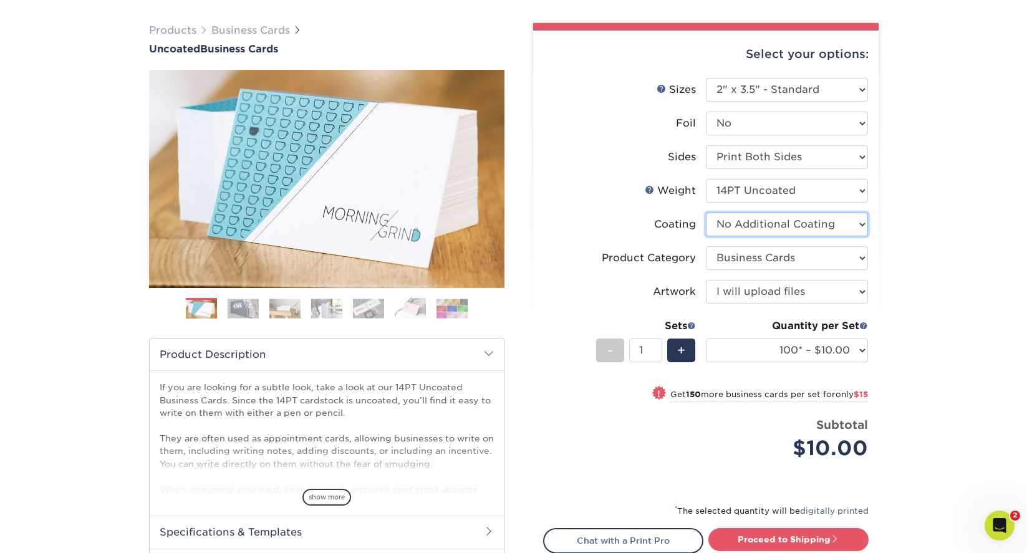
click at [862, 224] on select at bounding box center [787, 225] width 162 height 24
click at [946, 261] on div "Products Business Cards Uncoated Business Cards Previous Next 100" at bounding box center [513, 336] width 1027 height 676
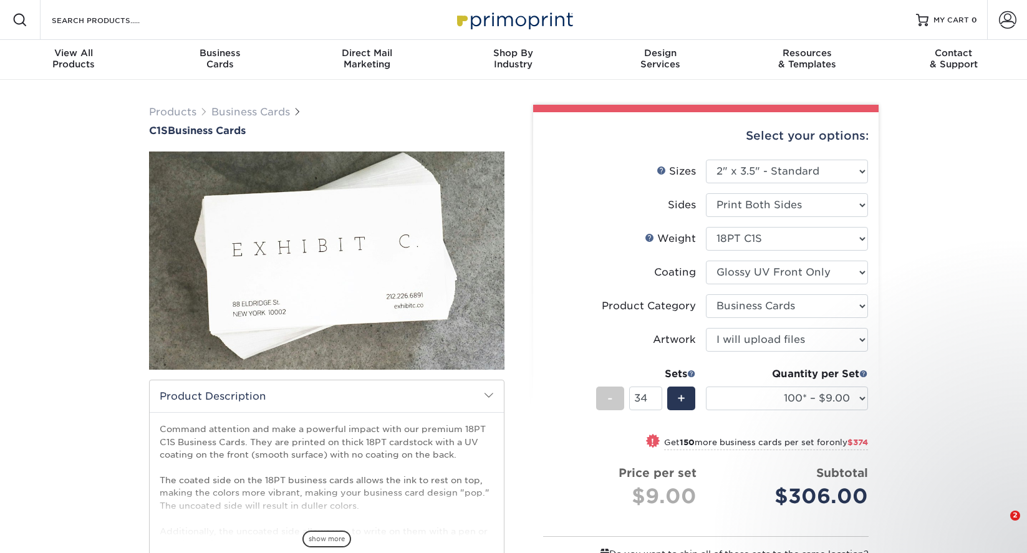
select select "2.00x3.50"
select select "3b5148f1-0588-4f88-a218-97bcfdce65c1"
select select "upload"
select select "100* – $9.00"
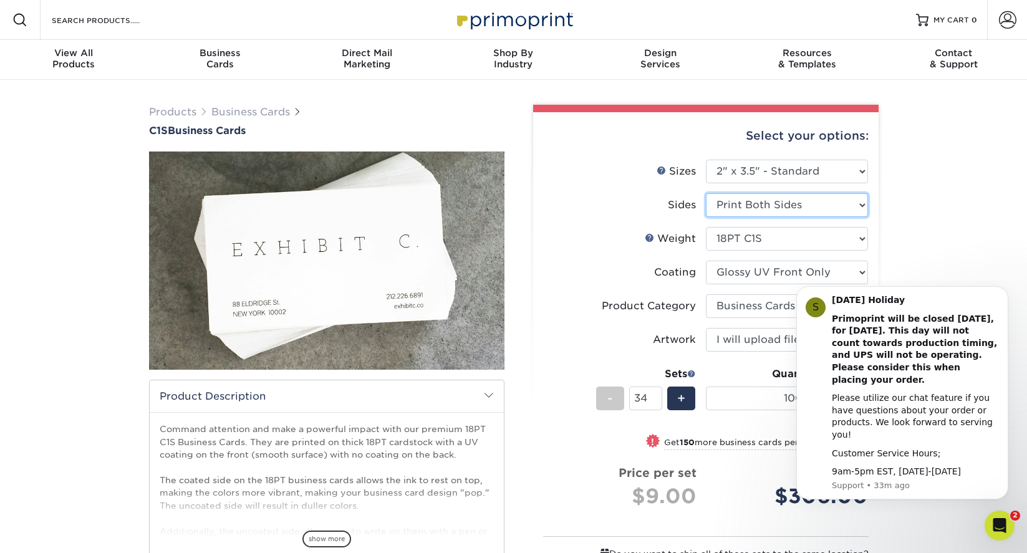
click at [797, 206] on select "Please Select Print Both Sides Print Front Only" at bounding box center [787, 205] width 162 height 24
click at [706, 193] on select "Please Select Print Both Sides Print Front Only" at bounding box center [787, 205] width 162 height 24
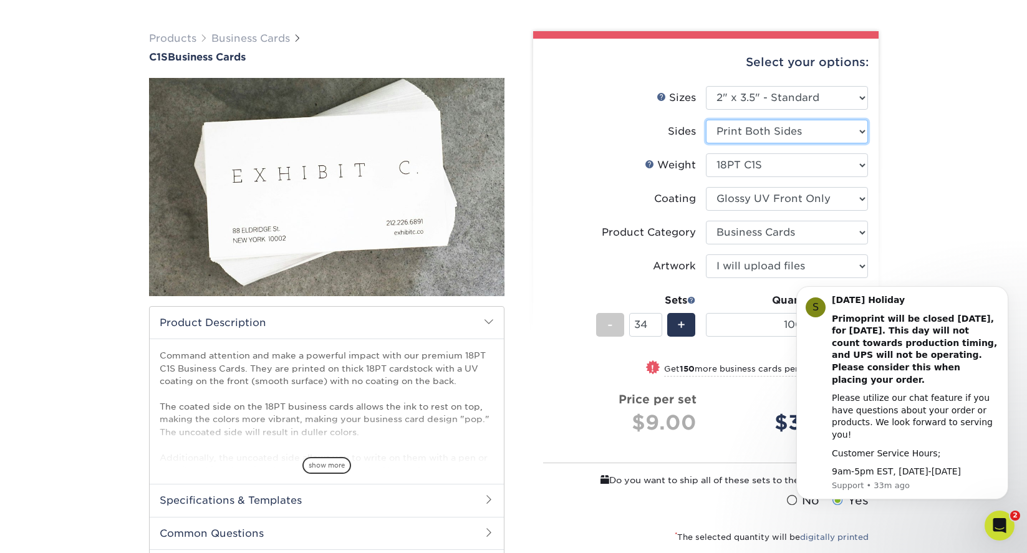
scroll to position [84, 0]
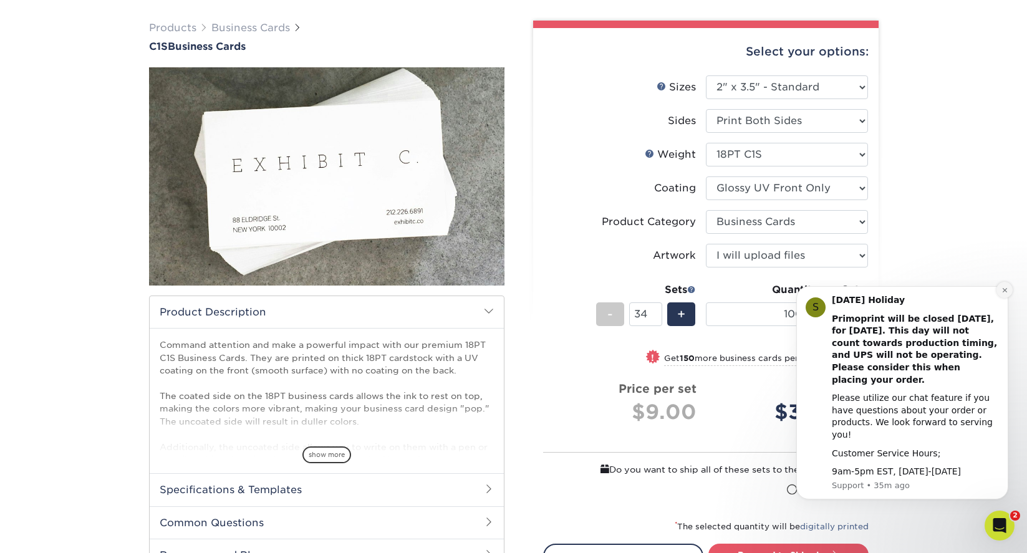
click at [1004, 292] on icon "Dismiss notification" at bounding box center [1005, 290] width 4 height 4
click at [1006, 292] on icon "Dismiss notification" at bounding box center [1005, 290] width 4 height 4
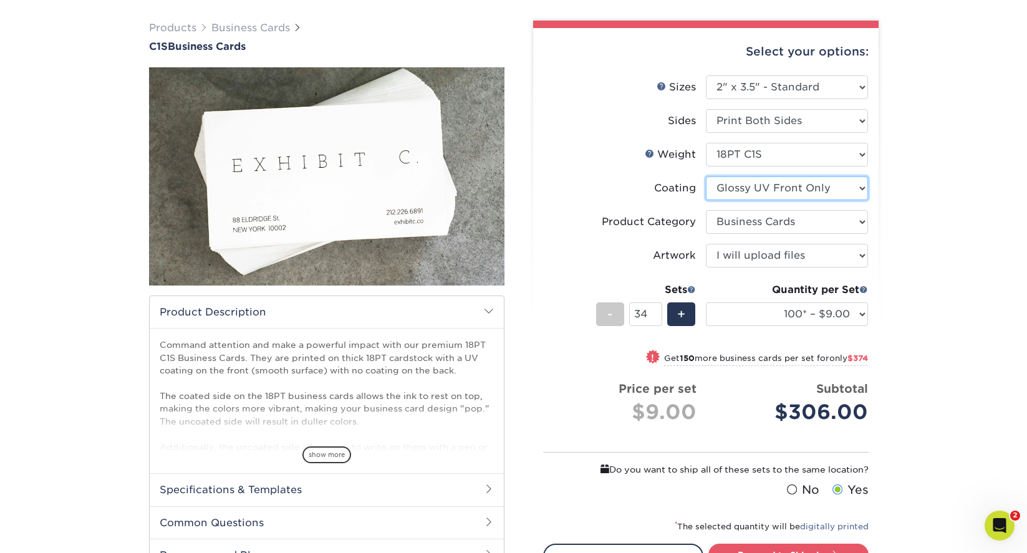
click at [863, 189] on select at bounding box center [787, 189] width 162 height 24
select select "3e7618de-abca-4bda-9f97-8b9129e913d8"
click at [706, 177] on select at bounding box center [787, 189] width 162 height 24
select select "-1"
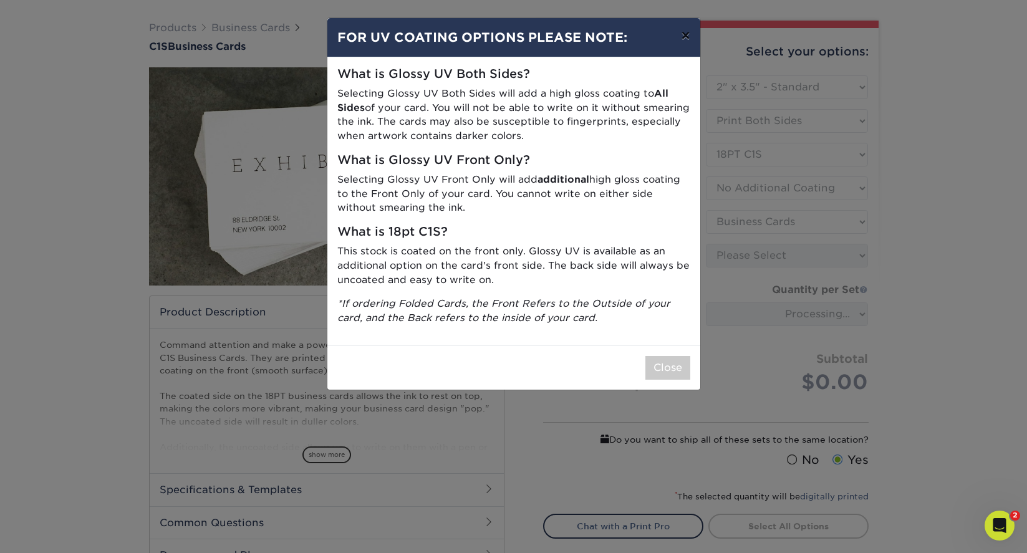
click at [684, 36] on button "×" at bounding box center [685, 35] width 29 height 35
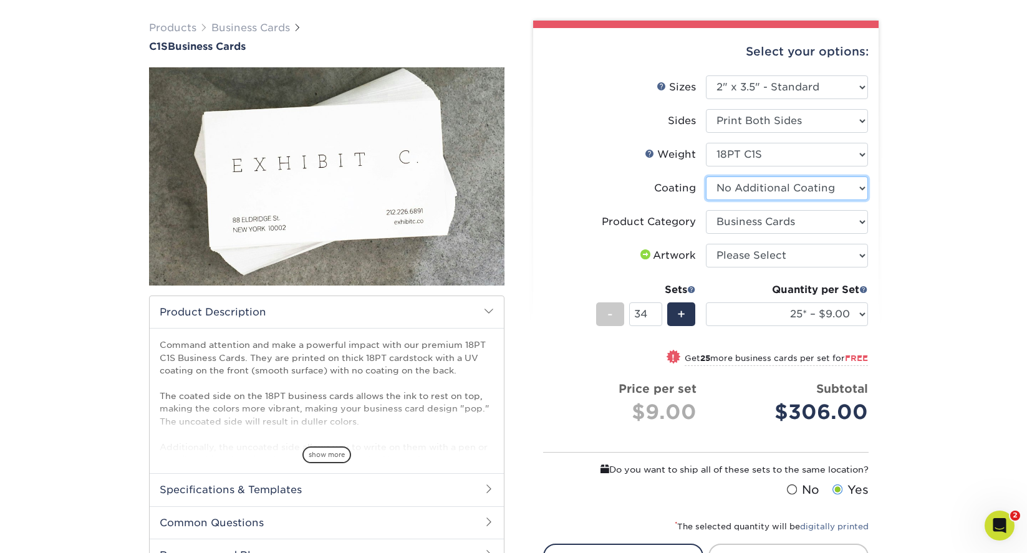
click at [862, 188] on select at bounding box center [787, 189] width 162 height 24
select select "1e8116af-acfc-44b1-83dc-8181aa338834"
click at [706, 177] on select at bounding box center [787, 189] width 162 height 24
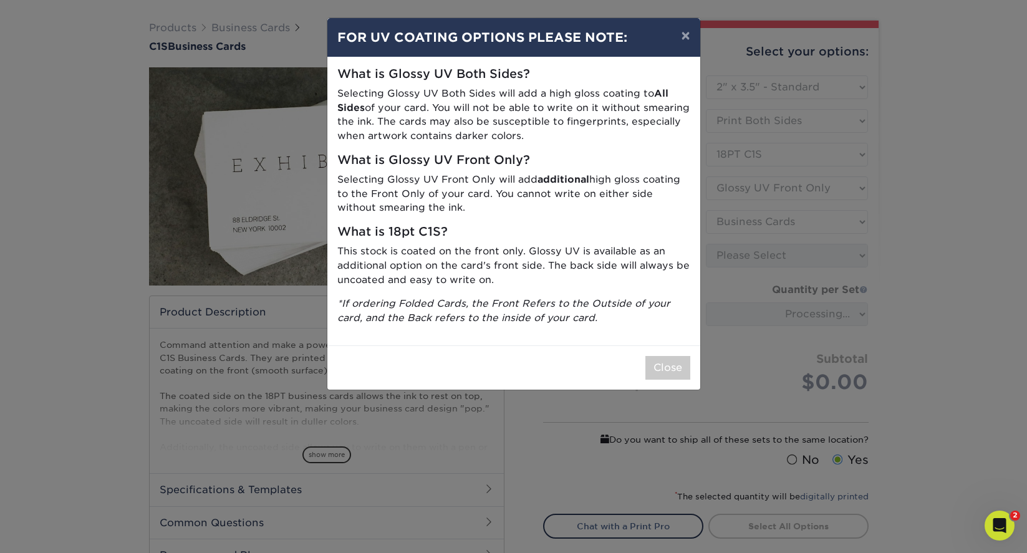
click at [752, 172] on div "× FOR UV COATING OPTIONS PLEASE NOTE: What is Glossy UV Both Sides? Selecting G…" at bounding box center [513, 276] width 1027 height 553
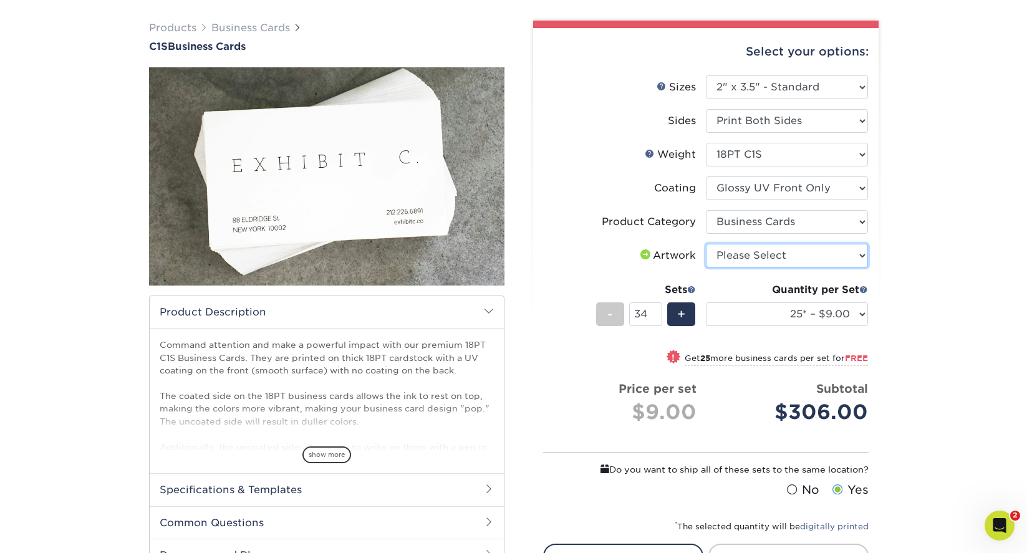
click at [857, 257] on select "Please Select I will upload files I need a design - $100" at bounding box center [787, 256] width 162 height 24
select select "upload"
click at [706, 244] on select "Please Select I will upload files I need a design - $100" at bounding box center [787, 256] width 162 height 24
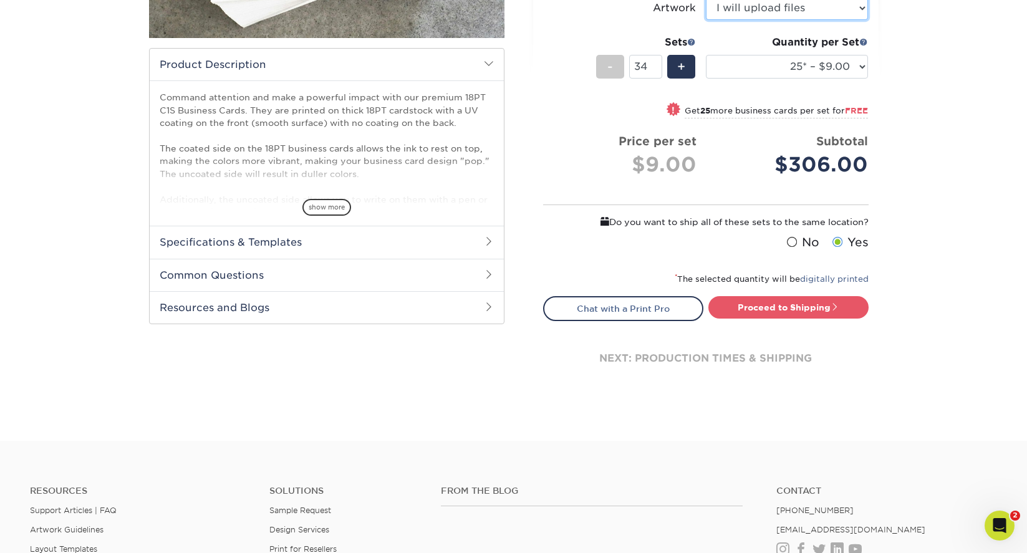
scroll to position [334, 0]
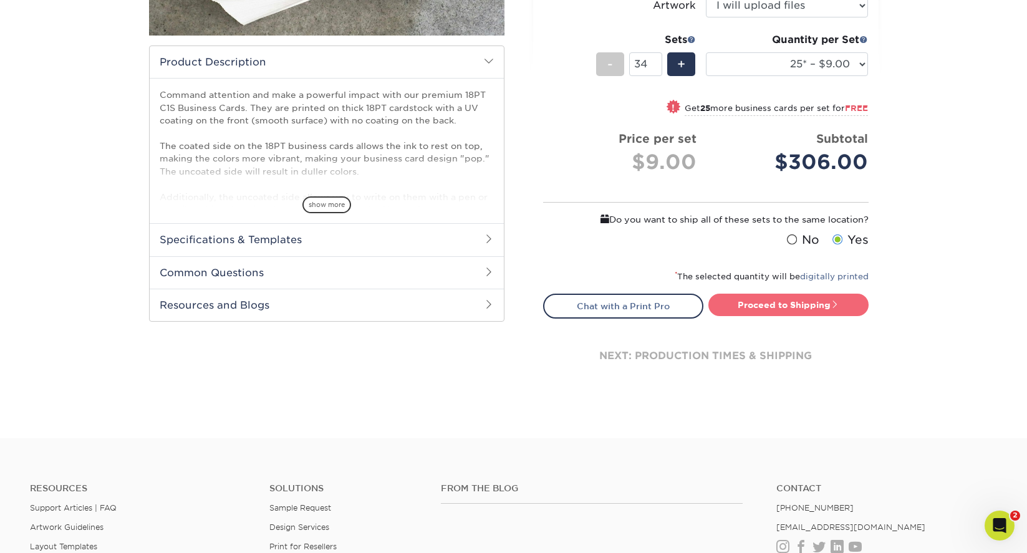
click at [833, 309] on link "Proceed to Shipping" at bounding box center [789, 305] width 160 height 22
type input "Set 1"
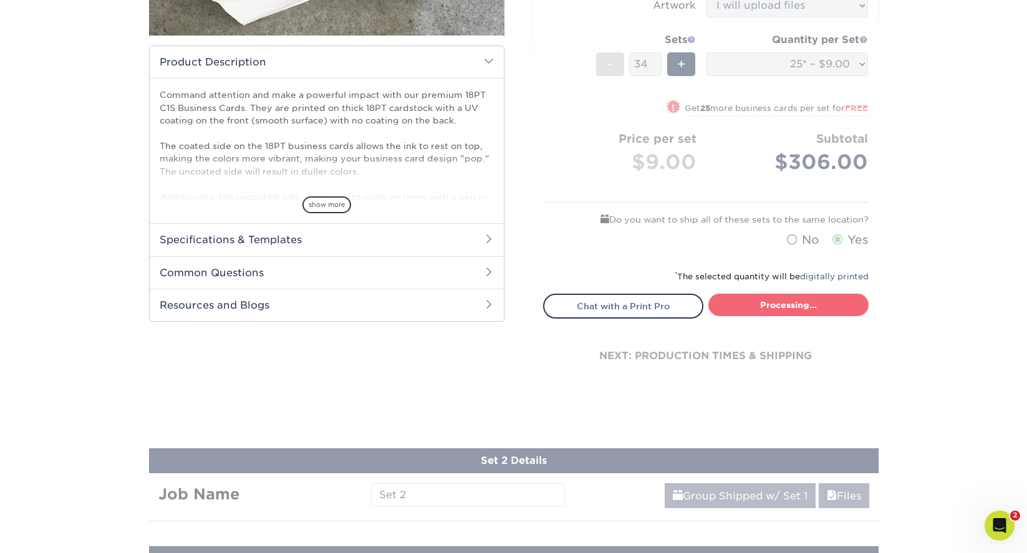
select select "16797f13-3967-4ac0-b959-d1d748a1acce"
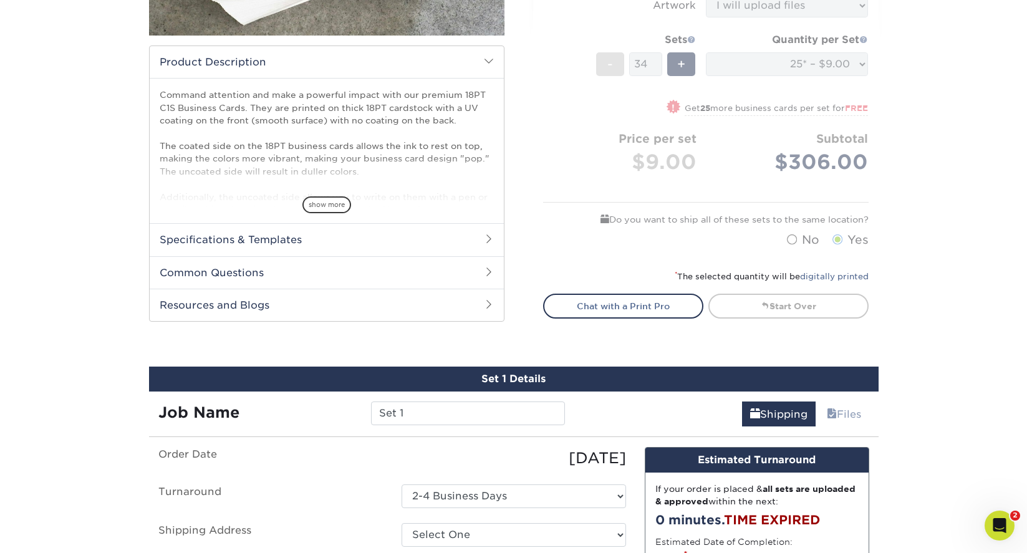
scroll to position [662, 0]
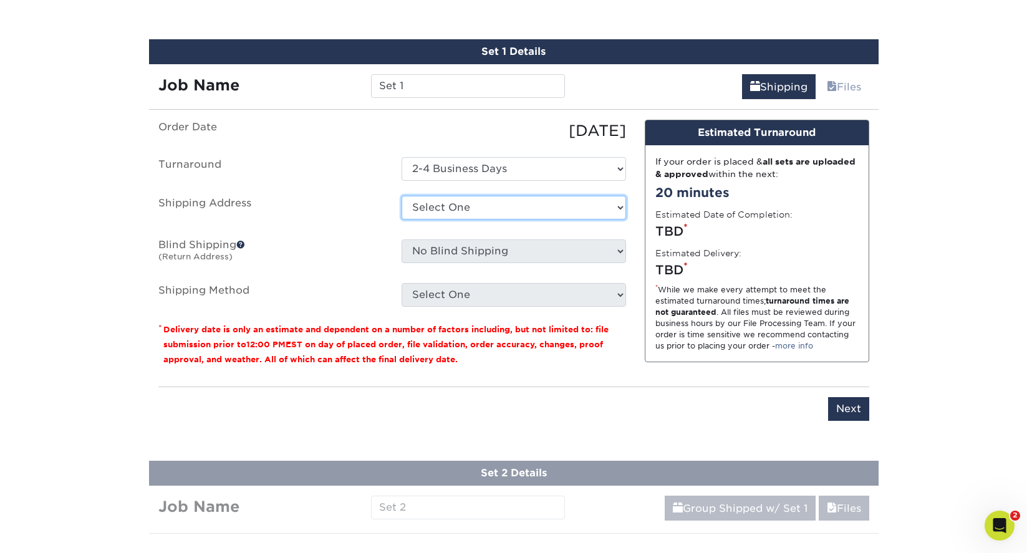
click at [618, 210] on select "Select One + Add New Address - Login" at bounding box center [514, 208] width 225 height 24
select select "newaddress"
click at [402, 196] on select "Select One + Add New Address - Login" at bounding box center [514, 208] width 225 height 24
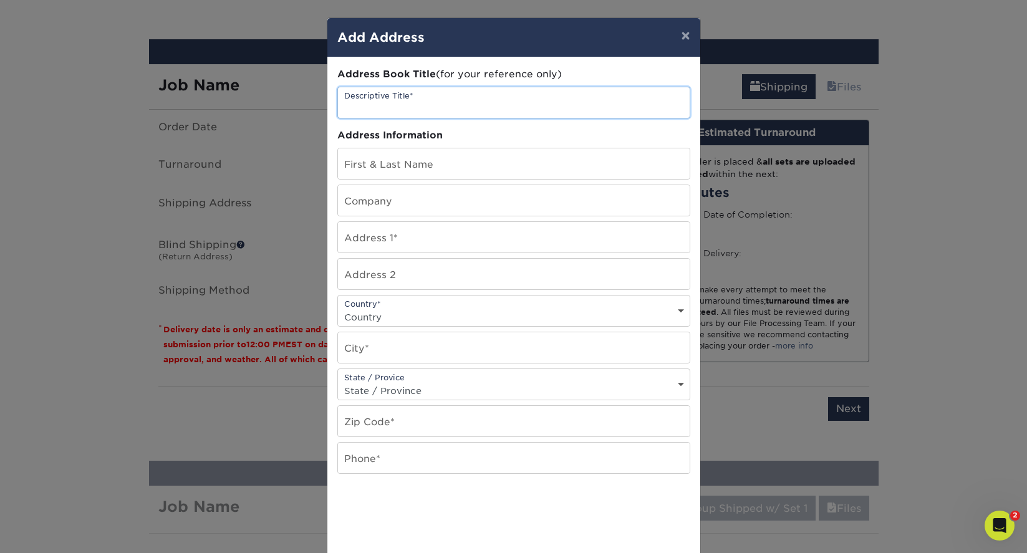
click at [435, 106] on input "text" at bounding box center [514, 102] width 352 height 31
type input "[PERSON_NAME]"
click at [409, 163] on input "text" at bounding box center [514, 163] width 352 height 31
type input "DA"
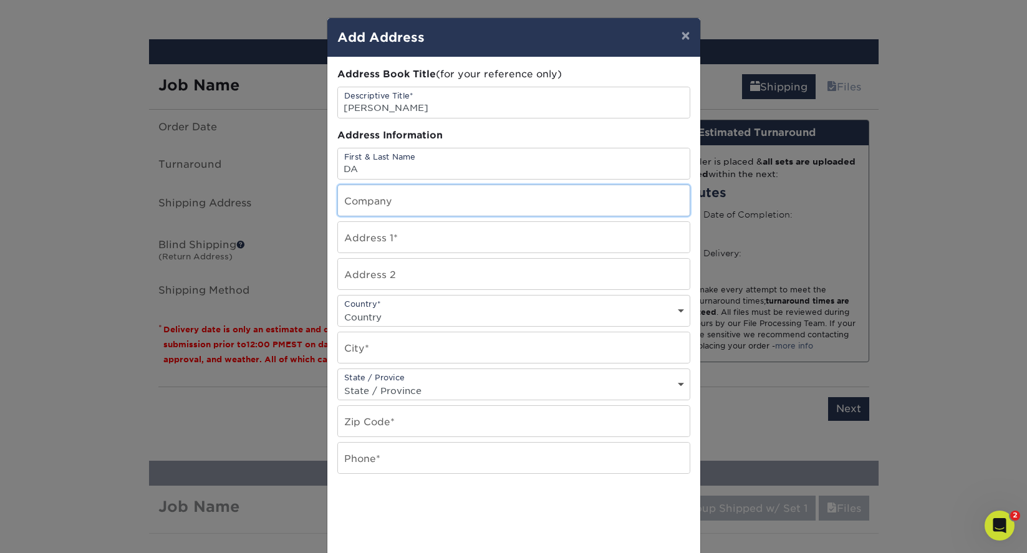
click at [393, 202] on input "text" at bounding box center [514, 200] width 352 height 31
type input "DA at [GEOGRAPHIC_DATA]"
click at [409, 240] on input "text" at bounding box center [514, 237] width 352 height 31
type input "[STREET_ADDRESS][PERSON_NAME]"
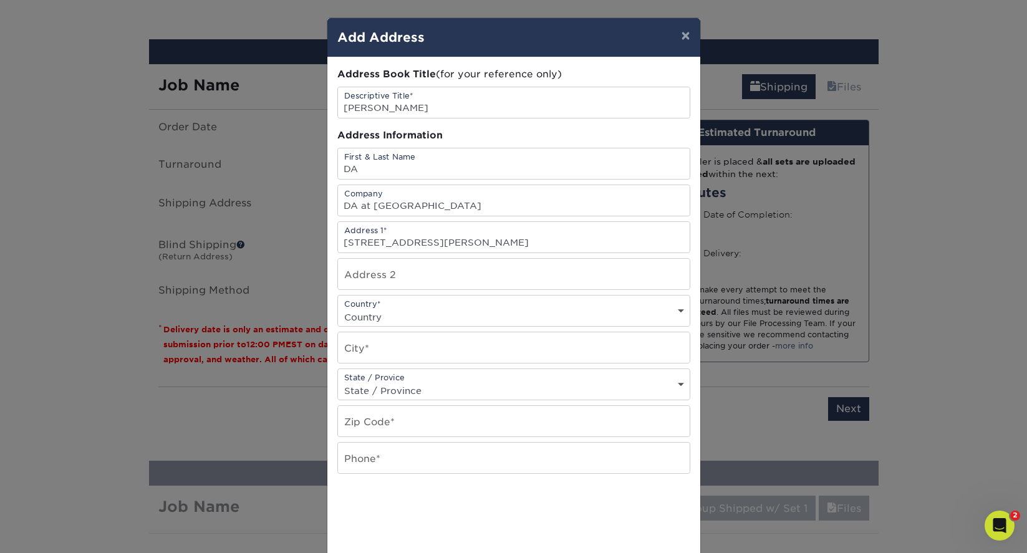
click at [379, 313] on select "Country [GEOGRAPHIC_DATA] [GEOGRAPHIC_DATA] ----------------------------- [GEOG…" at bounding box center [514, 317] width 352 height 18
select select "US"
click at [338, 308] on select "Country [GEOGRAPHIC_DATA] [GEOGRAPHIC_DATA] ----------------------------- [GEOG…" at bounding box center [514, 317] width 352 height 18
click at [391, 356] on input "text" at bounding box center [514, 348] width 352 height 31
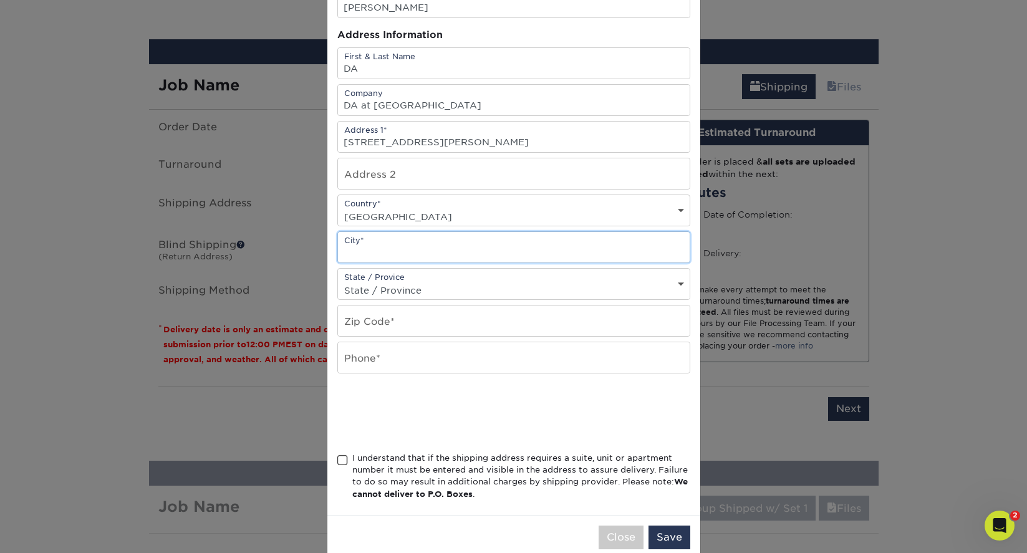
scroll to position [125, 0]
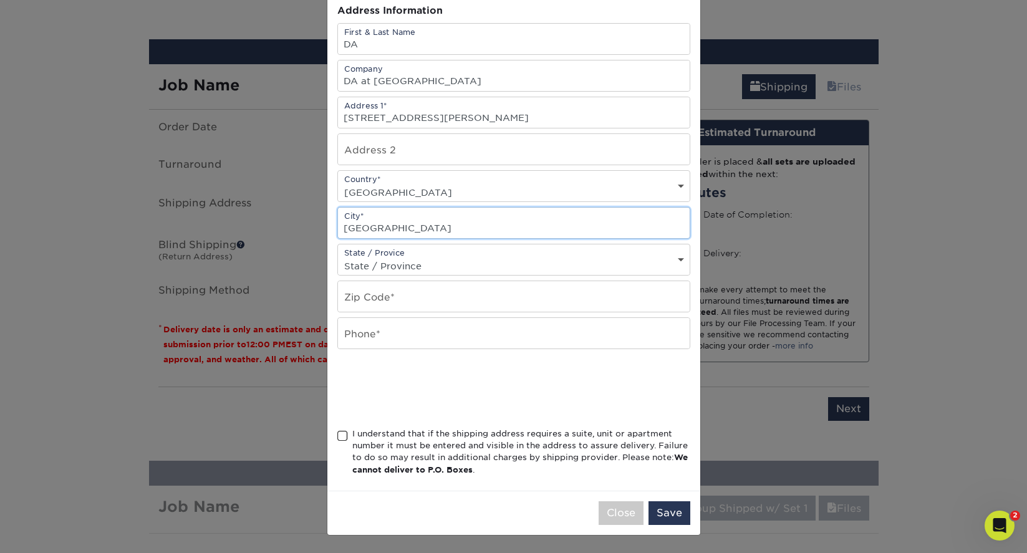
type input "[GEOGRAPHIC_DATA]"
click at [460, 267] on select "State / Province [US_STATE] [US_STATE] [US_STATE] [US_STATE] [US_STATE] [US_STA…" at bounding box center [514, 266] width 352 height 18
select select "NY"
click at [338, 257] on select "State / Province [US_STATE] [US_STATE] [US_STATE] [US_STATE] [US_STATE] [US_STA…" at bounding box center [514, 266] width 352 height 18
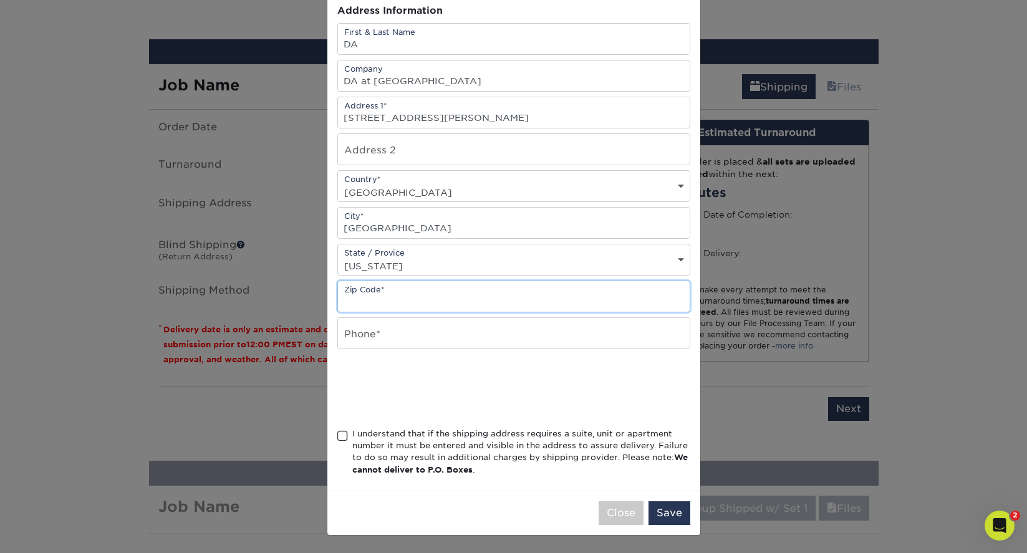
click at [419, 293] on input "text" at bounding box center [514, 296] width 352 height 31
type input "14608"
click at [364, 340] on input "text" at bounding box center [514, 333] width 352 height 31
type input "3152674545"
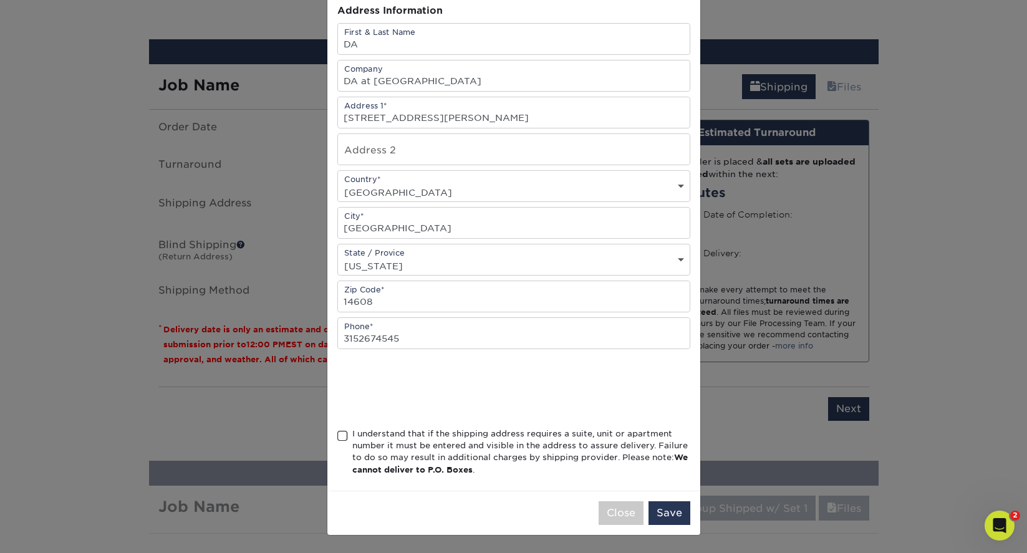
click at [344, 437] on span at bounding box center [343, 436] width 11 height 12
click at [0, 0] on input "I understand that if the shipping address requires a suite, unit or apartment n…" at bounding box center [0, 0] width 0 height 0
click at [667, 510] on button "Save" at bounding box center [670, 514] width 42 height 24
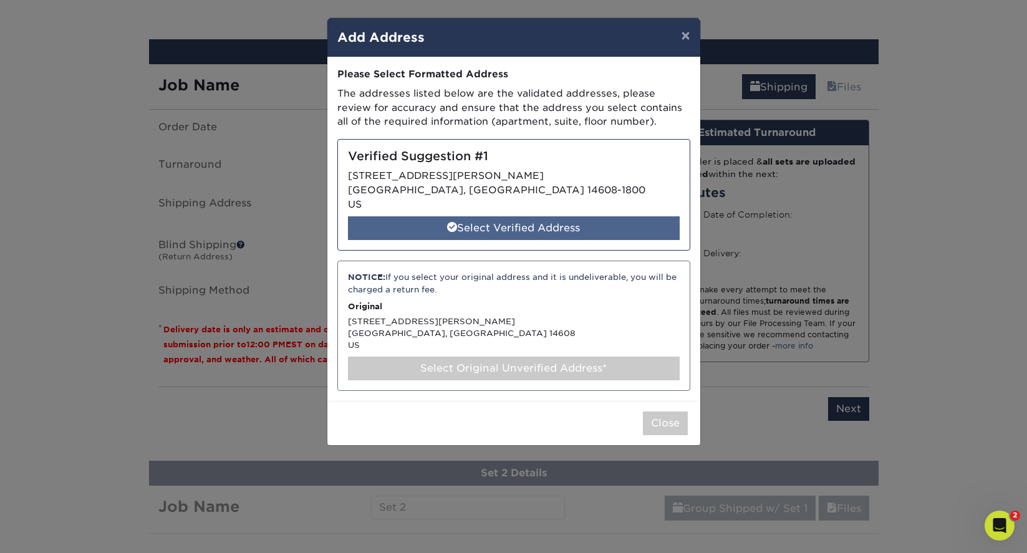
click at [500, 225] on div "Select Verified Address" at bounding box center [514, 228] width 332 height 24
select select "285529"
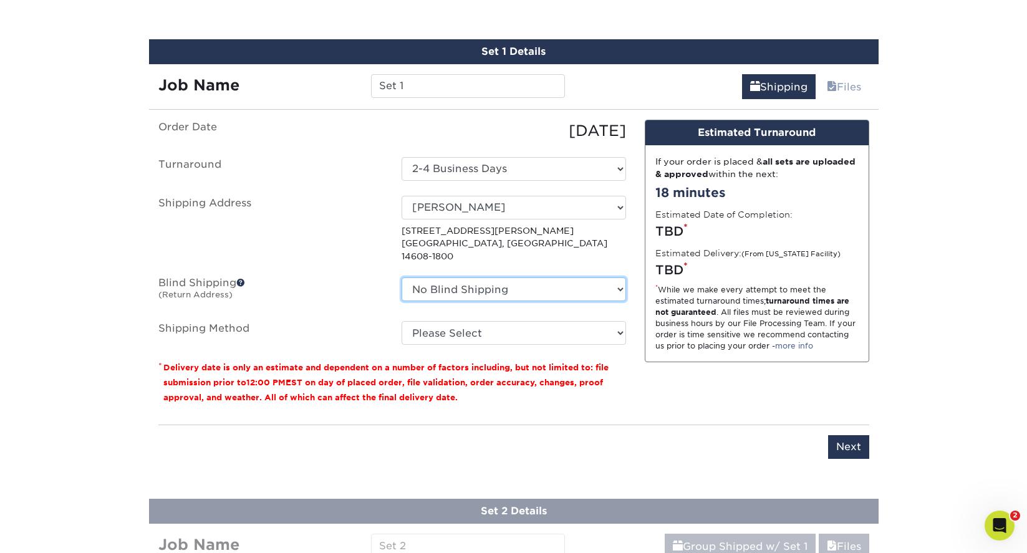
click at [518, 278] on select "No Blind Shipping + Add New Address" at bounding box center [514, 290] width 225 height 24
click at [243, 278] on span at bounding box center [240, 282] width 9 height 9
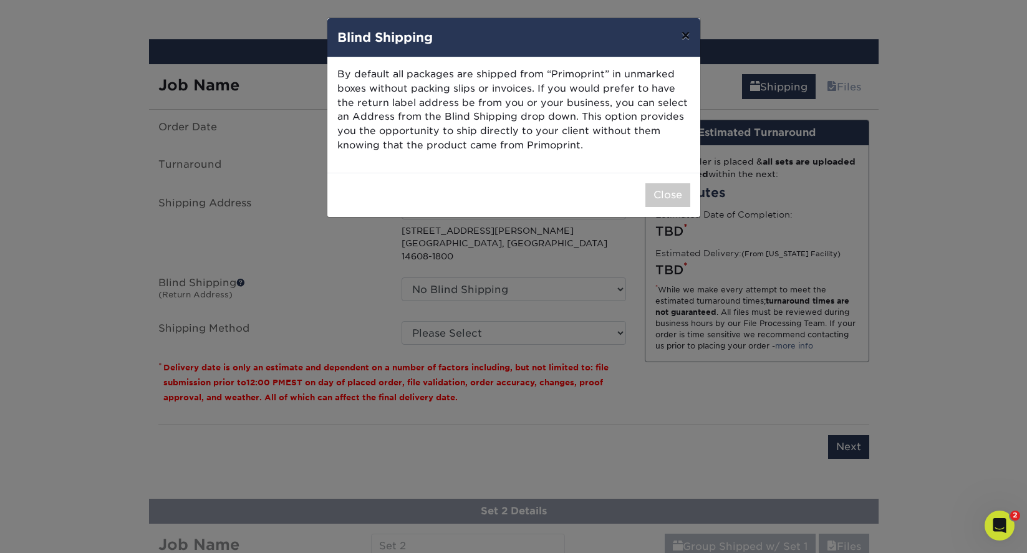
click at [685, 36] on button "×" at bounding box center [685, 35] width 29 height 35
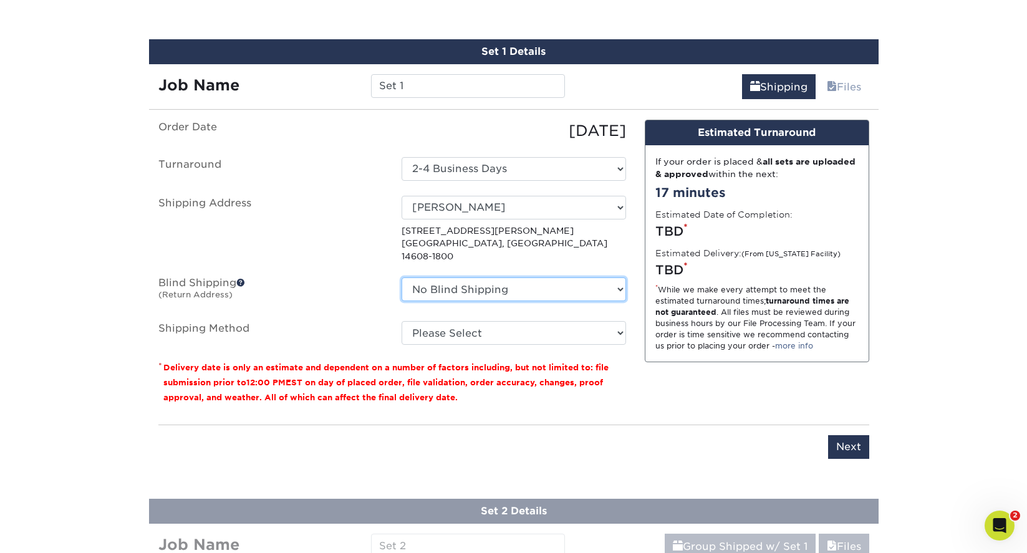
click at [622, 278] on select "No Blind Shipping + Add New Address" at bounding box center [514, 290] width 225 height 24
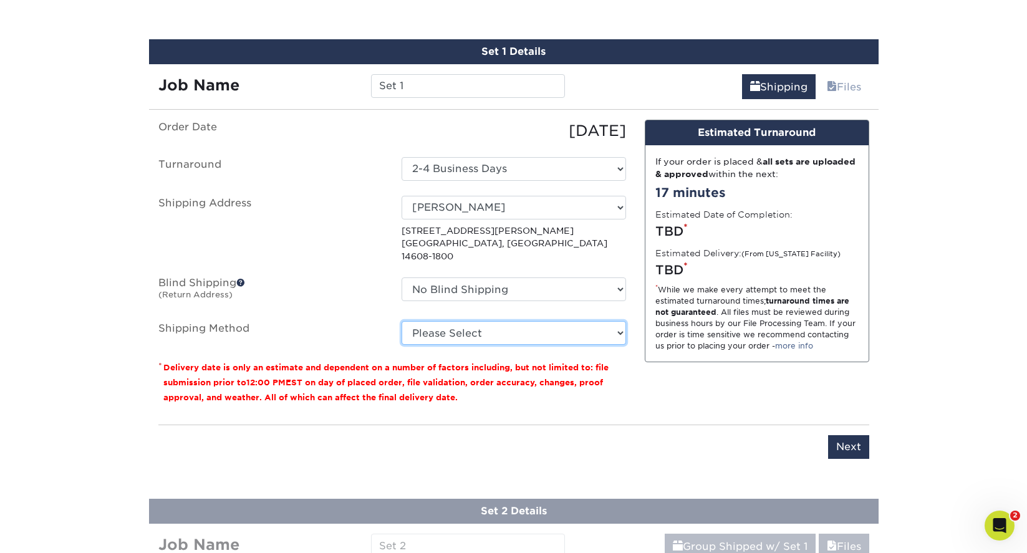
click at [621, 321] on select "Please Select 3 Day Shipping Service (+$20.06) Ground Shipping (+$20.27) 2 Day …" at bounding box center [514, 333] width 225 height 24
click at [621, 324] on select "Please Select 3 Day Shipping Service (+$20.06) Ground Shipping (+$20.27) 2 Day …" at bounding box center [514, 333] width 225 height 24
